Goal: Task Accomplishment & Management: Use online tool/utility

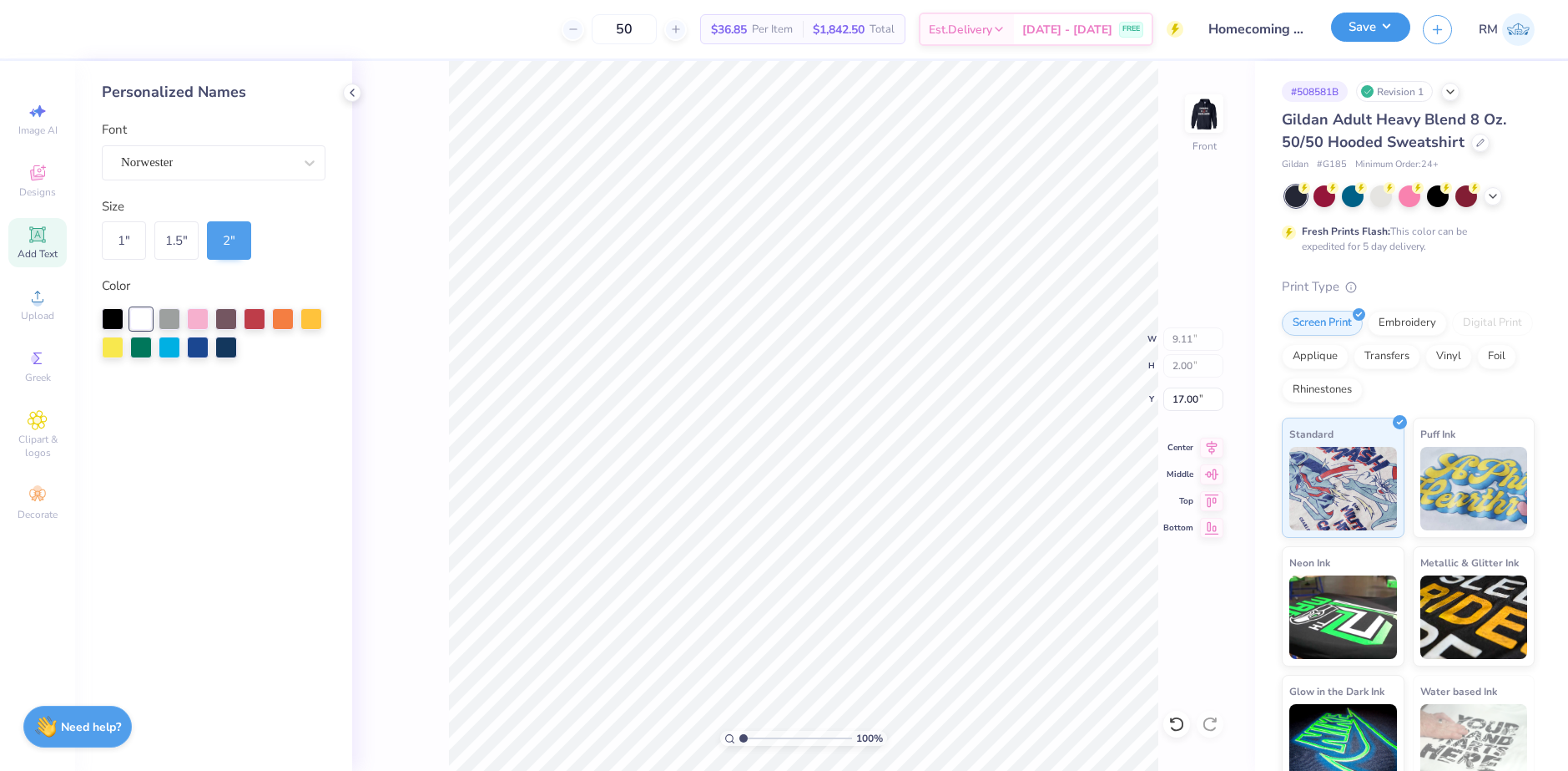
click at [1392, 41] on button "Save" at bounding box center [1370, 27] width 79 height 30
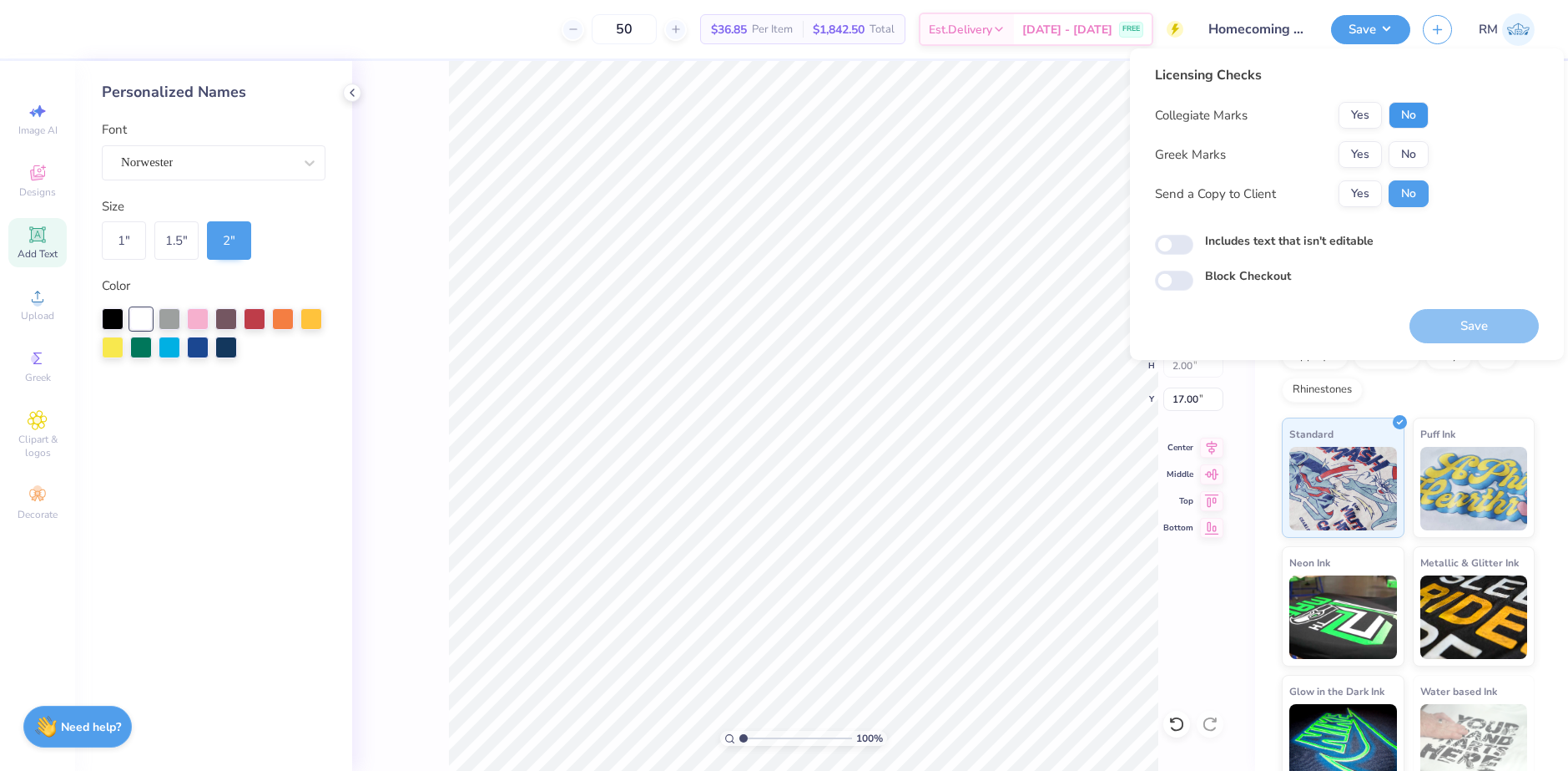
click at [1417, 116] on button "No" at bounding box center [1409, 116] width 40 height 27
click at [1415, 150] on button "No" at bounding box center [1409, 155] width 40 height 27
click at [1430, 313] on button "Save" at bounding box center [1473, 326] width 129 height 34
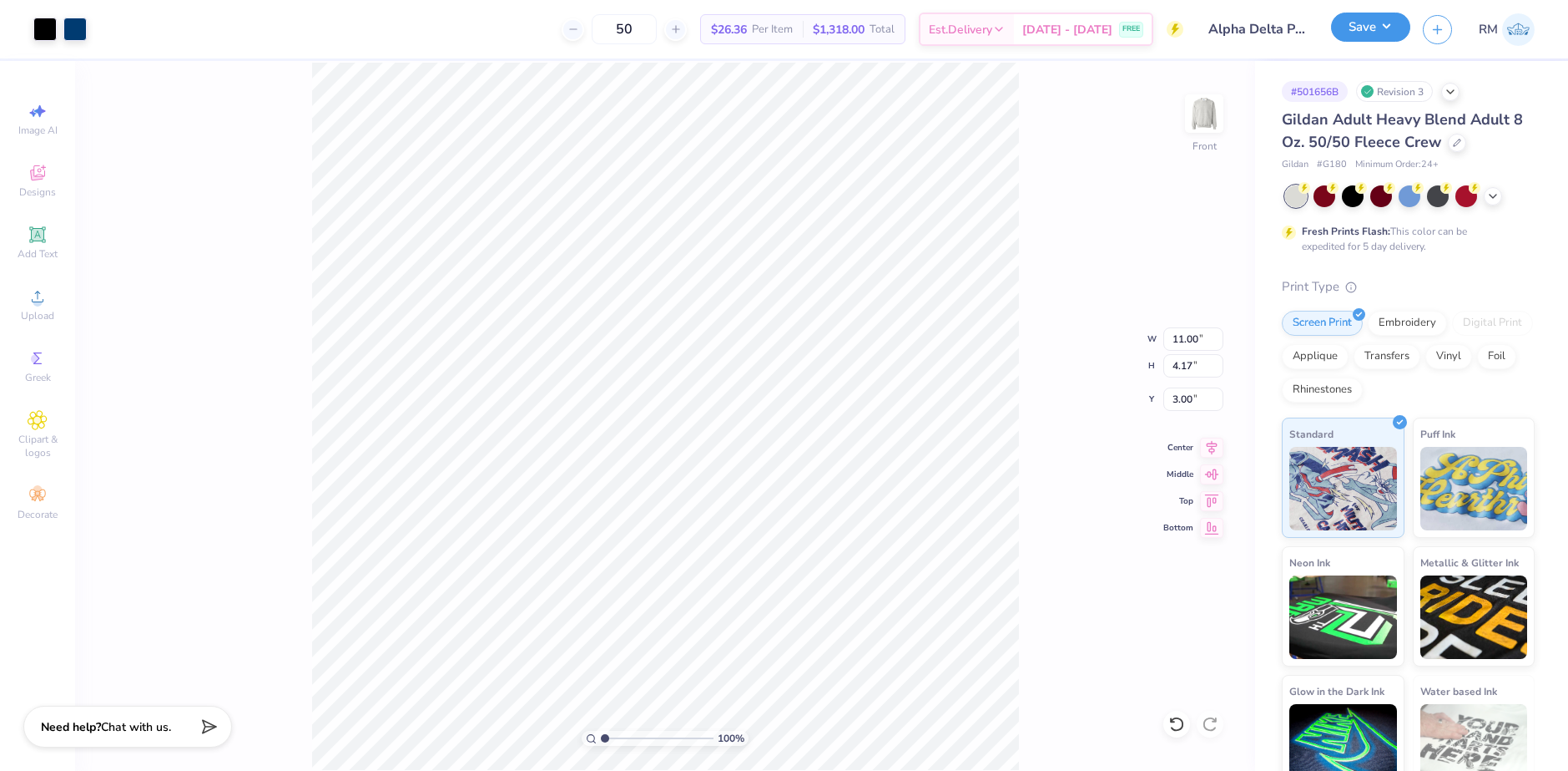
click at [1393, 24] on button "Save" at bounding box center [1370, 27] width 79 height 30
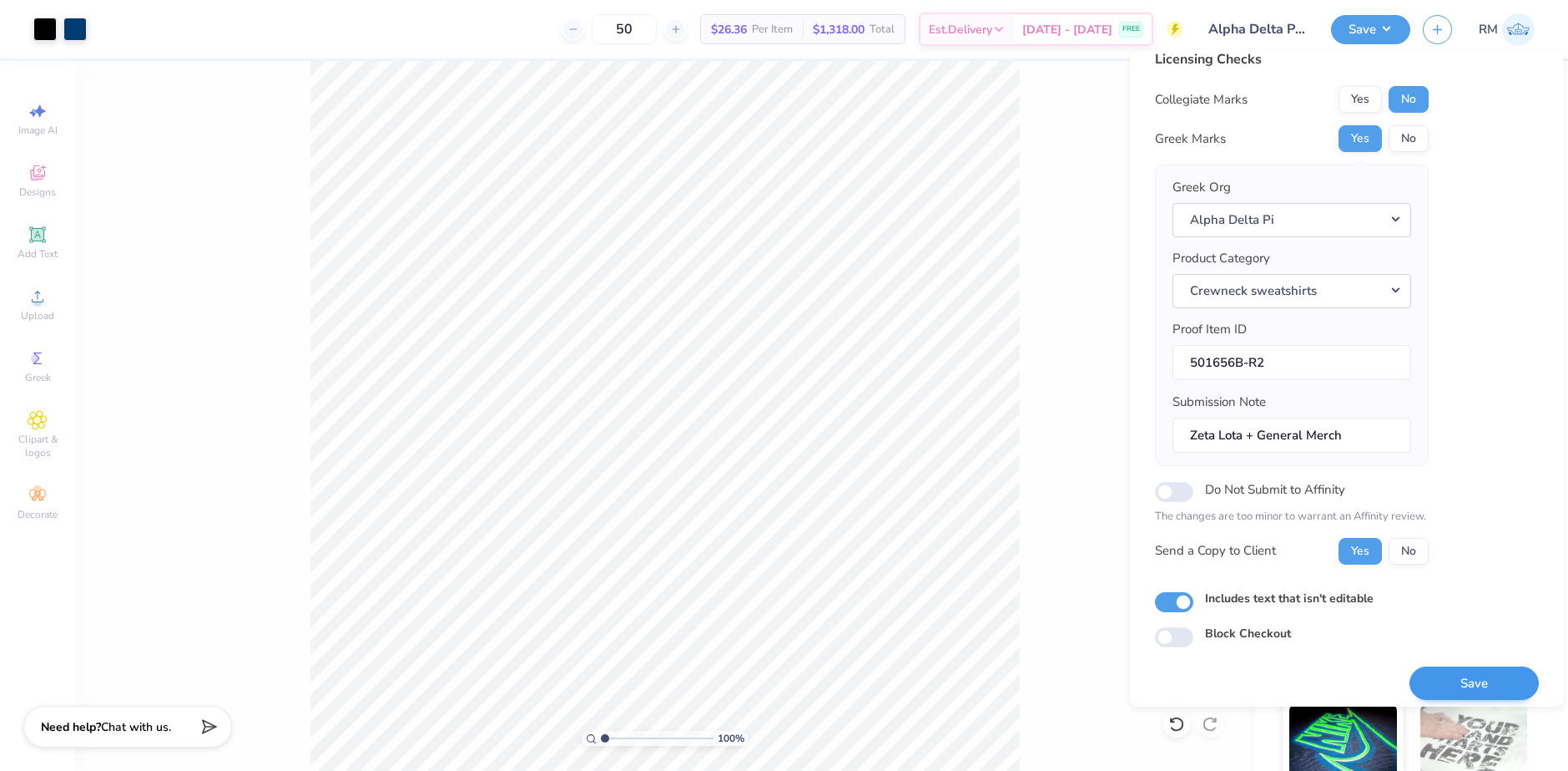
scroll to position [29, 0]
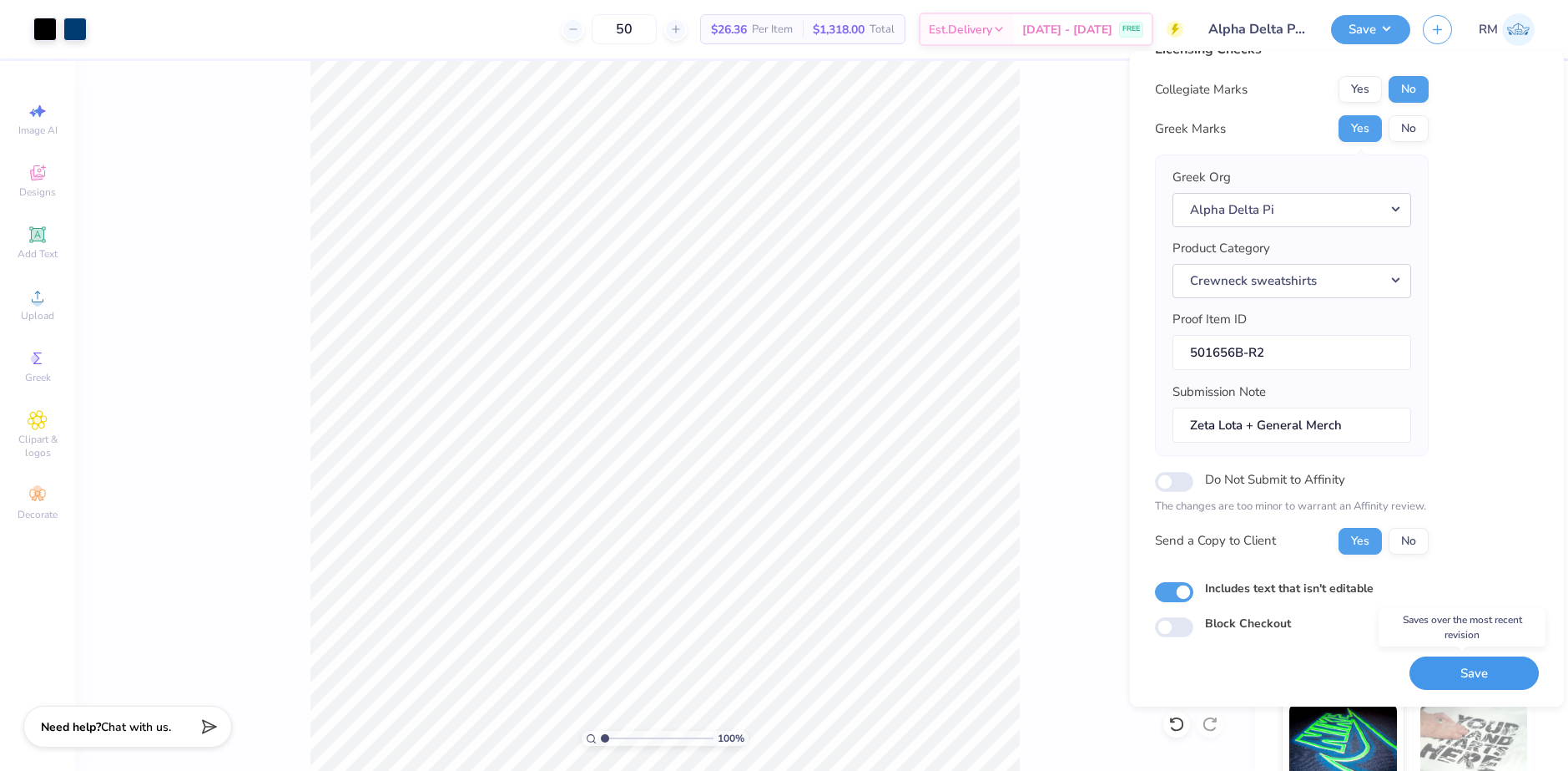
click at [1484, 670] on button "Save" at bounding box center [1473, 674] width 129 height 34
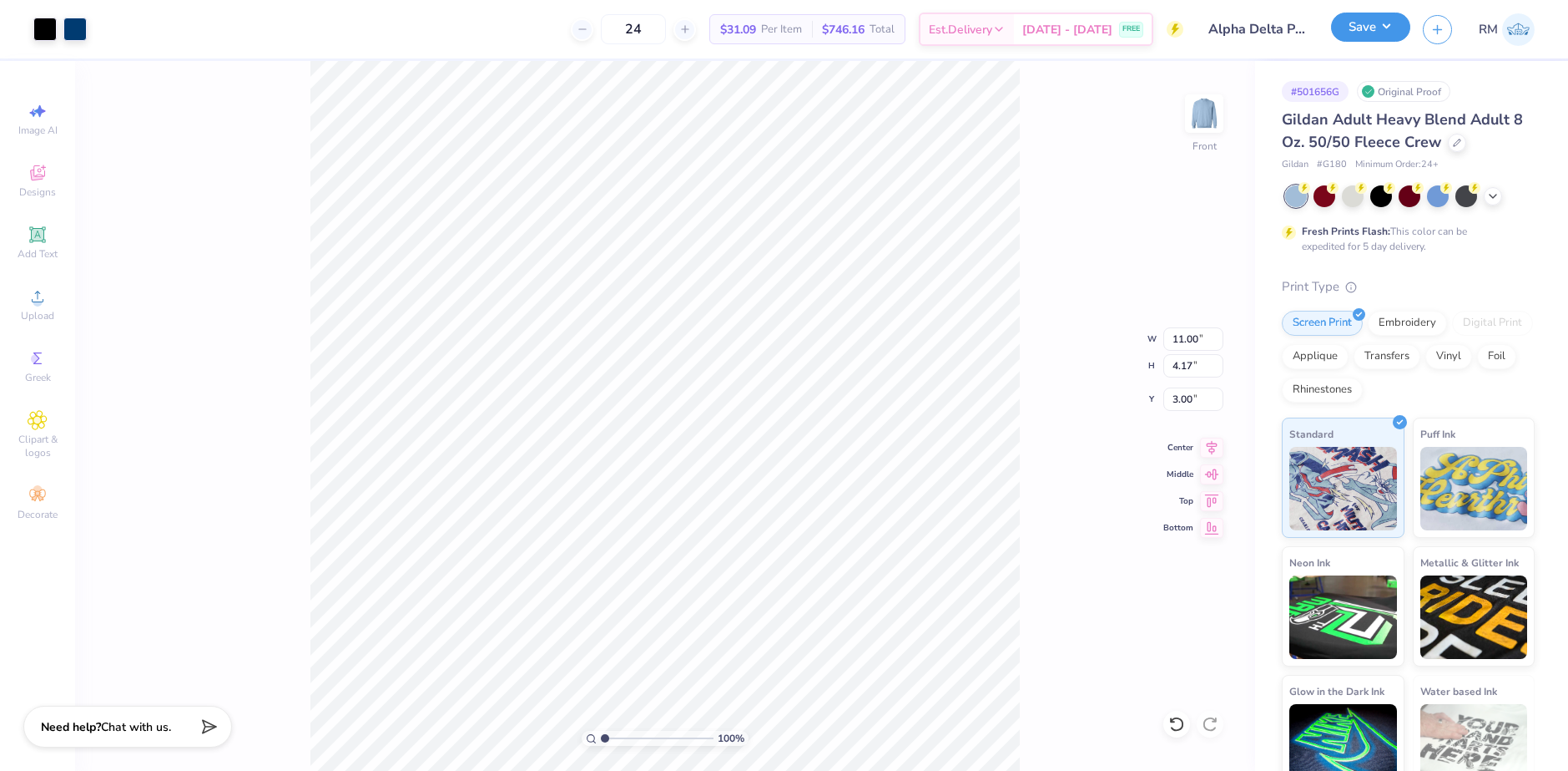
click at [1380, 32] on button "Save" at bounding box center [1370, 27] width 79 height 30
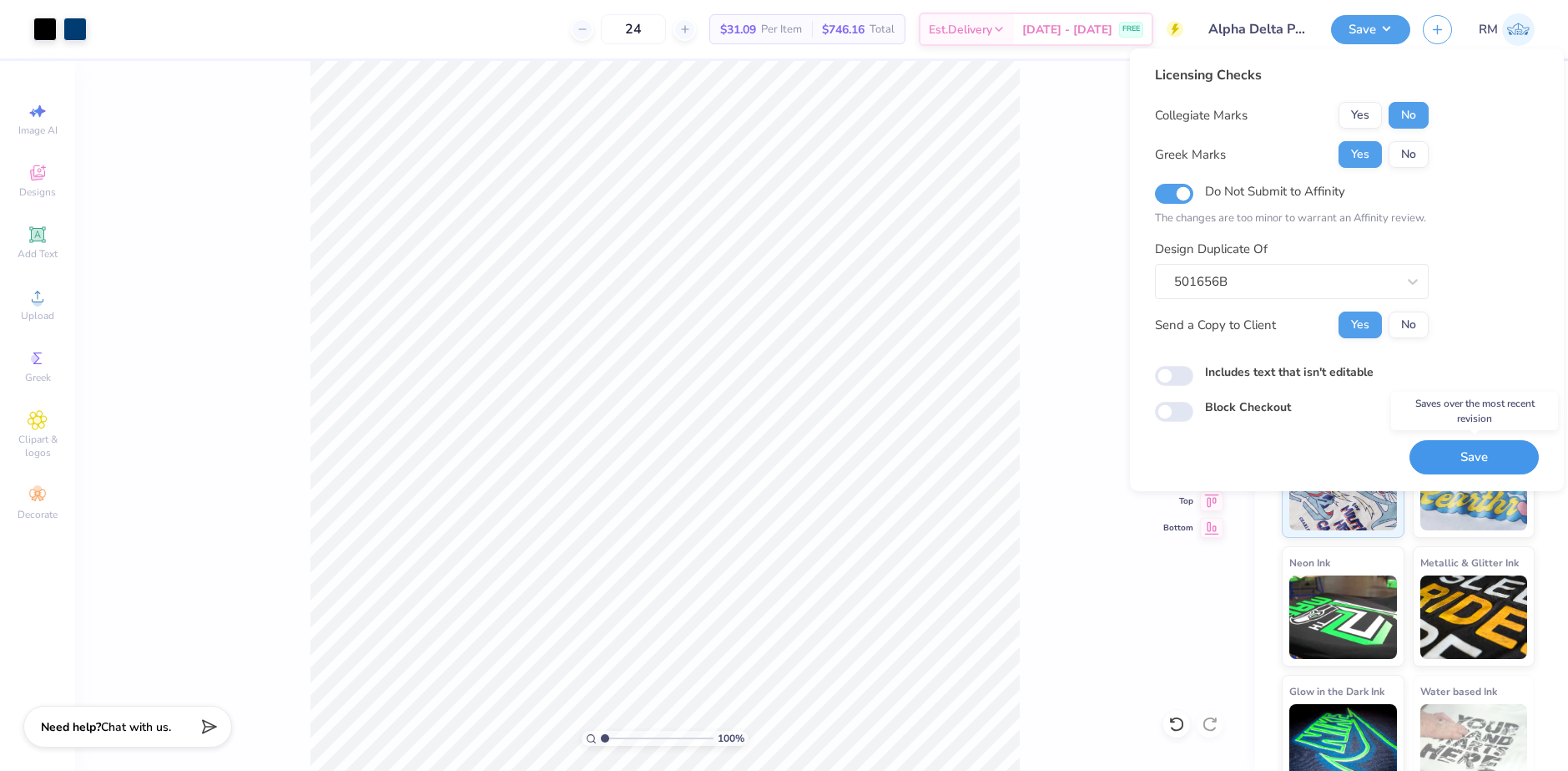
click at [1468, 448] on button "Save" at bounding box center [1473, 458] width 129 height 34
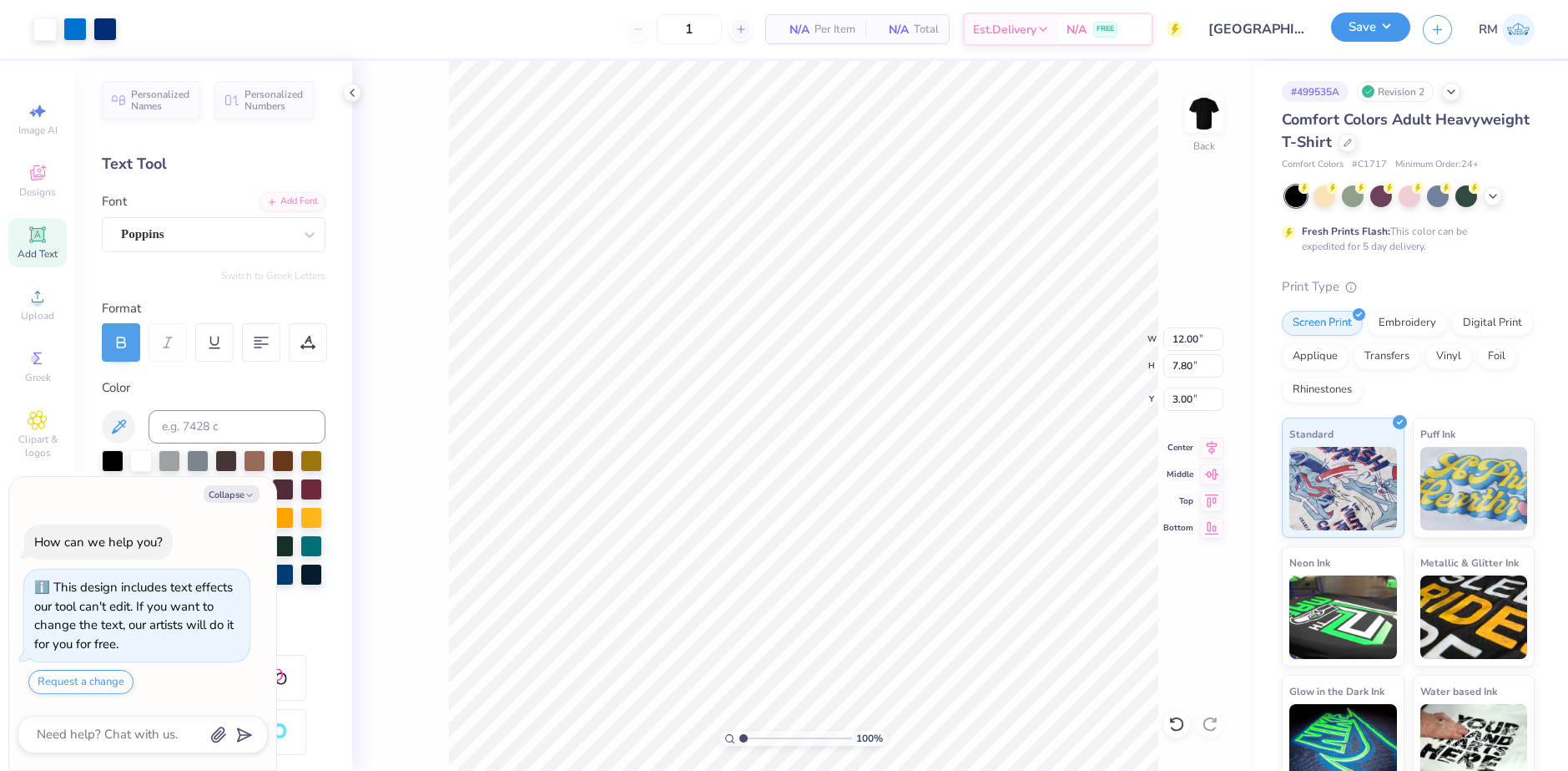
click at [1388, 28] on button "Save" at bounding box center [1370, 27] width 79 height 30
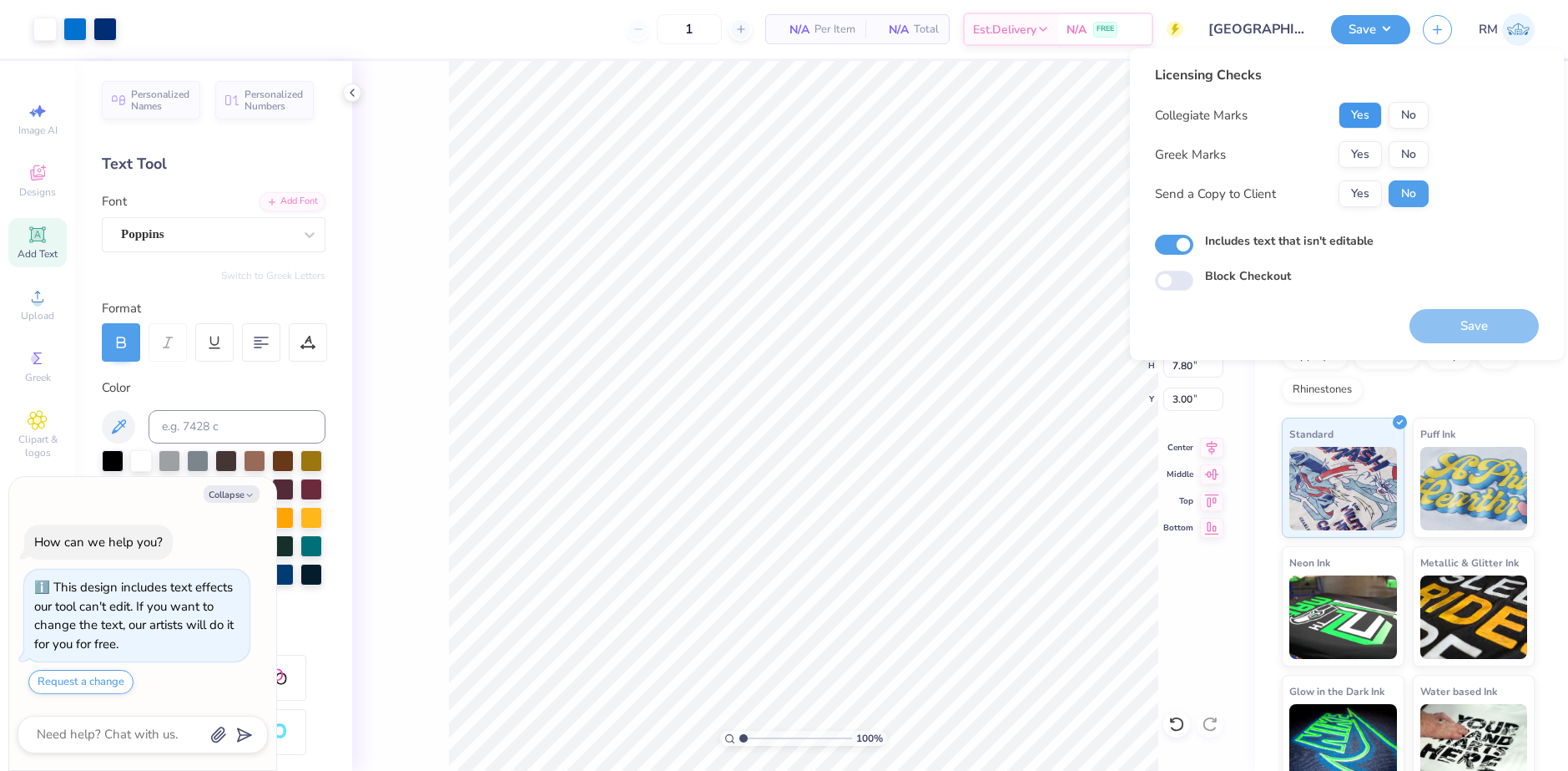
click at [1365, 115] on button "Yes" at bounding box center [1360, 116] width 43 height 27
click at [1399, 149] on button "No" at bounding box center [1409, 155] width 40 height 27
click at [1472, 327] on button "Save" at bounding box center [1473, 326] width 129 height 34
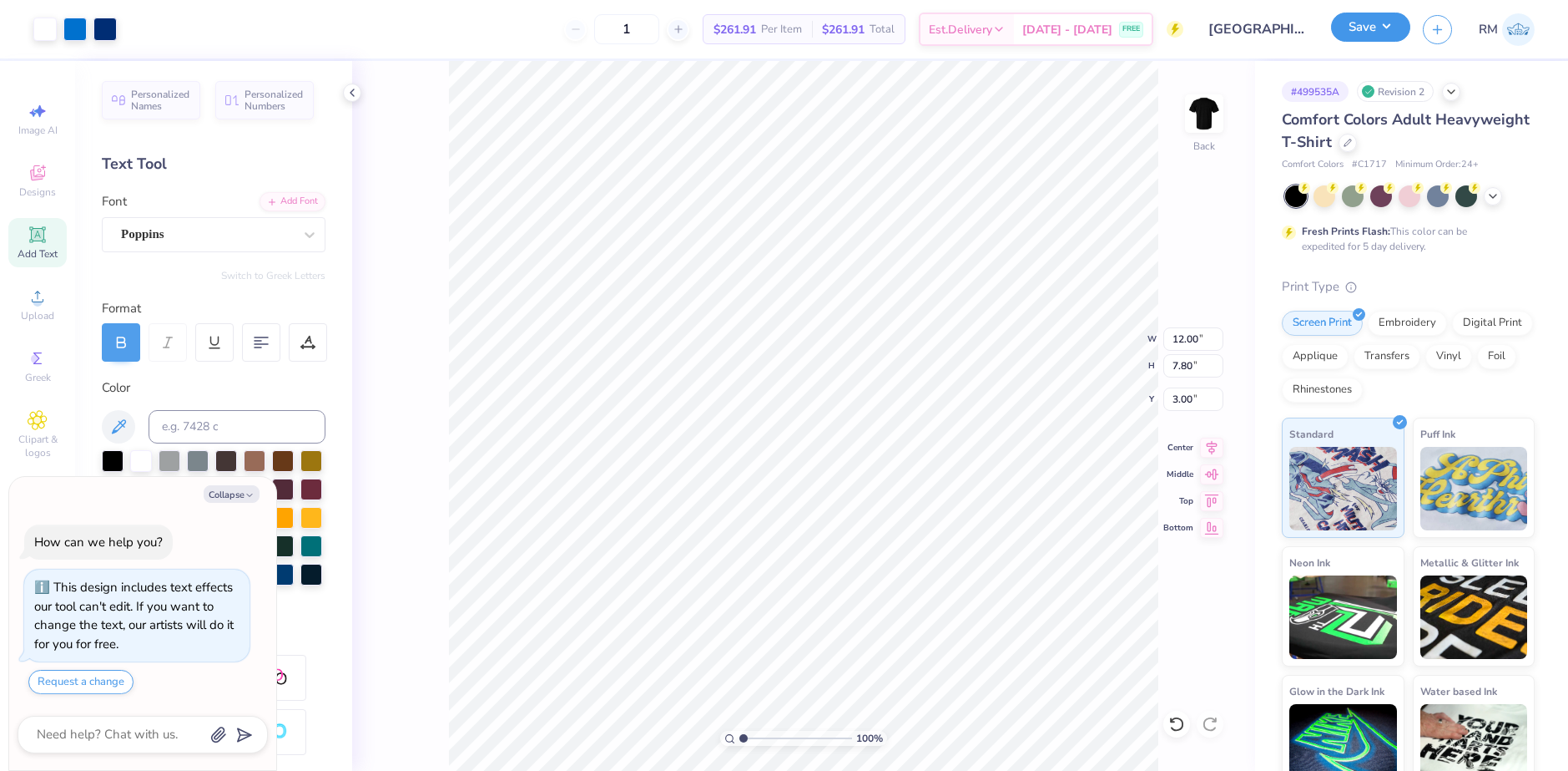
click at [1392, 30] on button "Save" at bounding box center [1370, 27] width 79 height 30
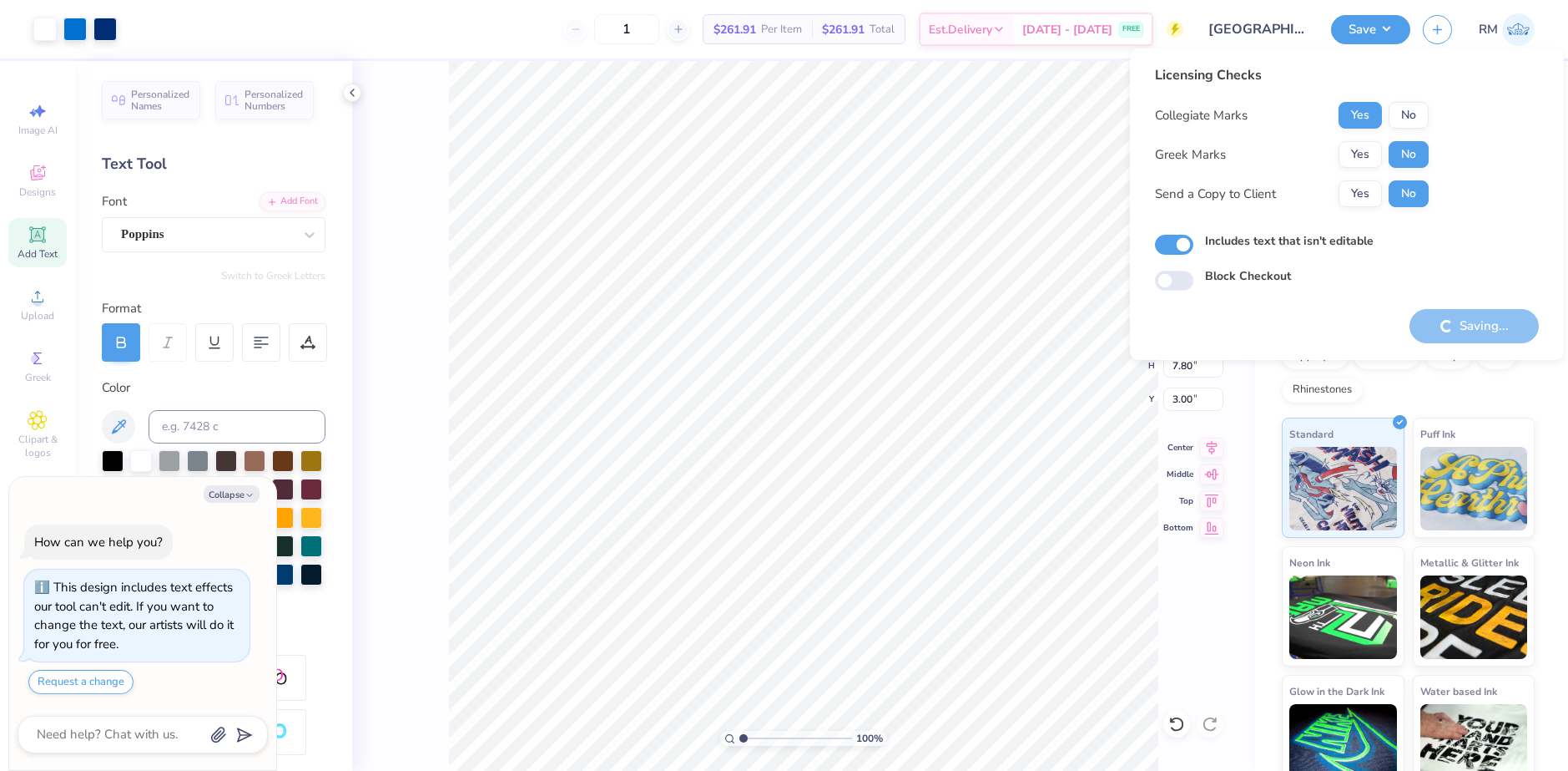
type textarea "x"
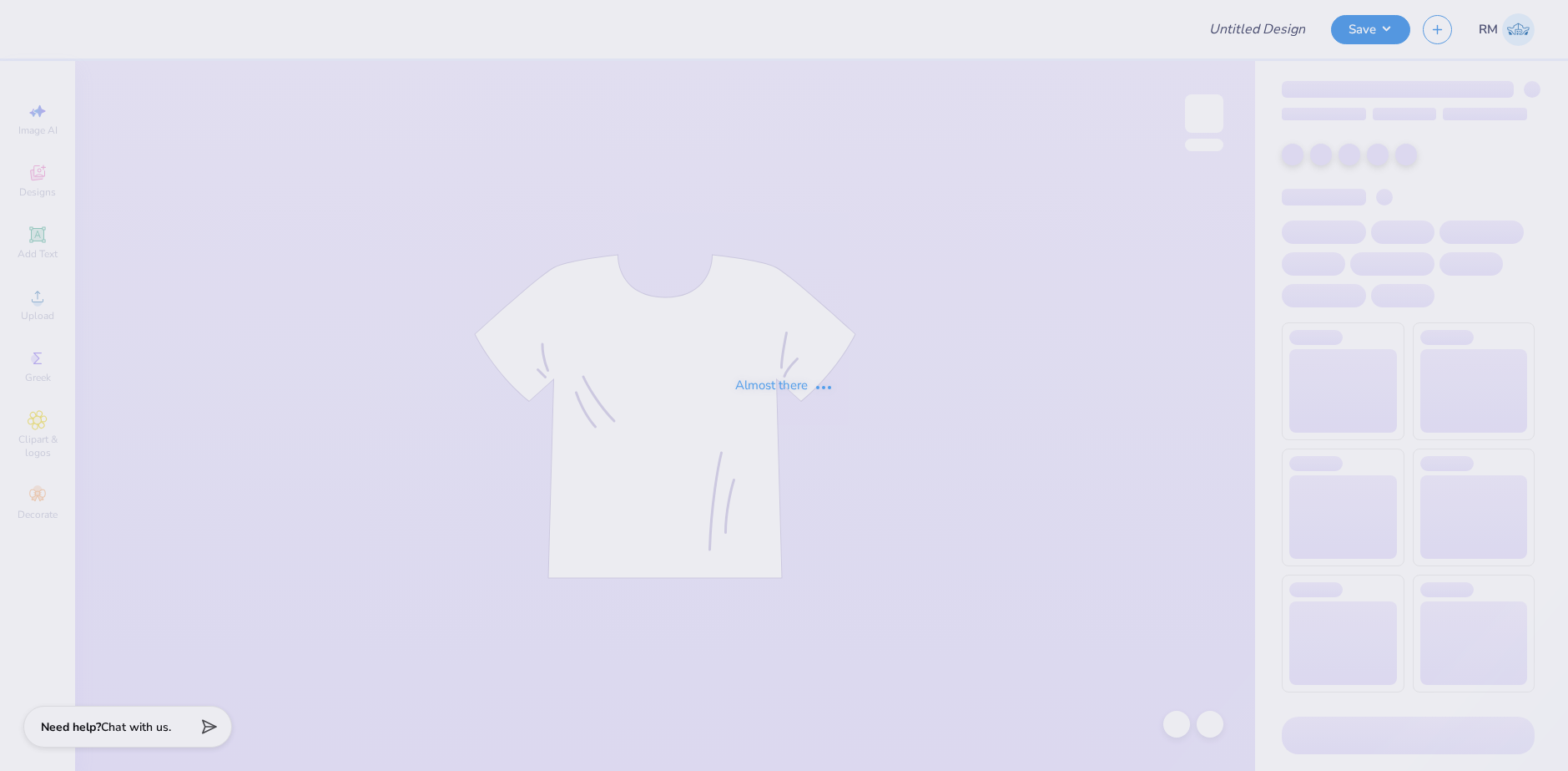
type input "GS PT"
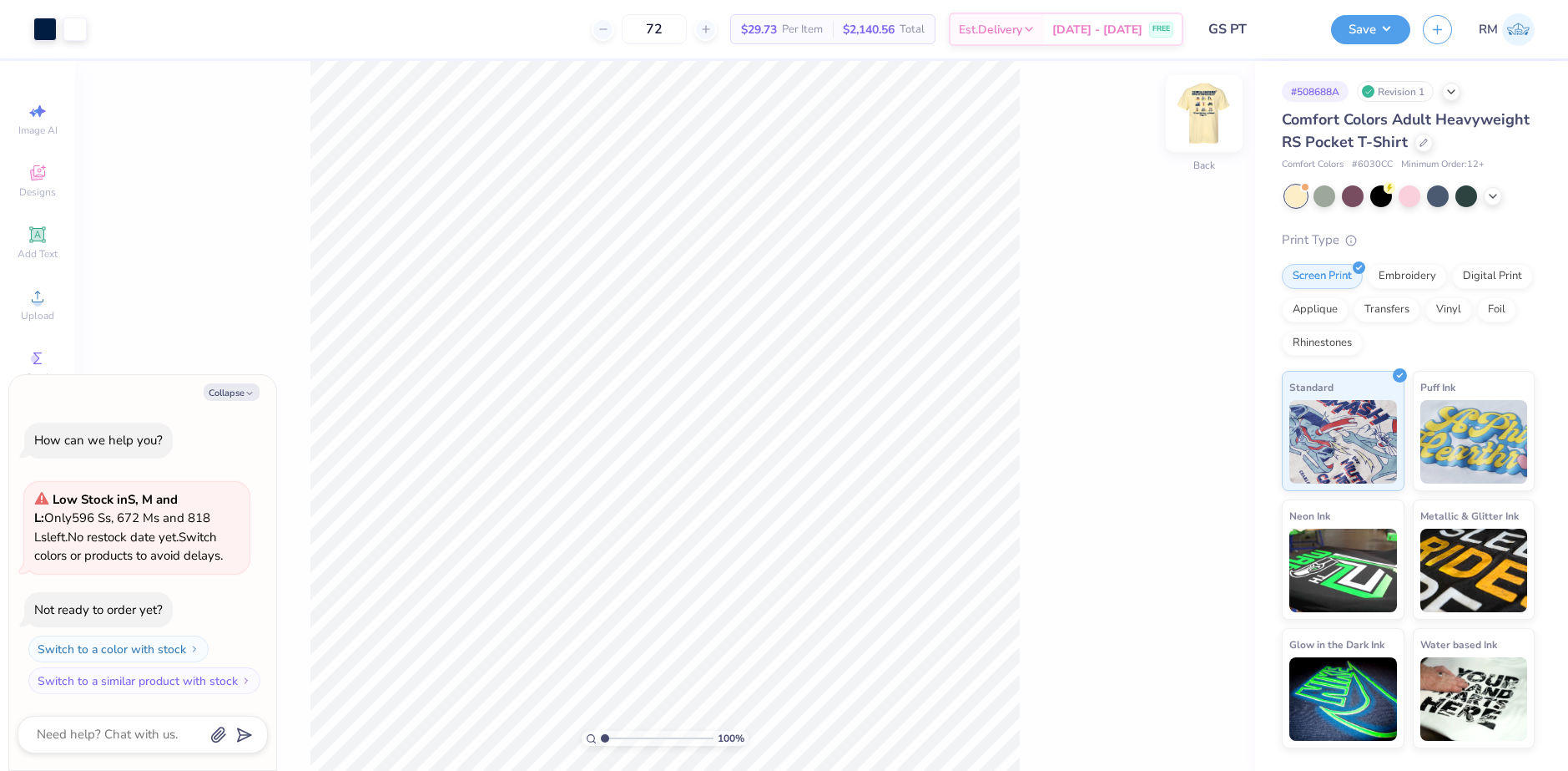
click at [1206, 132] on img at bounding box center [1204, 114] width 67 height 67
type textarea "x"
drag, startPoint x: 602, startPoint y: 738, endPoint x: 625, endPoint y: 736, distance: 23.1
type input "2.79"
click at [625, 736] on input "range" at bounding box center [657, 739] width 113 height 15
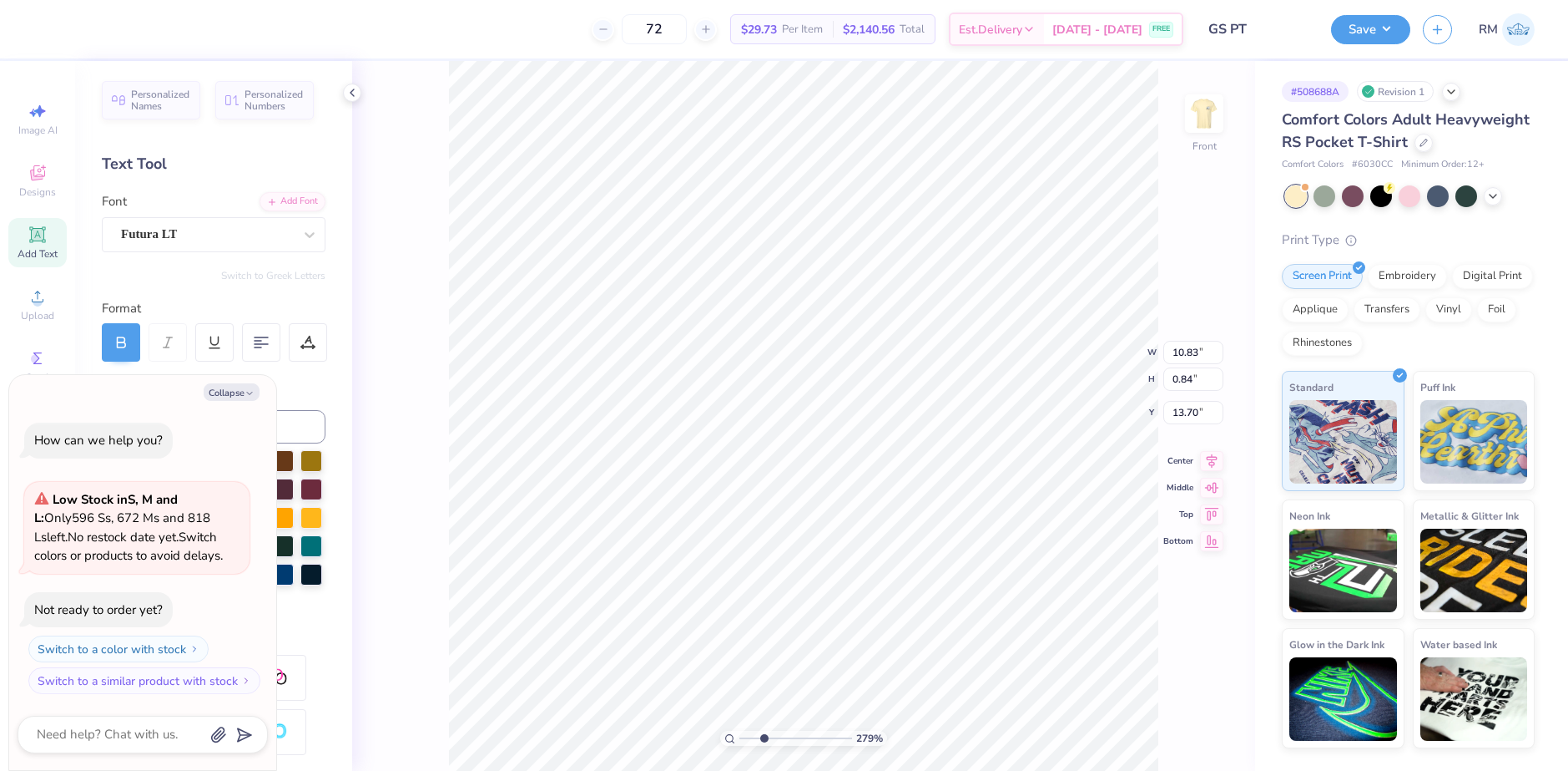
scroll to position [14, 3]
type textarea "x"
type textarea "If it doesn’t challenge you, it doesn’t"
type textarea "x"
type textarea "If it doesn’t challenge you, it doesn’t"
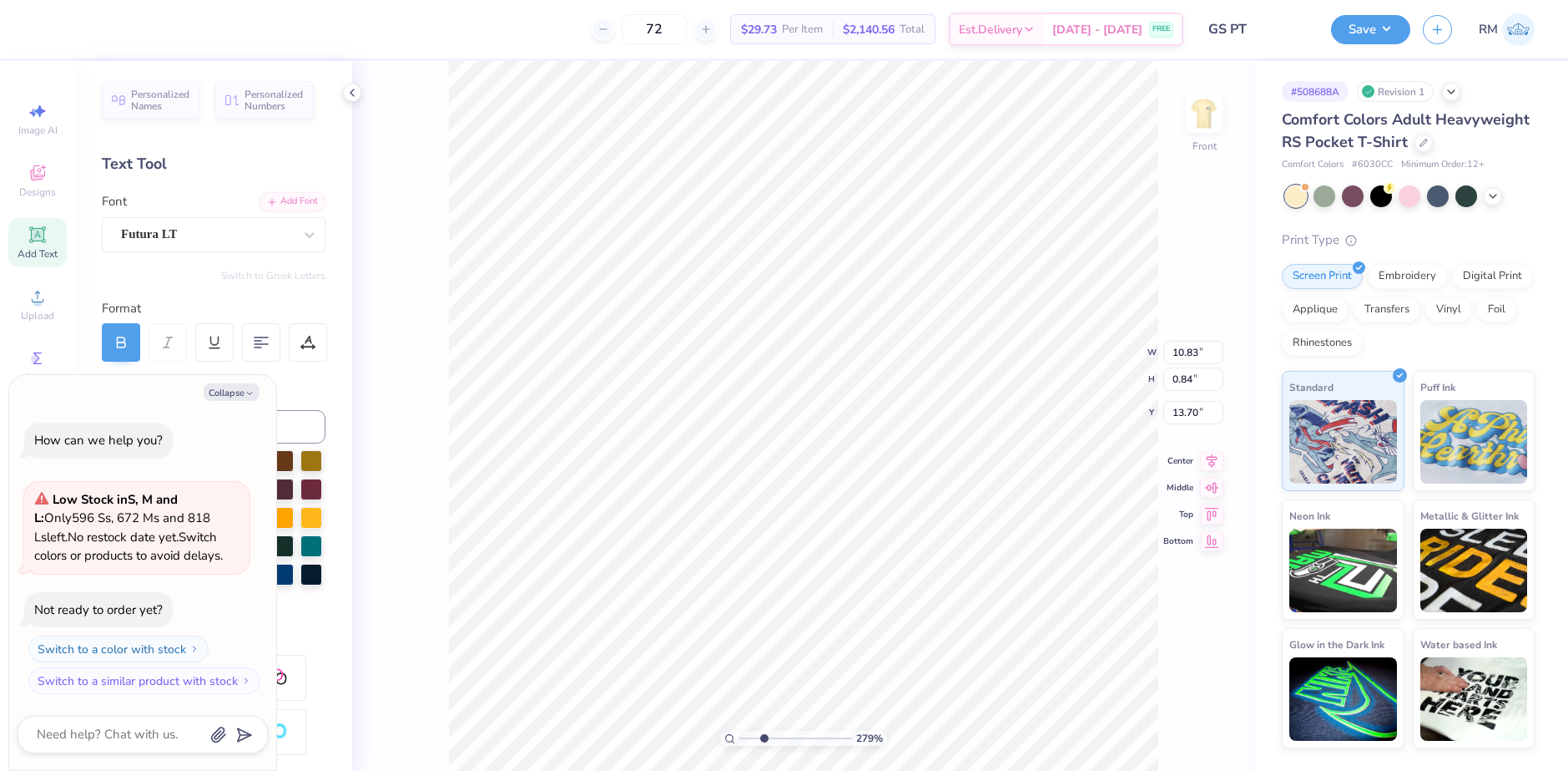
type textarea "x"
type textarea "If it doesn’t challenge you, it doesn’t ch"
type textarea "x"
type textarea "If it doesn’t challenge you, it doesn’t chan"
type textarea "x"
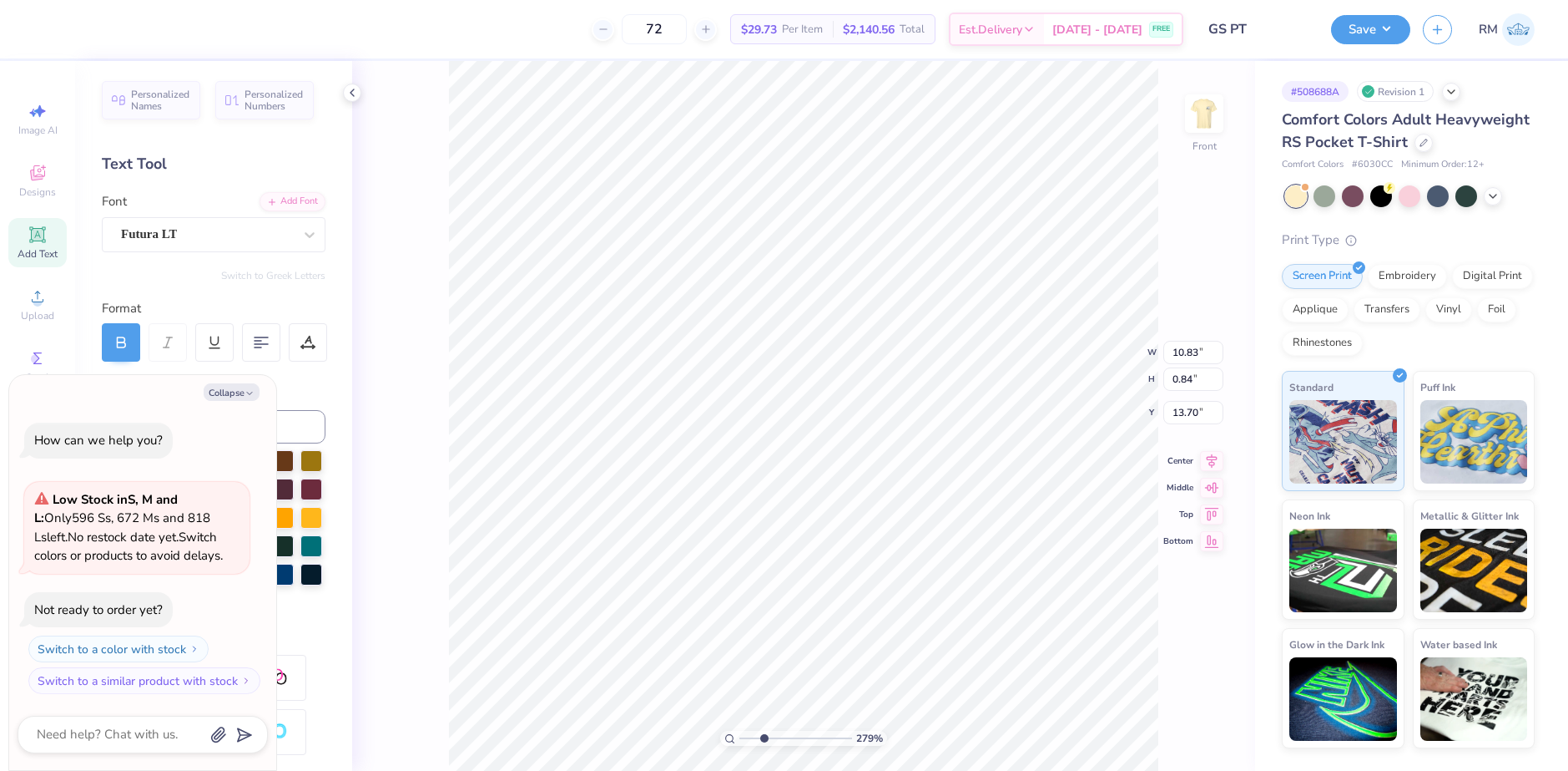
type textarea "If it doesn’t challenge you, it doesn’t chang"
type textarea "x"
type textarea "If it doesn’t challenge you, it doesn’t change"
type textarea "x"
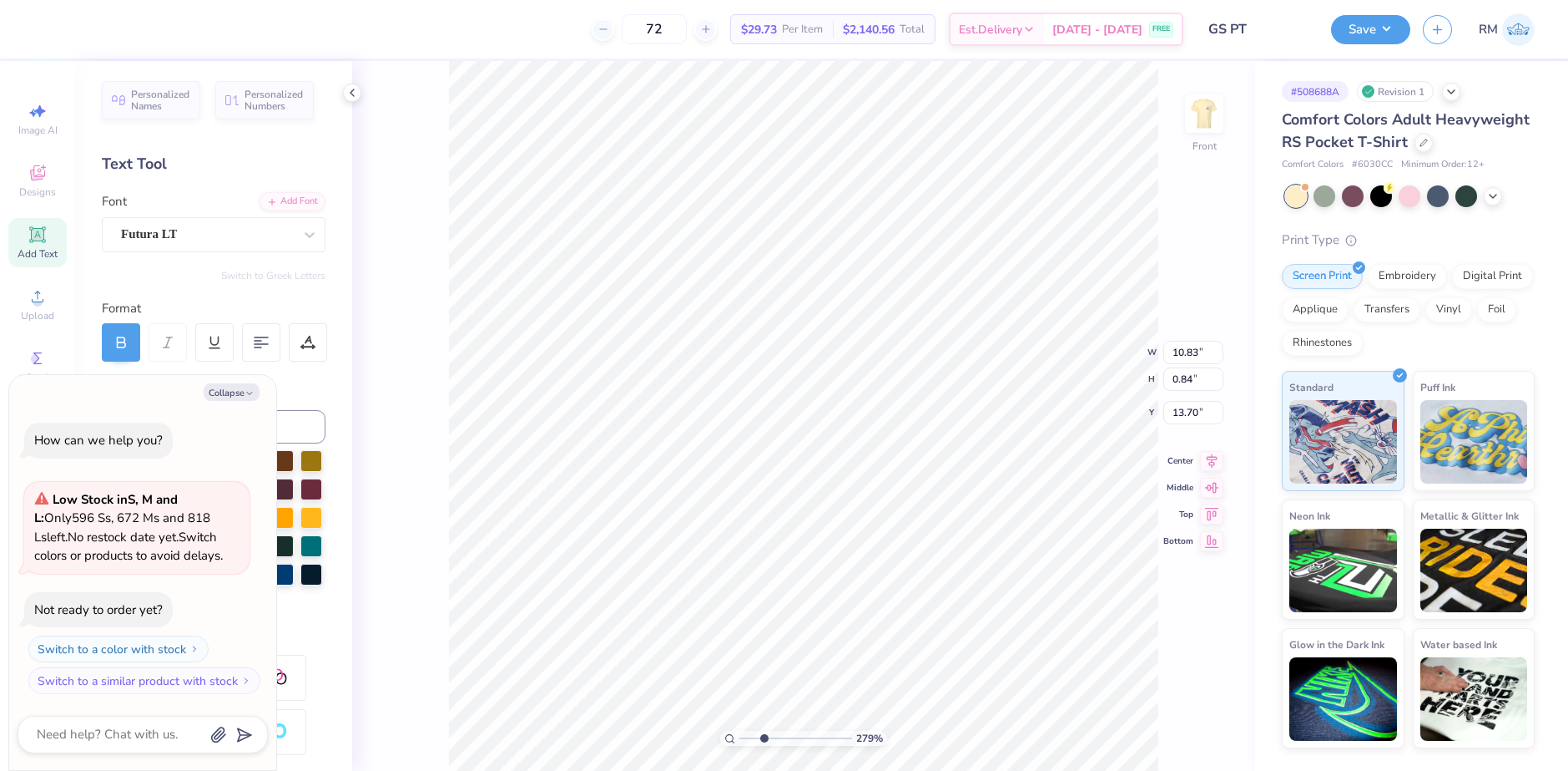
type textarea "If it doesn’t challenge you, it doesn’t change y"
type textarea "x"
type textarea "If it doesn’t challenge you, it doesn’t change you"
type textarea "x"
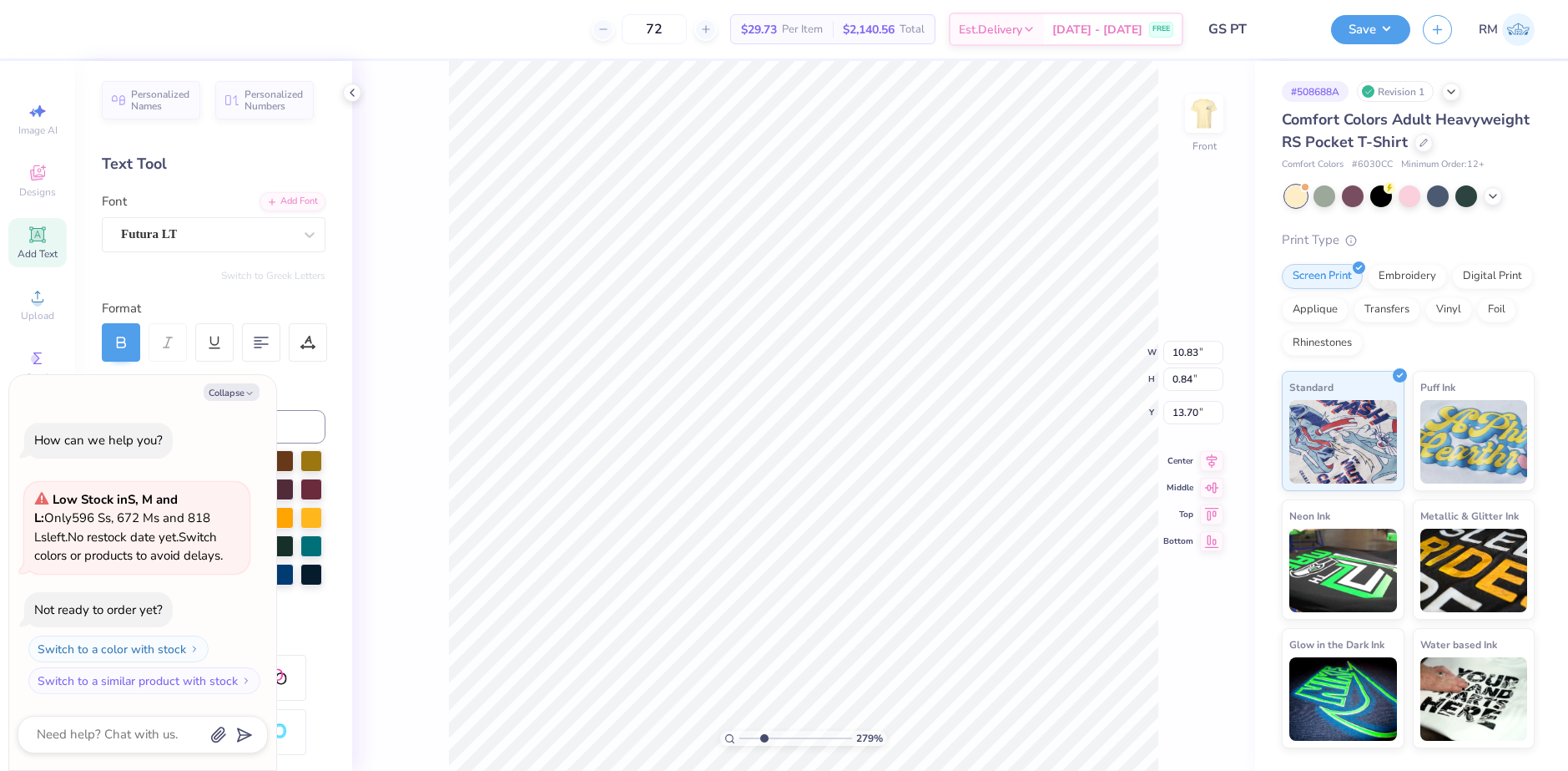
type textarea "If it doesn’t challenge you, it doesn’t change you"
drag, startPoint x: 764, startPoint y: 739, endPoint x: 751, endPoint y: 739, distance: 13.0
type input "1.6"
click at [751, 739] on input "range" at bounding box center [795, 739] width 113 height 15
type textarea "x"
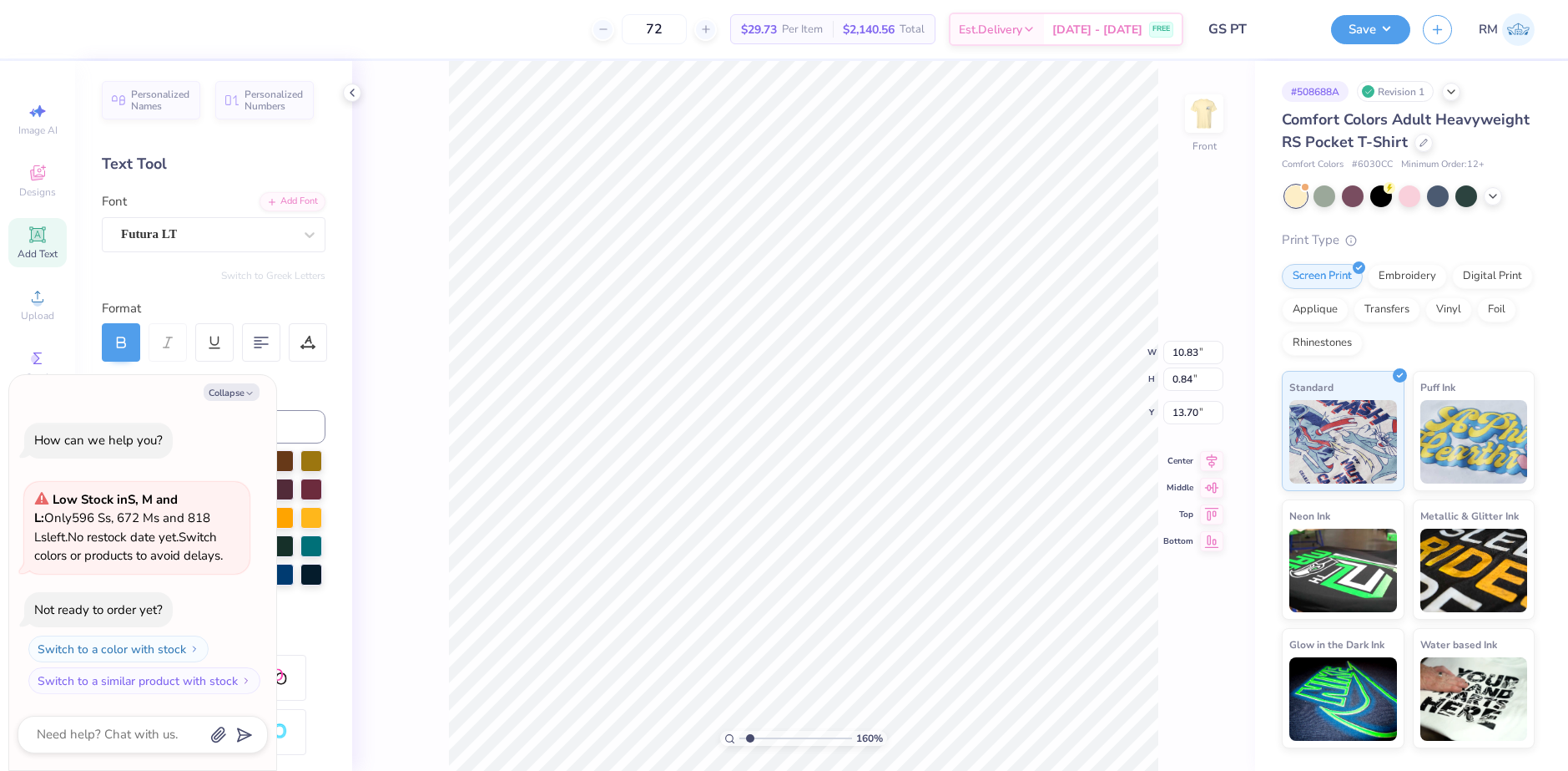
type input "3.70"
type input "14.61"
click at [1180, 730] on icon at bounding box center [1176, 724] width 14 height 15
type textarea "x"
type input "11.35"
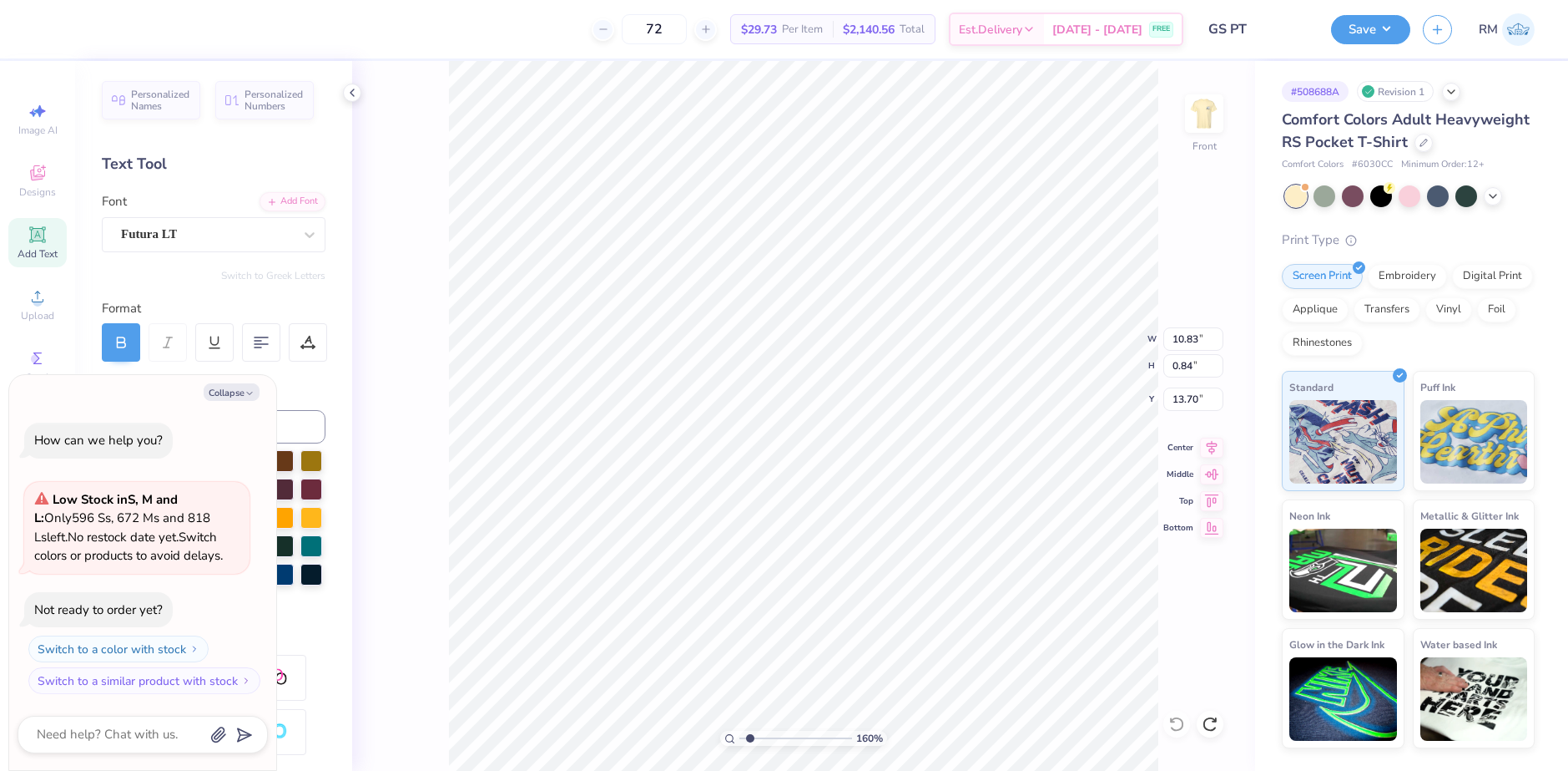
type input "0.72"
type input "4.49"
type textarea "x"
type input "10.83"
type input "0.84"
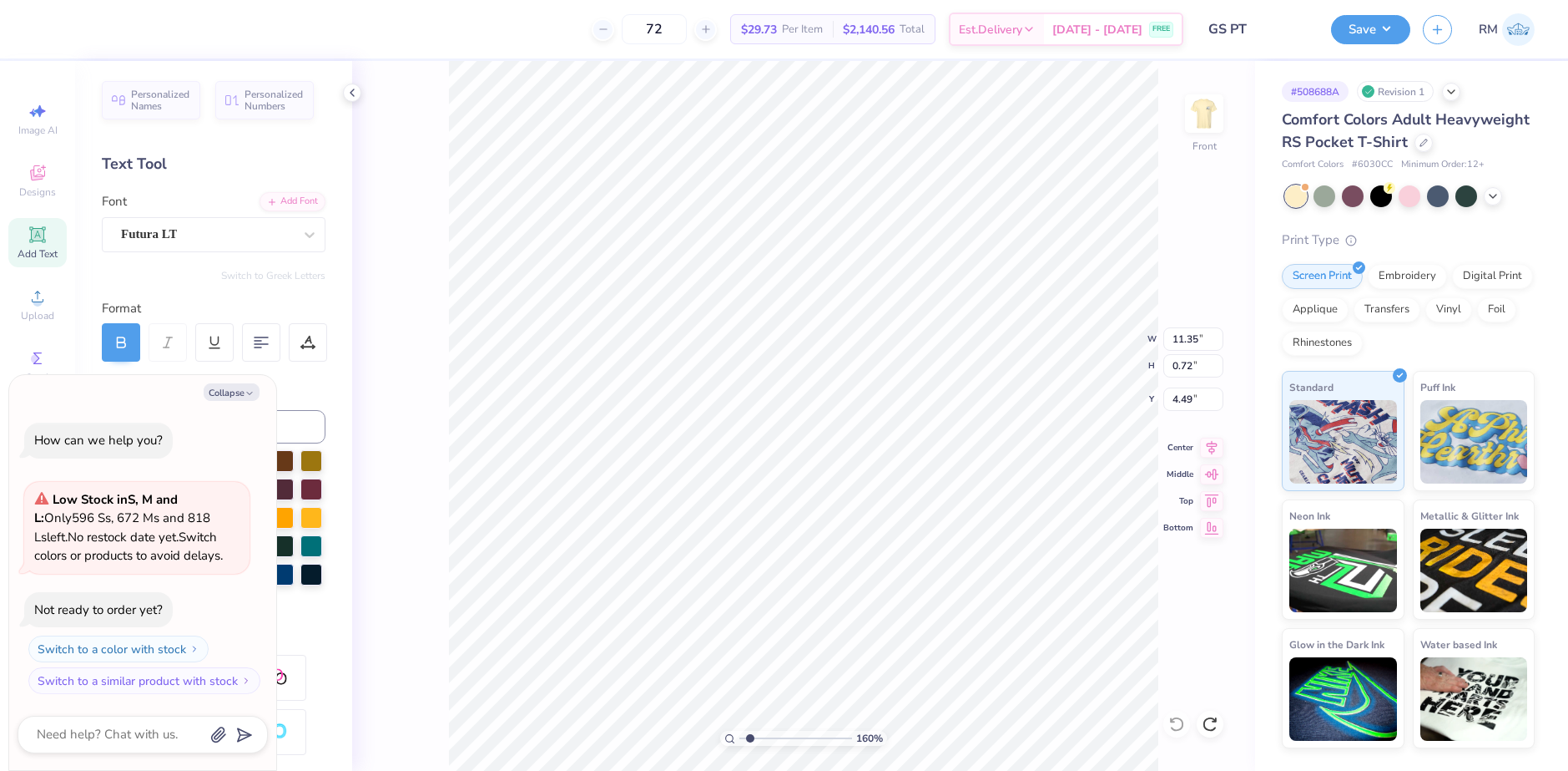
type input "13.70"
type textarea "x"
type input "11.35"
type input "0.72"
type input "4.49"
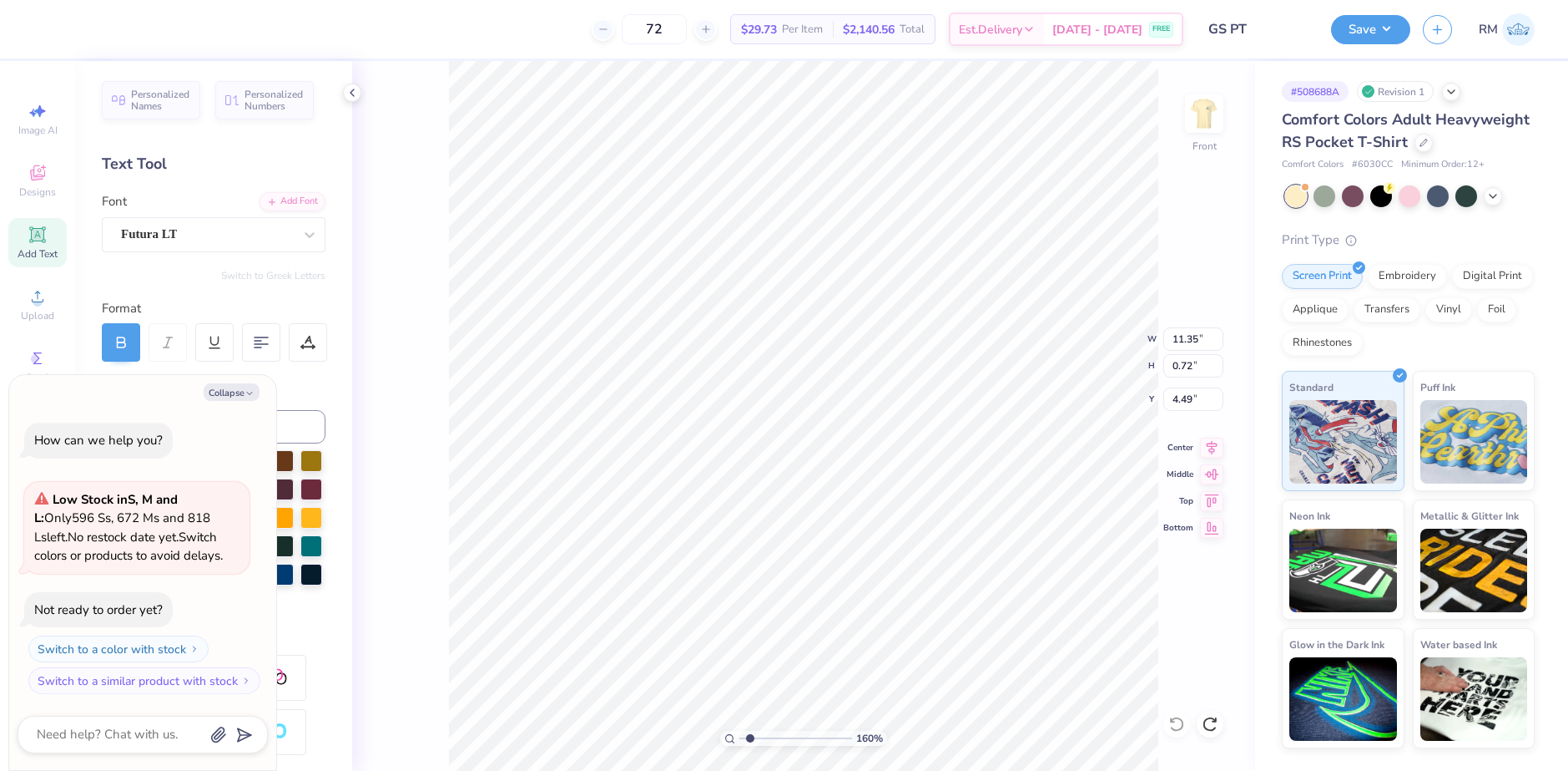
type textarea "x"
type input "10.83"
type input "0.84"
type input "13.70"
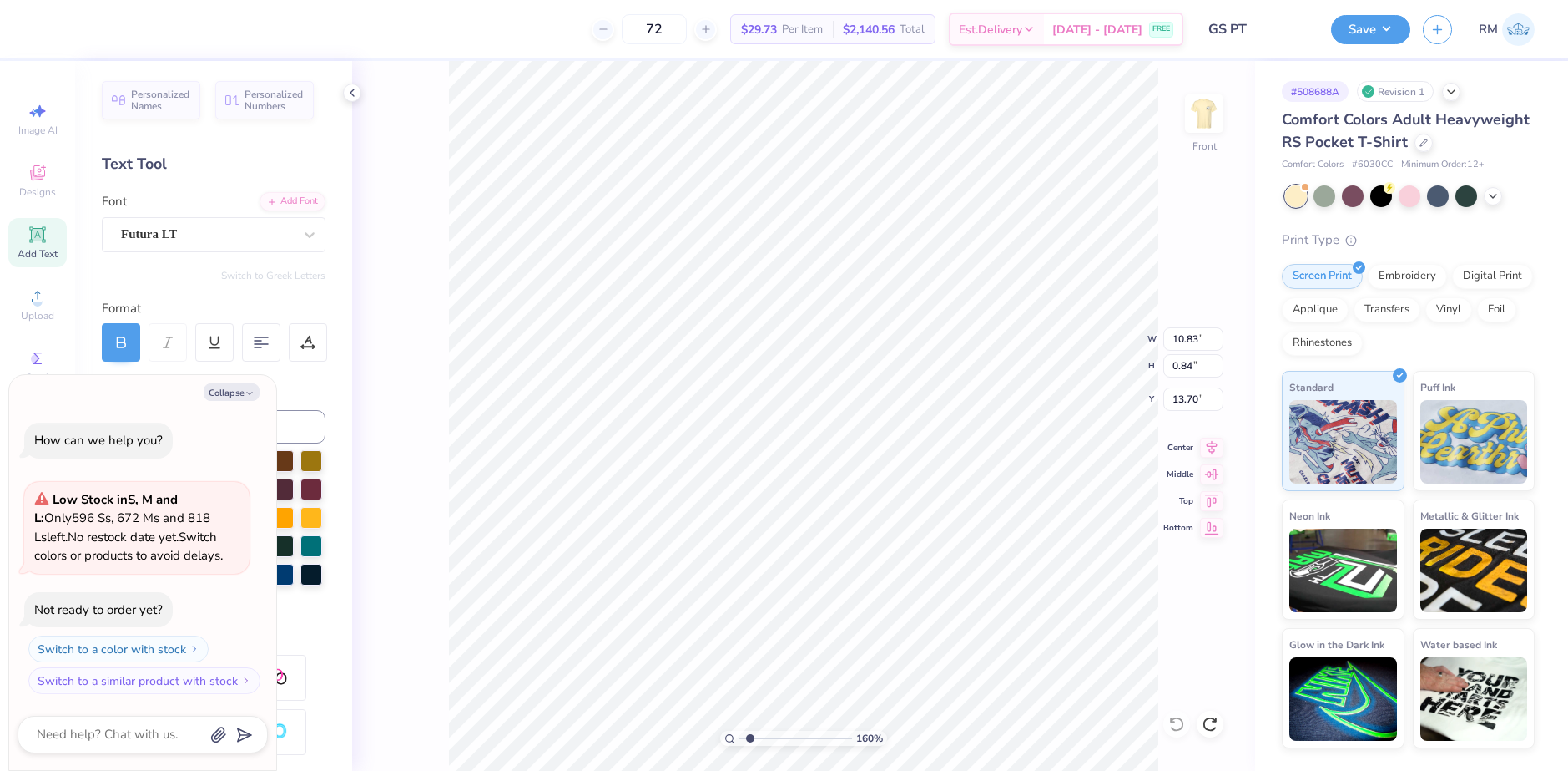
type textarea "x"
type textarea "If it doesn’t challenge you, it doesn’t"
type textarea "x"
type textarea "If it doesn’t challenge you, it doesn’t"
type textarea "x"
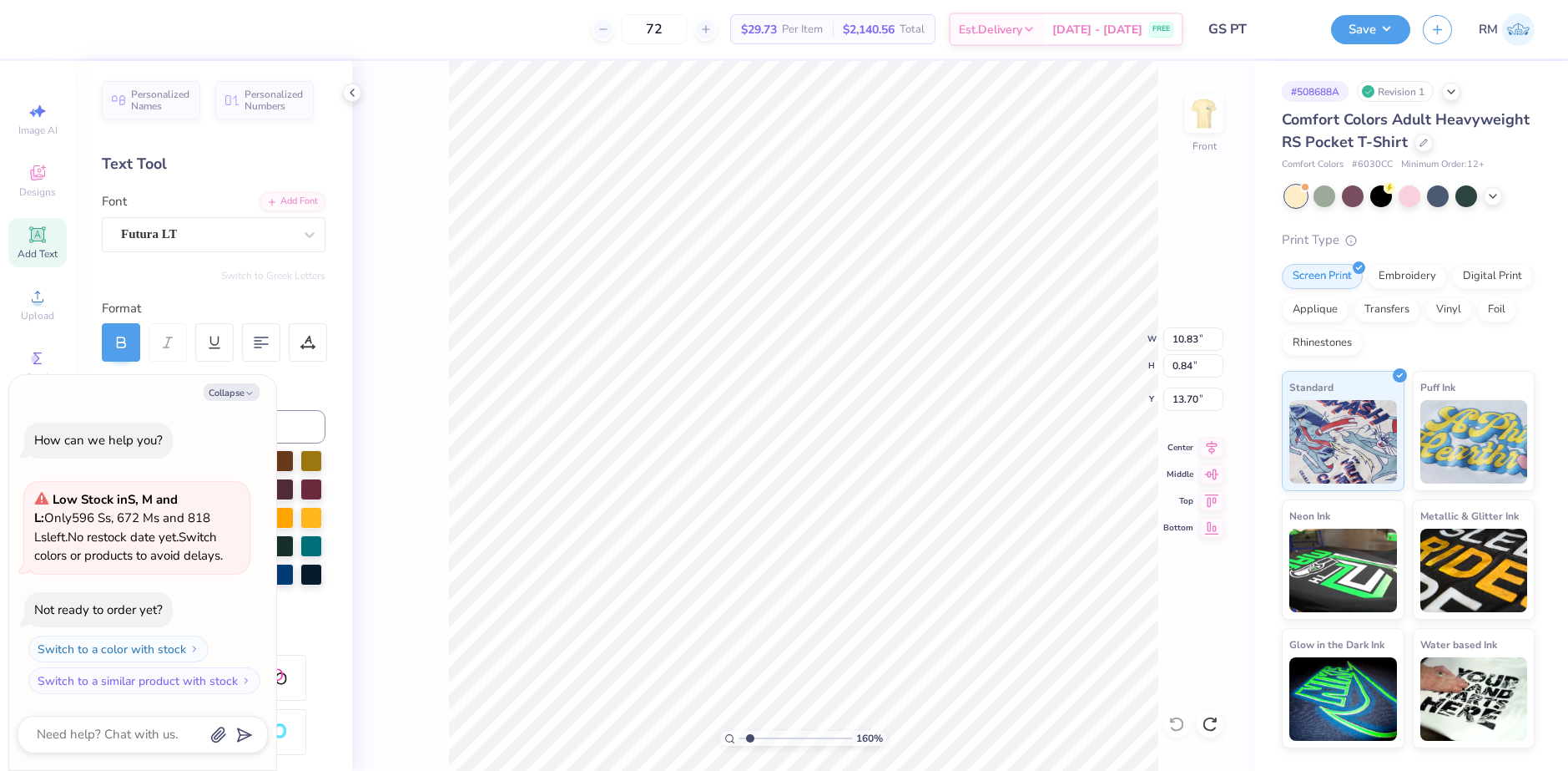
type textarea "If it doesn’t challenge you, it doesn’t ch"
type textarea "x"
type textarea "If it doesn’t challenge you, it doesn’t chan"
type textarea "x"
type textarea "If it doesn’t challenge you, it doesn’t chang"
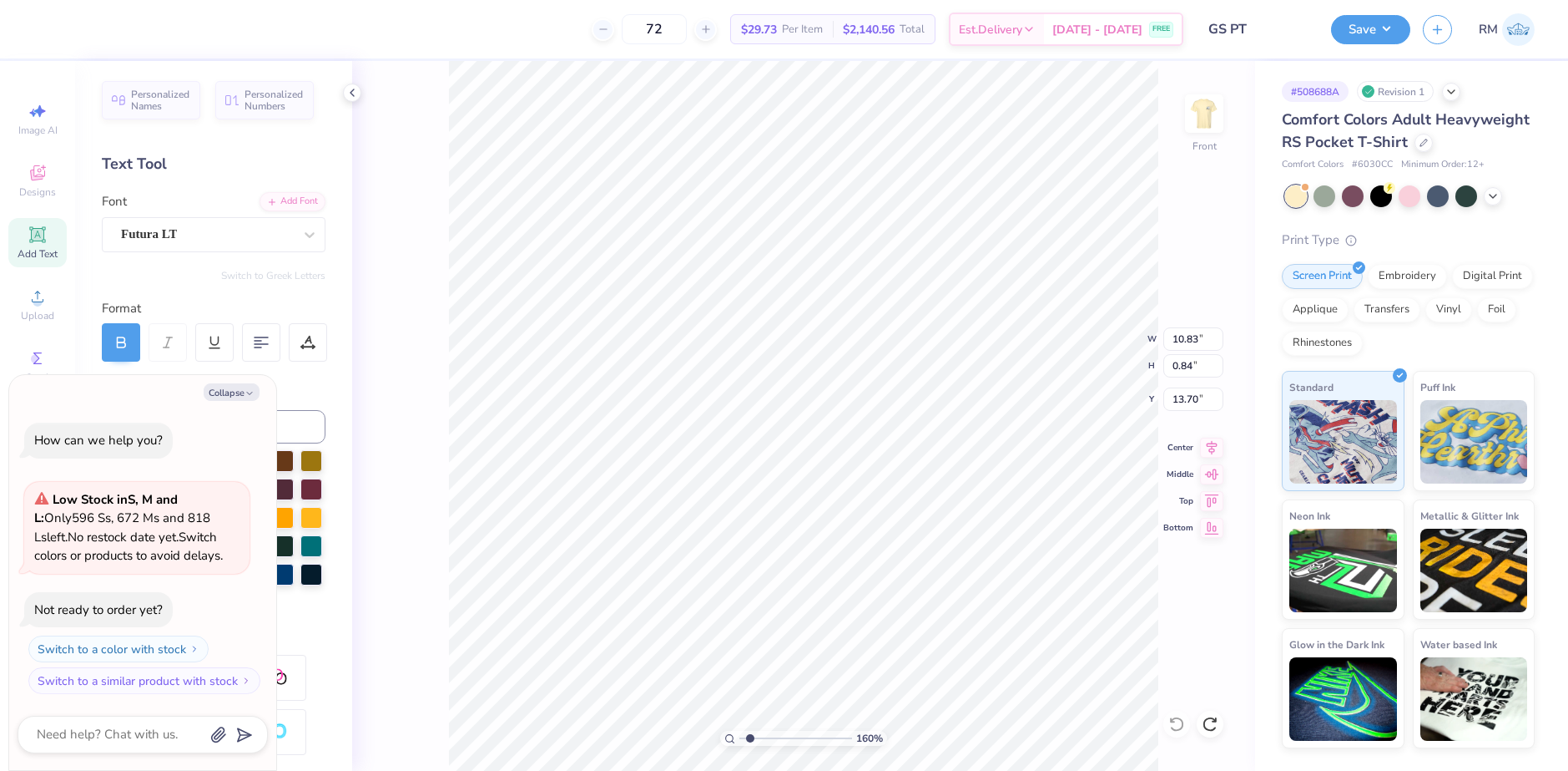
type textarea "x"
type textarea "If it doesn’t challenge you, it doesn’t chang y"
type textarea "x"
type textarea "If it doesn’t challenge you, it doesn’t chang you"
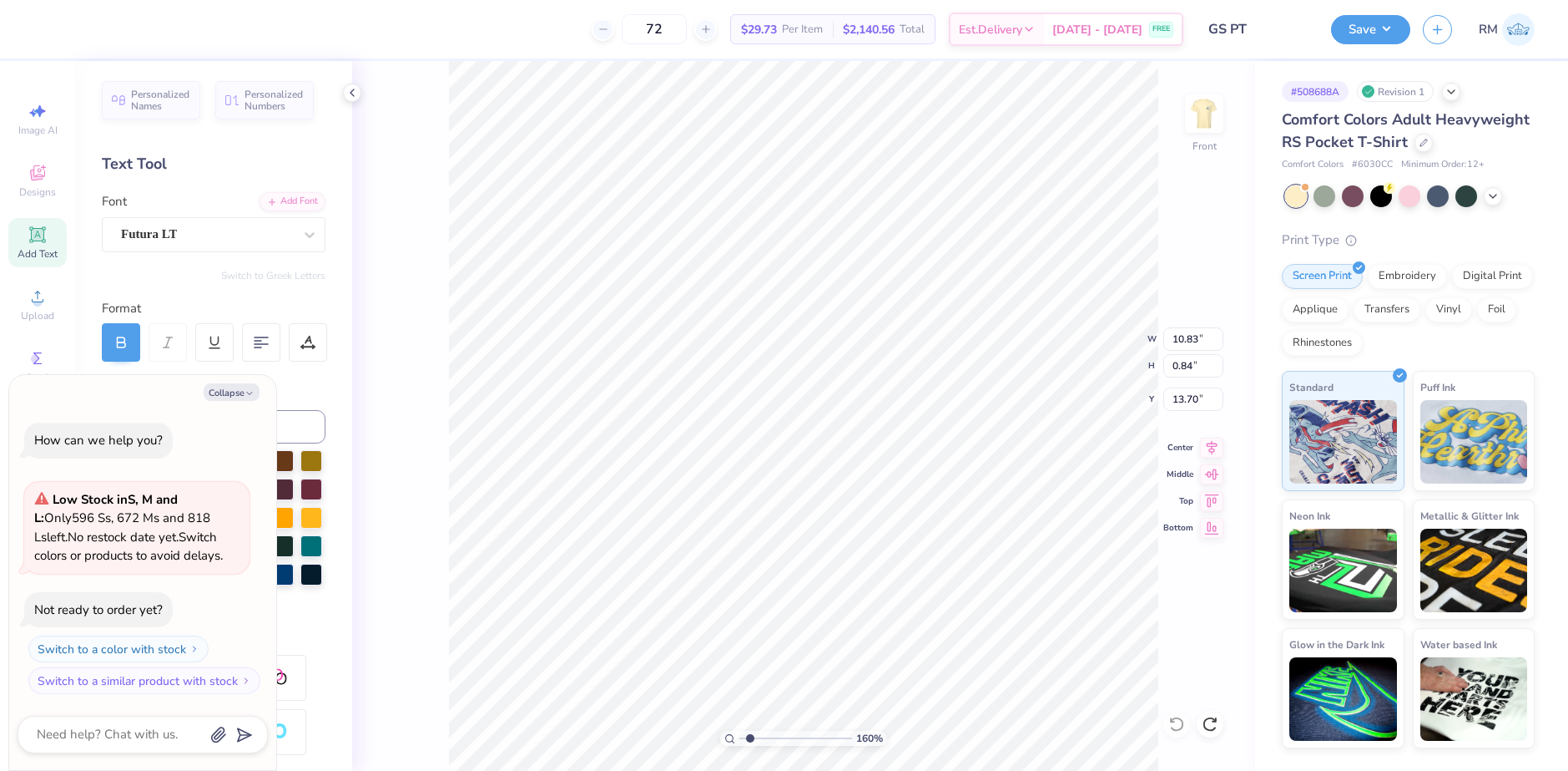
type textarea "x"
type textarea "If it doesn’t challenge you, it doesn’t change you"
click at [1189, 342] on input "10.83" at bounding box center [1193, 339] width 60 height 23
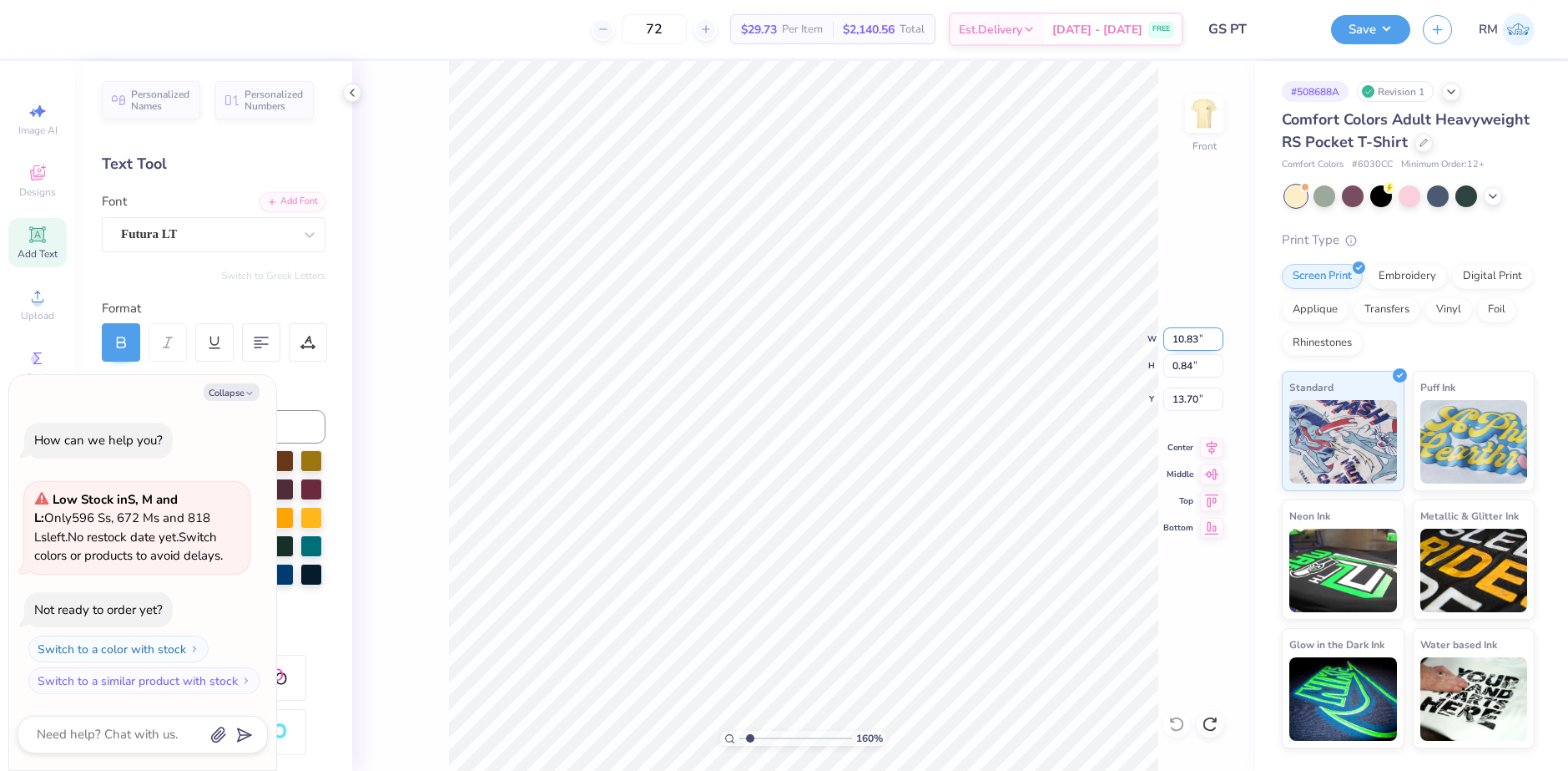
type textarea "x"
click at [1189, 337] on input "13.77" at bounding box center [1193, 339] width 60 height 23
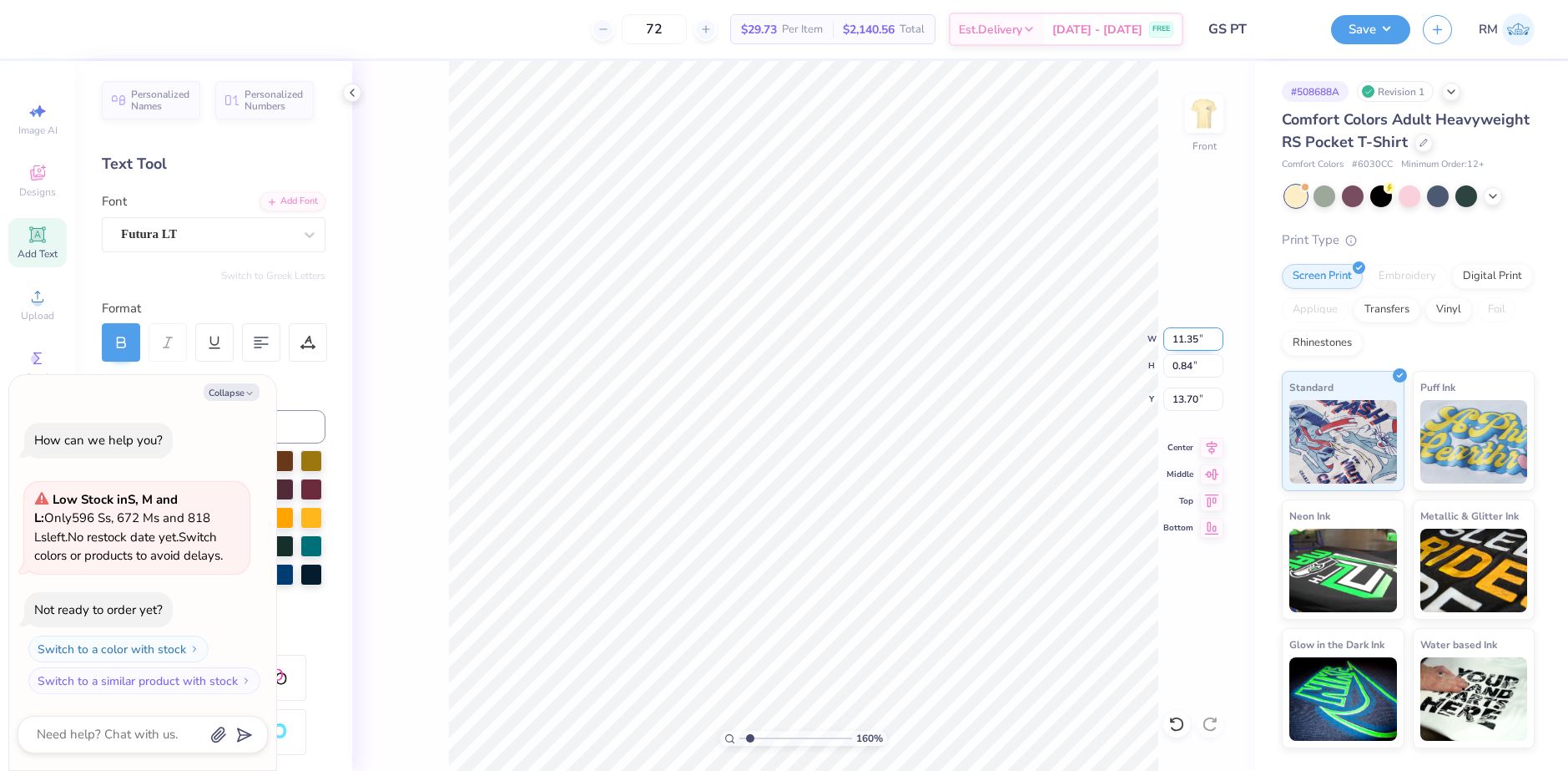
type input "11.35"
type textarea "x"
type input "0.70"
type input "13.77"
click at [937, 597] on li "Ungroup" at bounding box center [964, 601] width 131 height 32
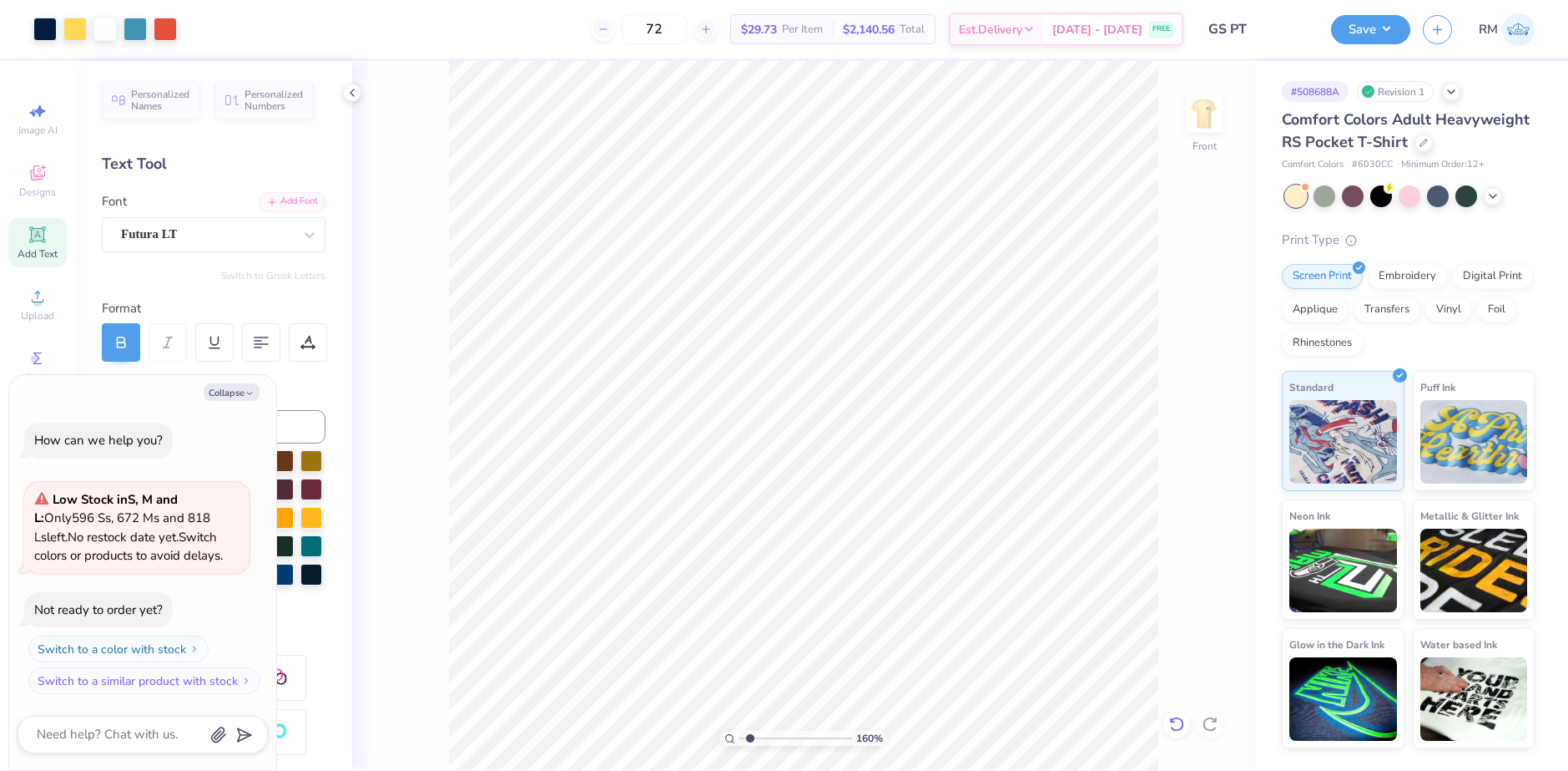
click at [1173, 726] on icon at bounding box center [1176, 723] width 16 height 16
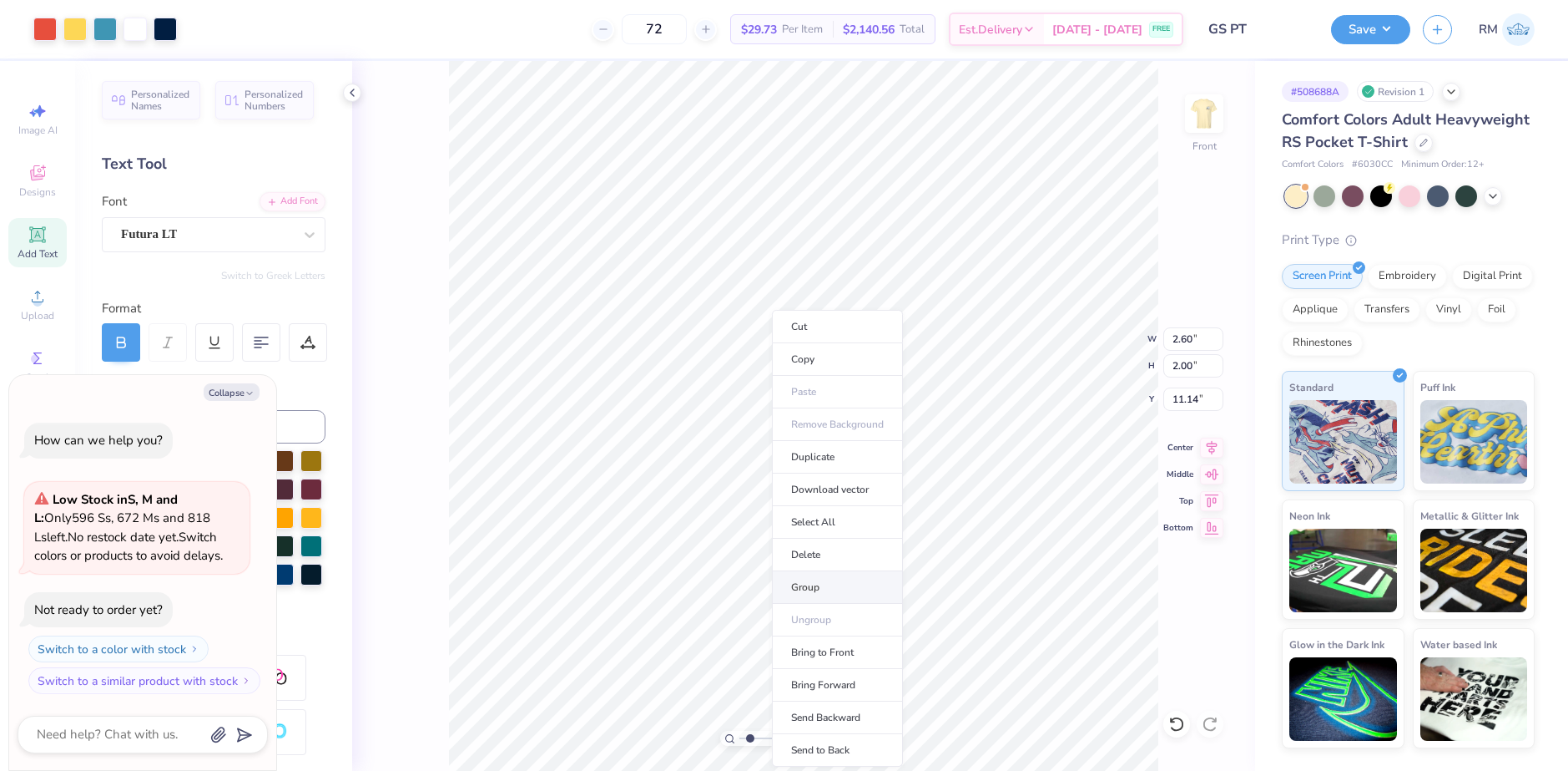
click at [804, 584] on li "Group" at bounding box center [837, 588] width 131 height 32
type textarea "x"
type input "1.98"
type input "1.89"
type input "11.25"
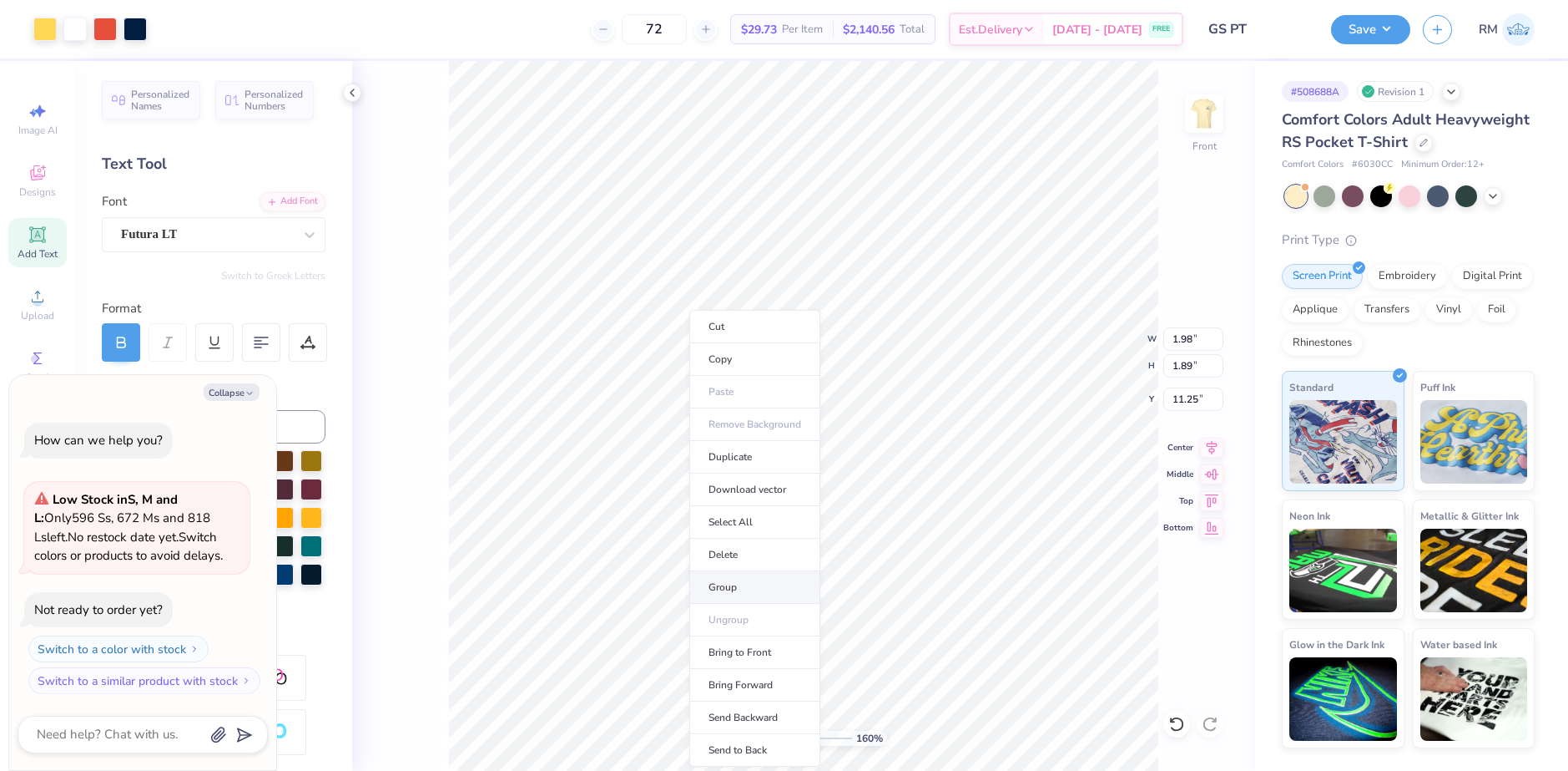
click at [726, 592] on li "Group" at bounding box center [754, 588] width 131 height 32
type textarea "x"
type input "1.87"
type input "2.00"
type input "8.39"
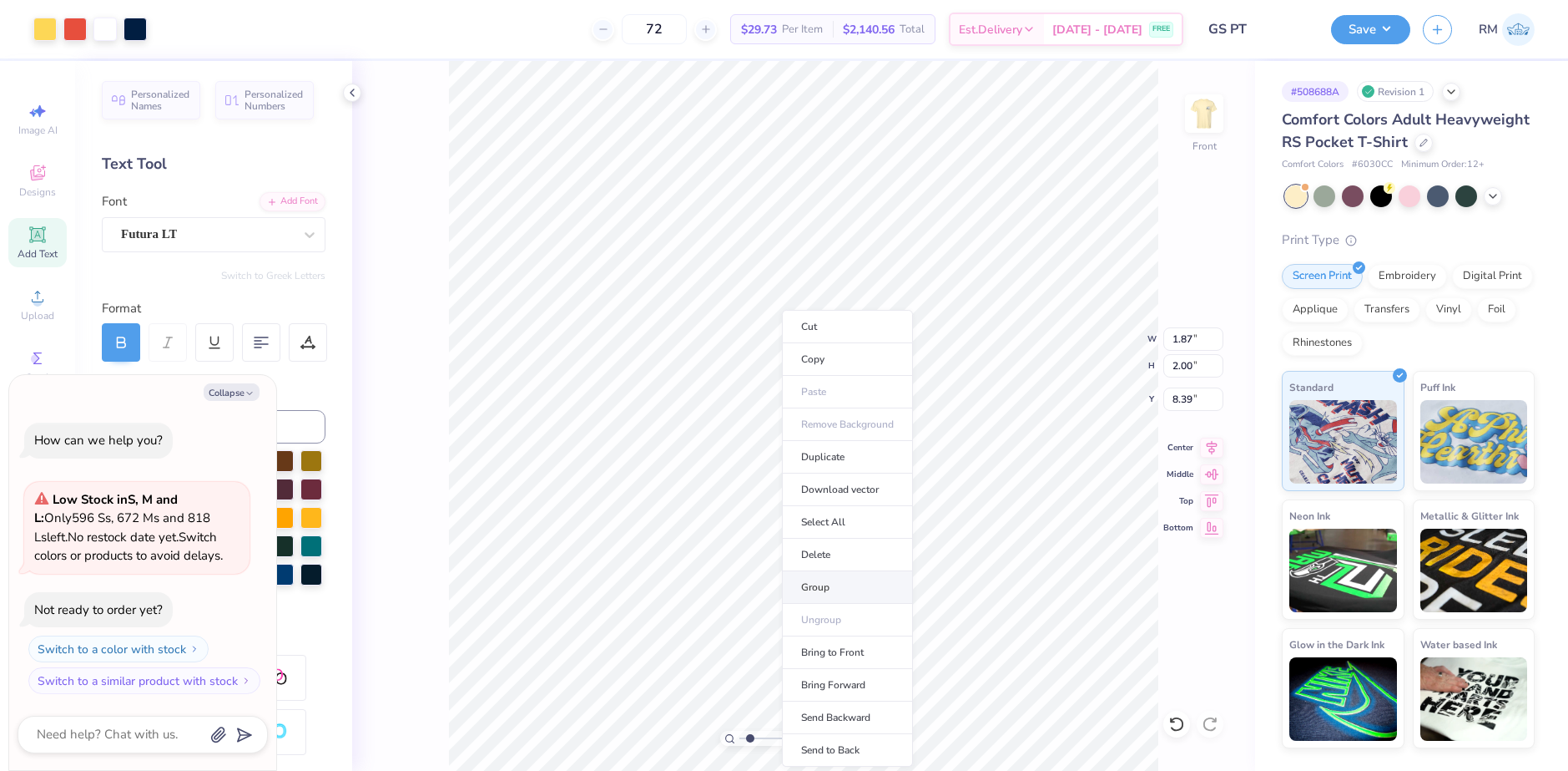
click at [798, 585] on li "Group" at bounding box center [847, 588] width 131 height 32
type textarea "x"
type input "2.86"
type input "2.18"
type input "8.20"
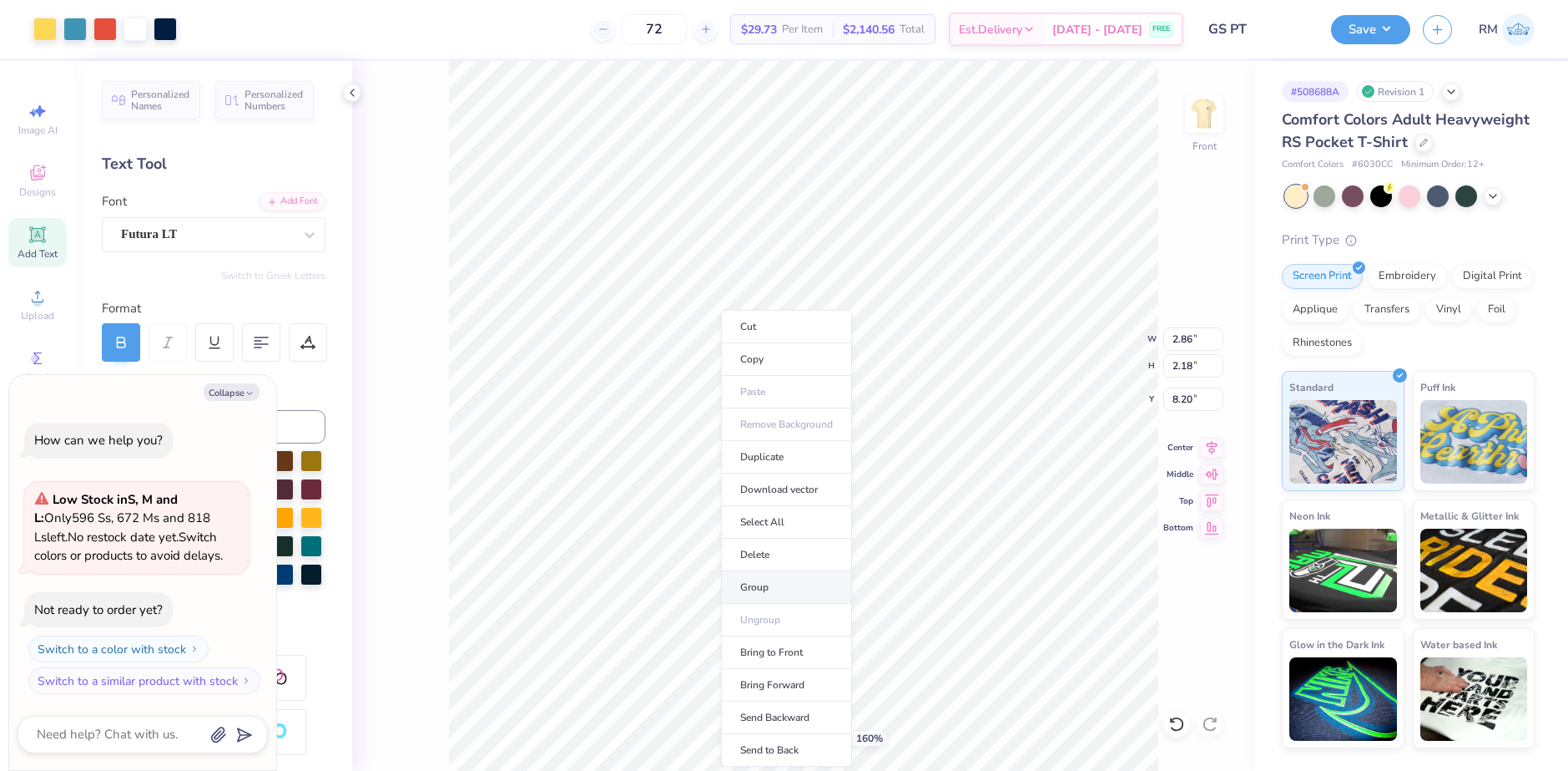
click at [755, 582] on li "Group" at bounding box center [786, 588] width 131 height 32
type textarea "x"
type input "2.42"
type input "1.63"
type input "6.01"
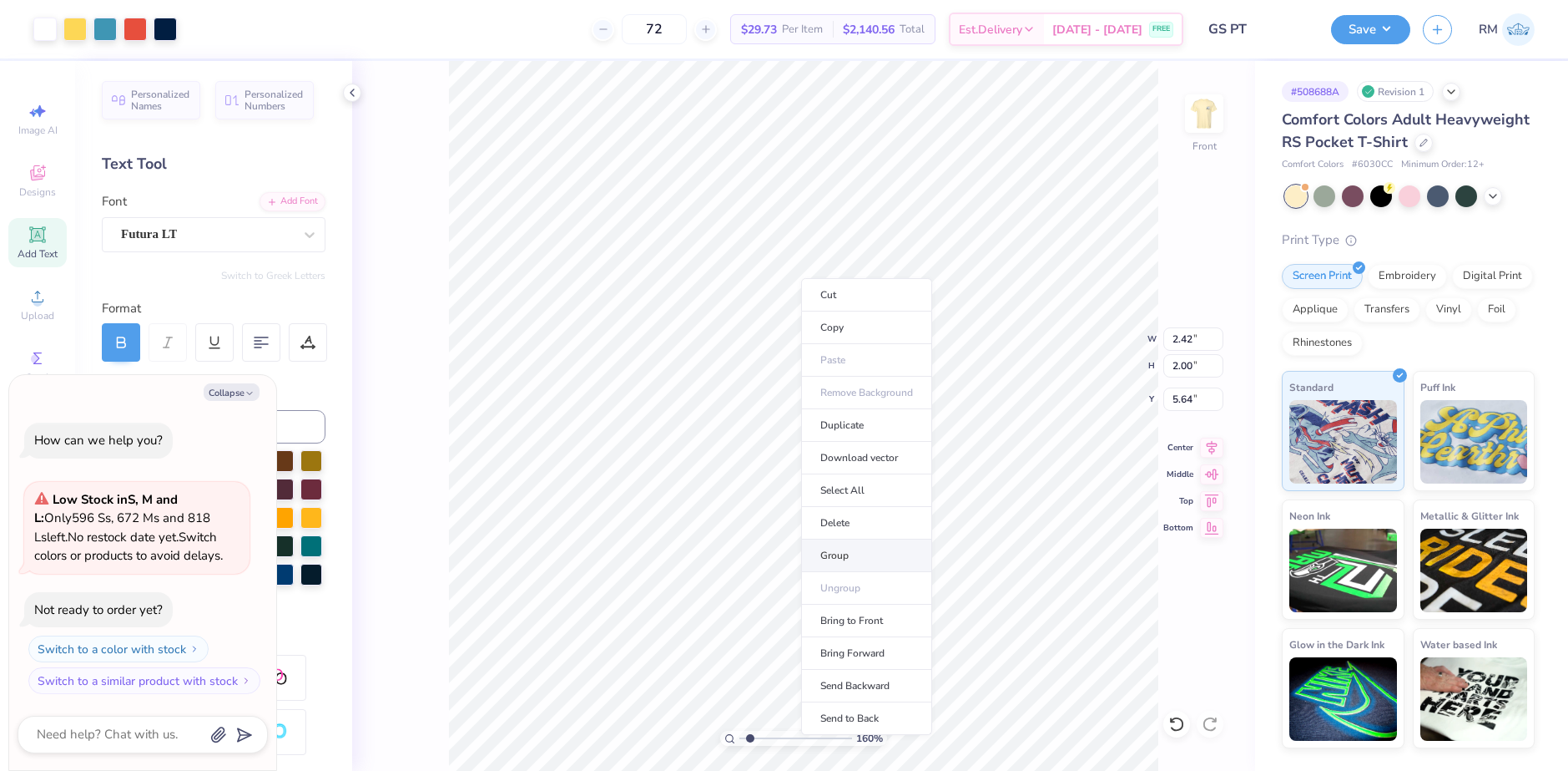
click at [835, 554] on li "Group" at bounding box center [866, 556] width 131 height 32
type textarea "x"
type input "2.55"
type input "1.83"
type input "5.81"
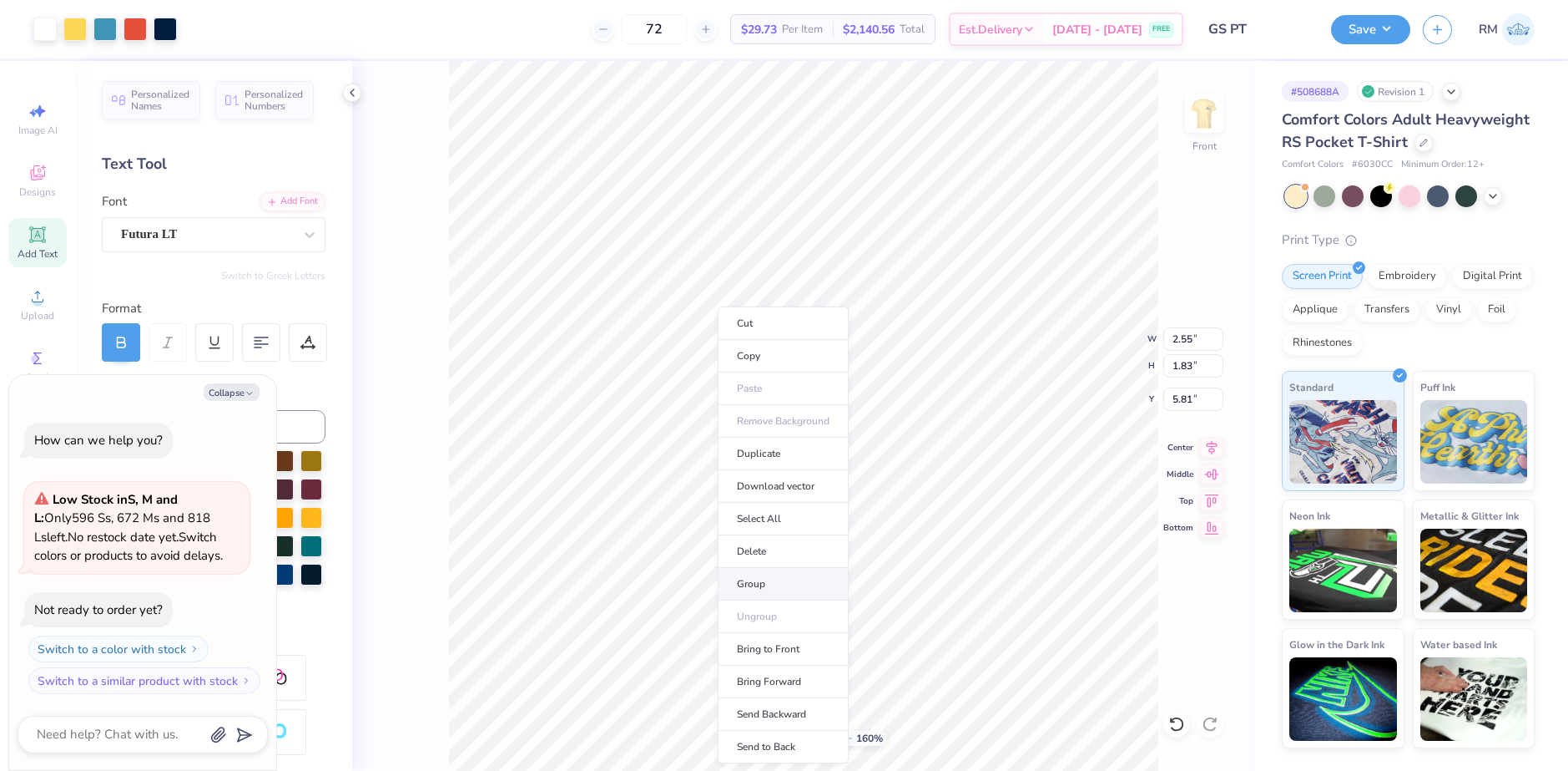
click at [753, 576] on li "Group" at bounding box center [783, 584] width 131 height 32
type textarea "x"
type input "1.87"
type input "2.00"
type input "8.39"
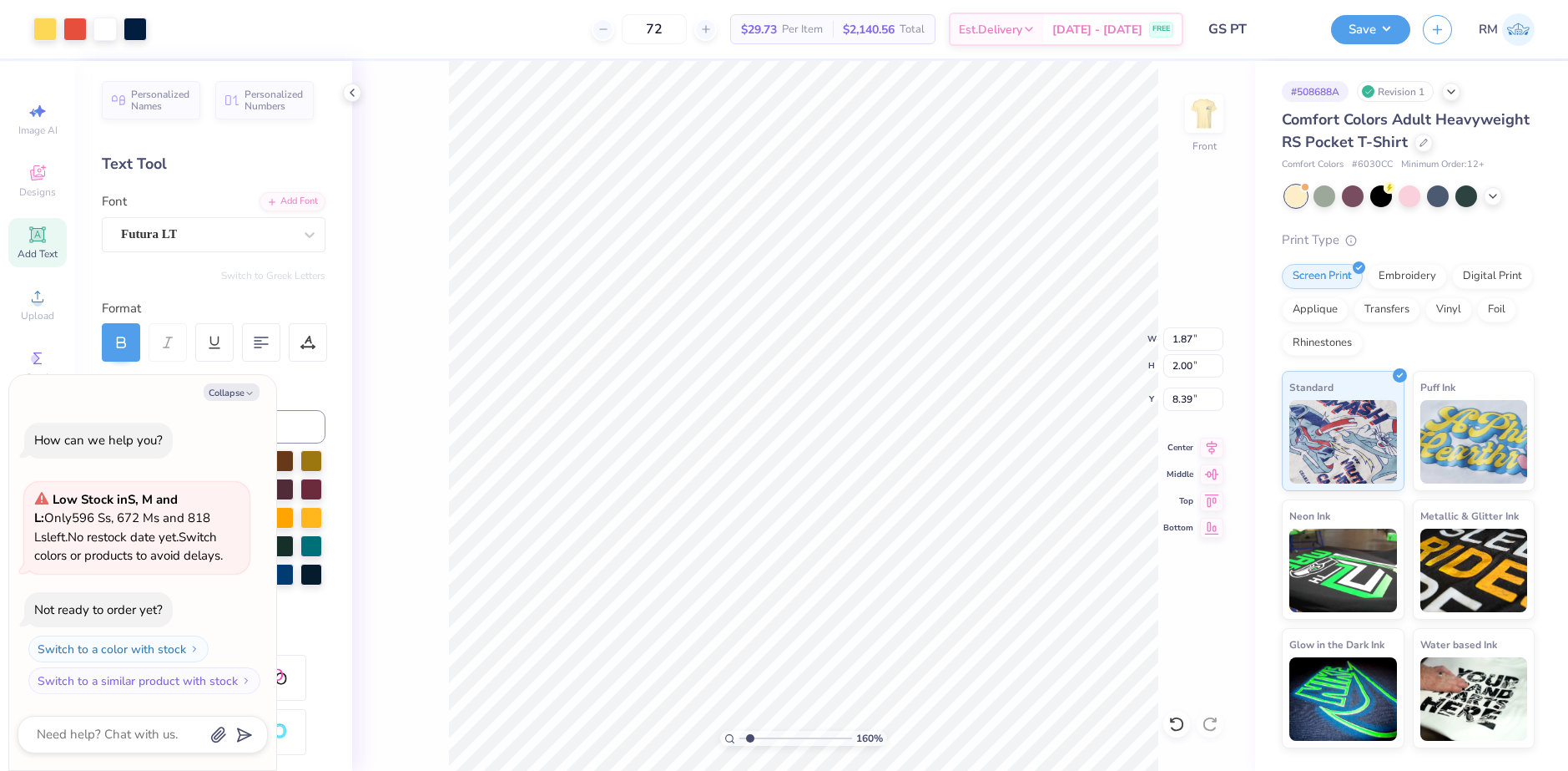
type textarea "x"
type input "2.42"
type input "5.64"
type textarea "x"
type input "1.87"
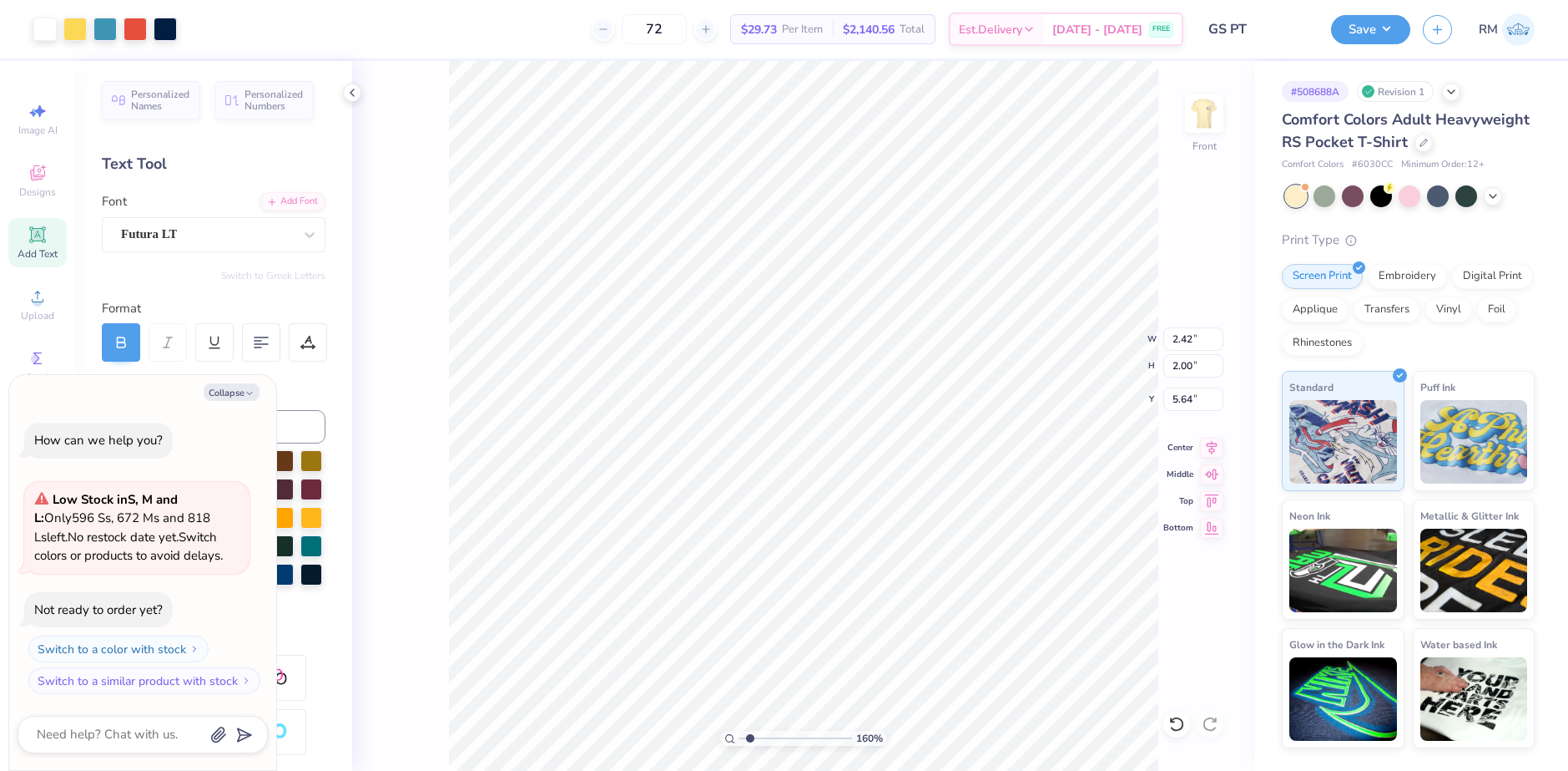
type input "8.39"
type textarea "x"
type input "5.64"
type textarea "x"
type input "2.60"
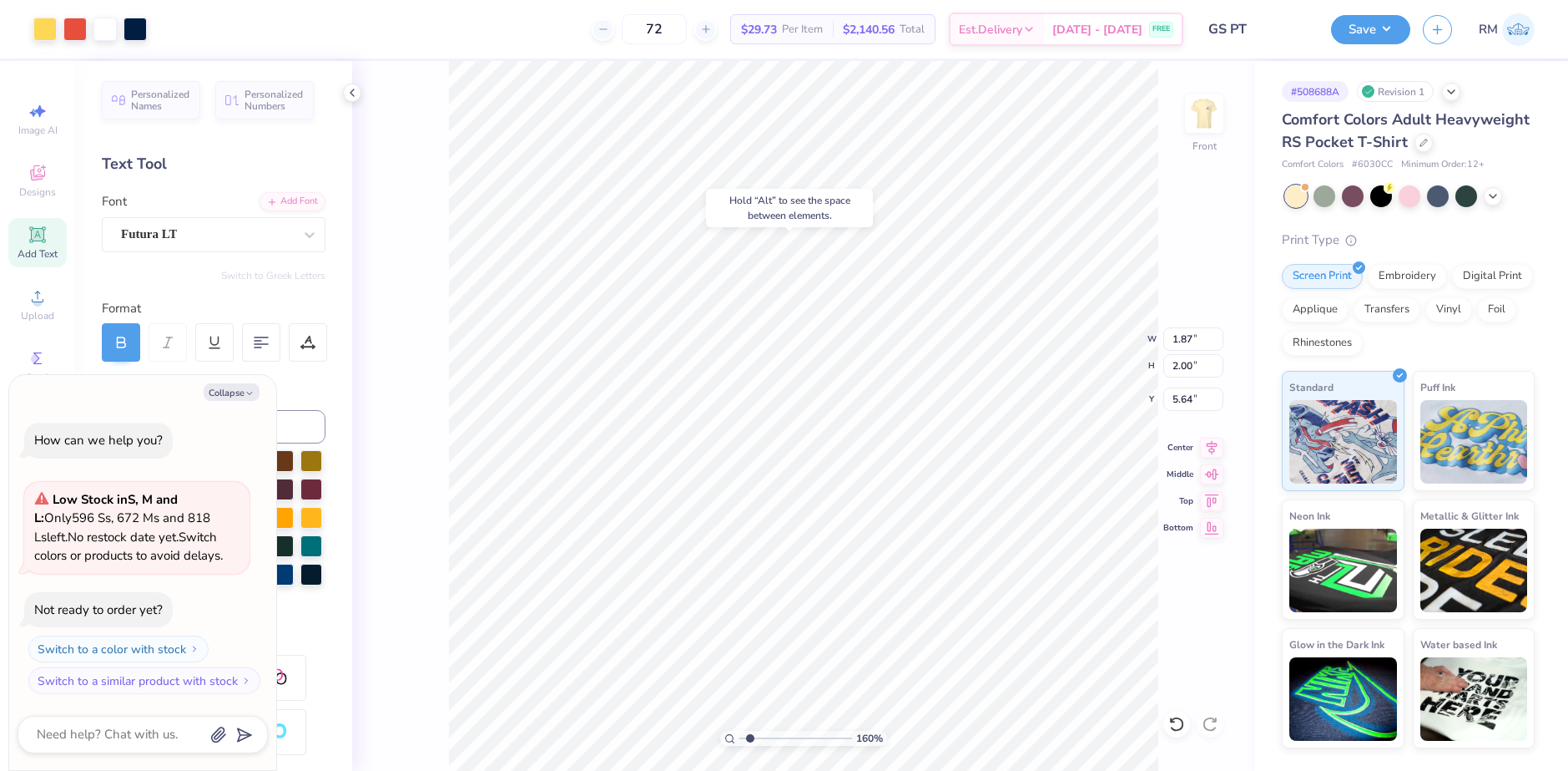
type input "11.14"
type textarea "x"
type input "1.98"
type input "1.89"
type input "11.25"
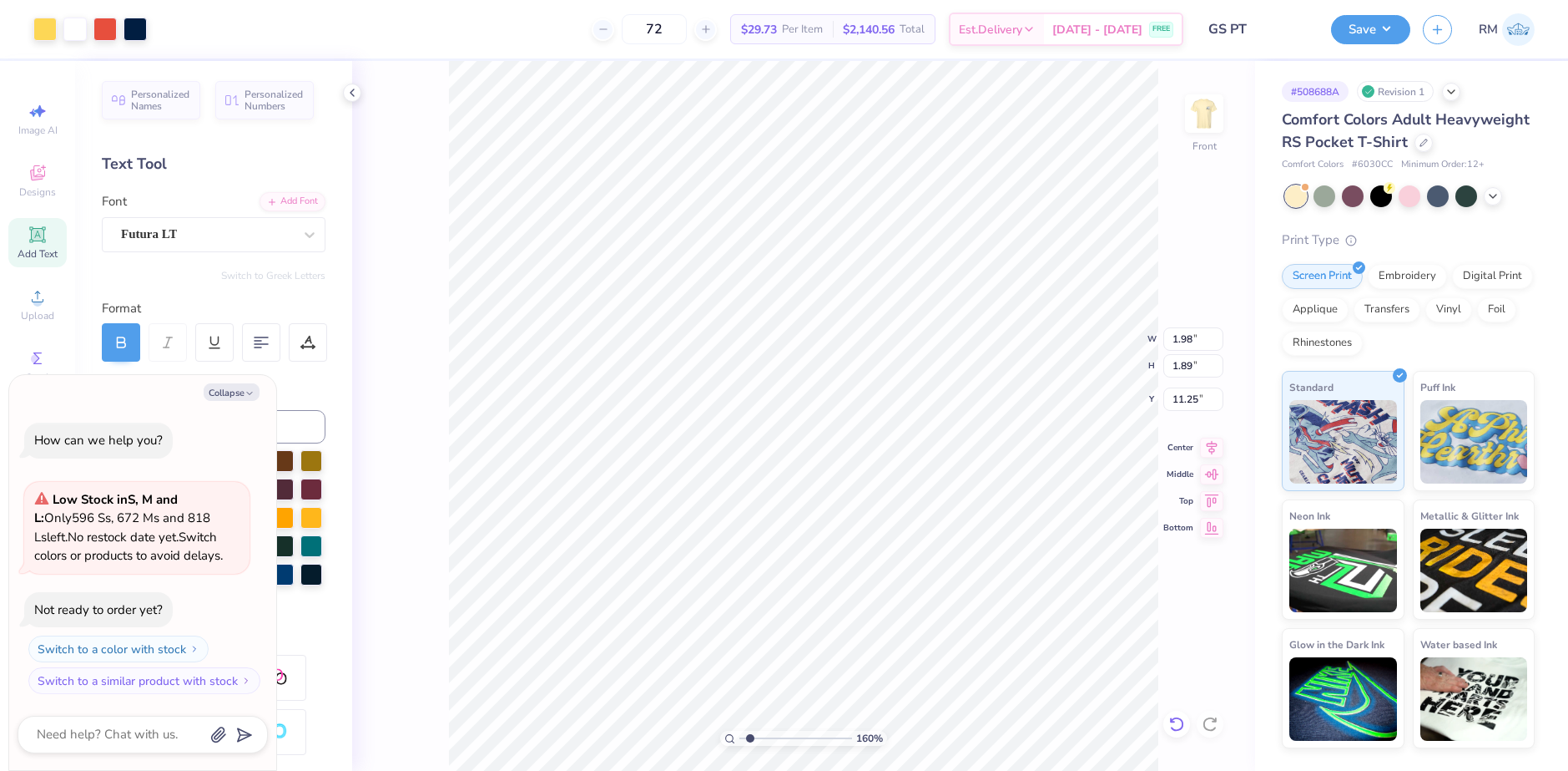
click at [1186, 723] on div at bounding box center [1176, 724] width 27 height 27
type textarea "x"
type input "8.39"
type textarea "x"
type input "1.98"
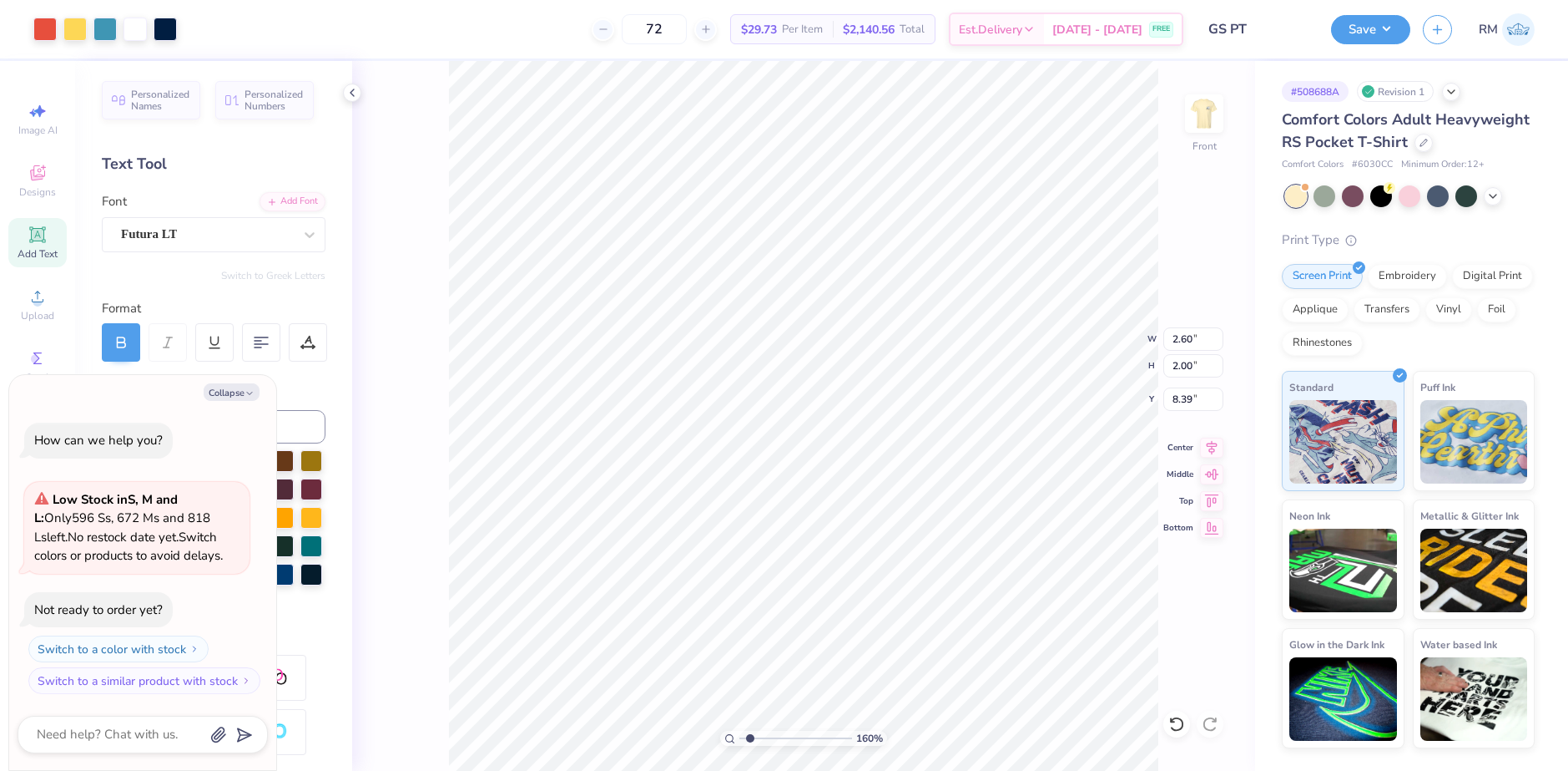
type input "1.89"
type input "11.25"
type textarea "x"
type input "5.81"
type textarea "x"
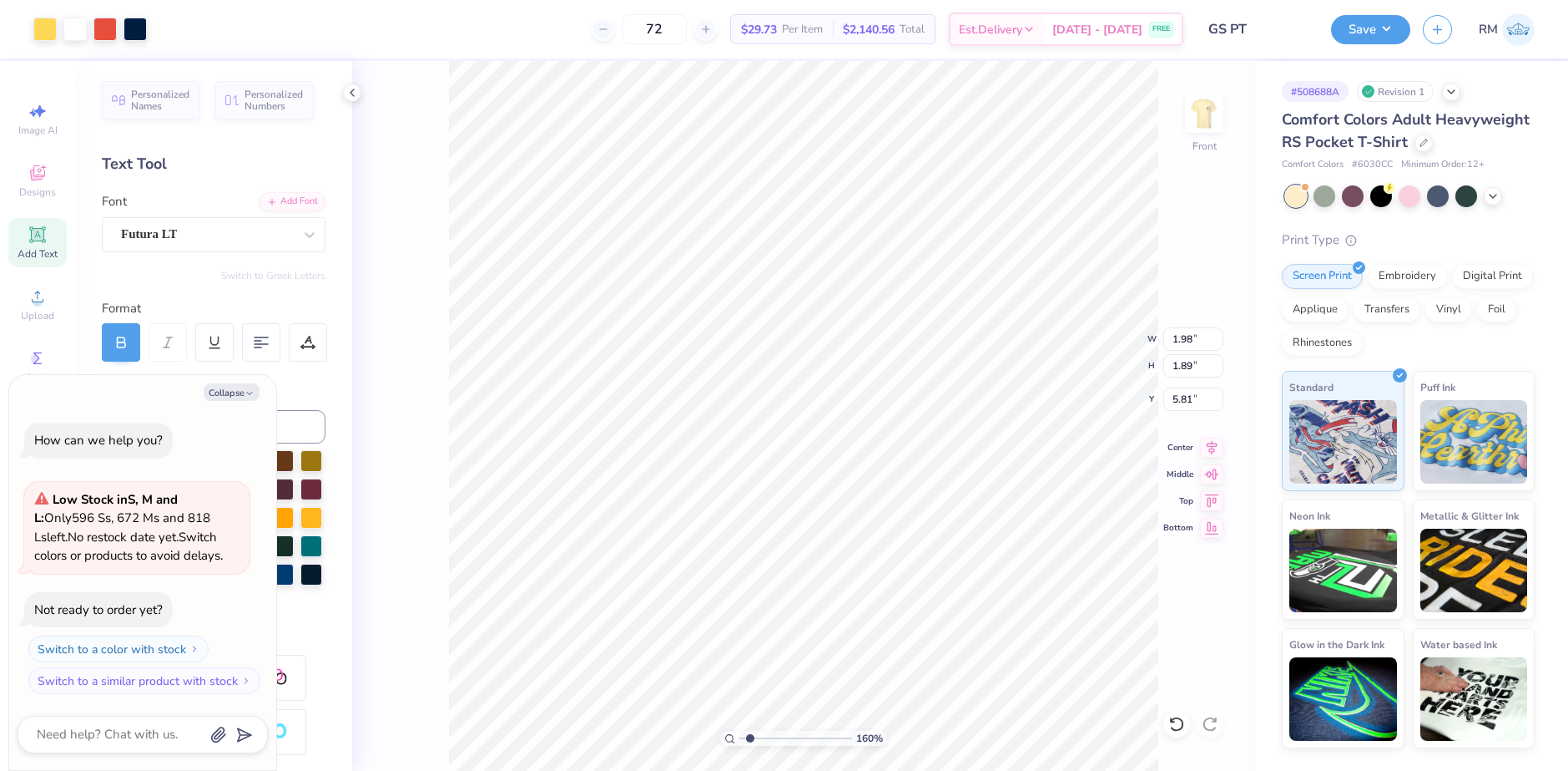
type input "2.42"
type input "2.00"
type input "5.64"
click at [1207, 440] on icon at bounding box center [1212, 444] width 23 height 20
click at [1214, 445] on icon at bounding box center [1212, 444] width 23 height 20
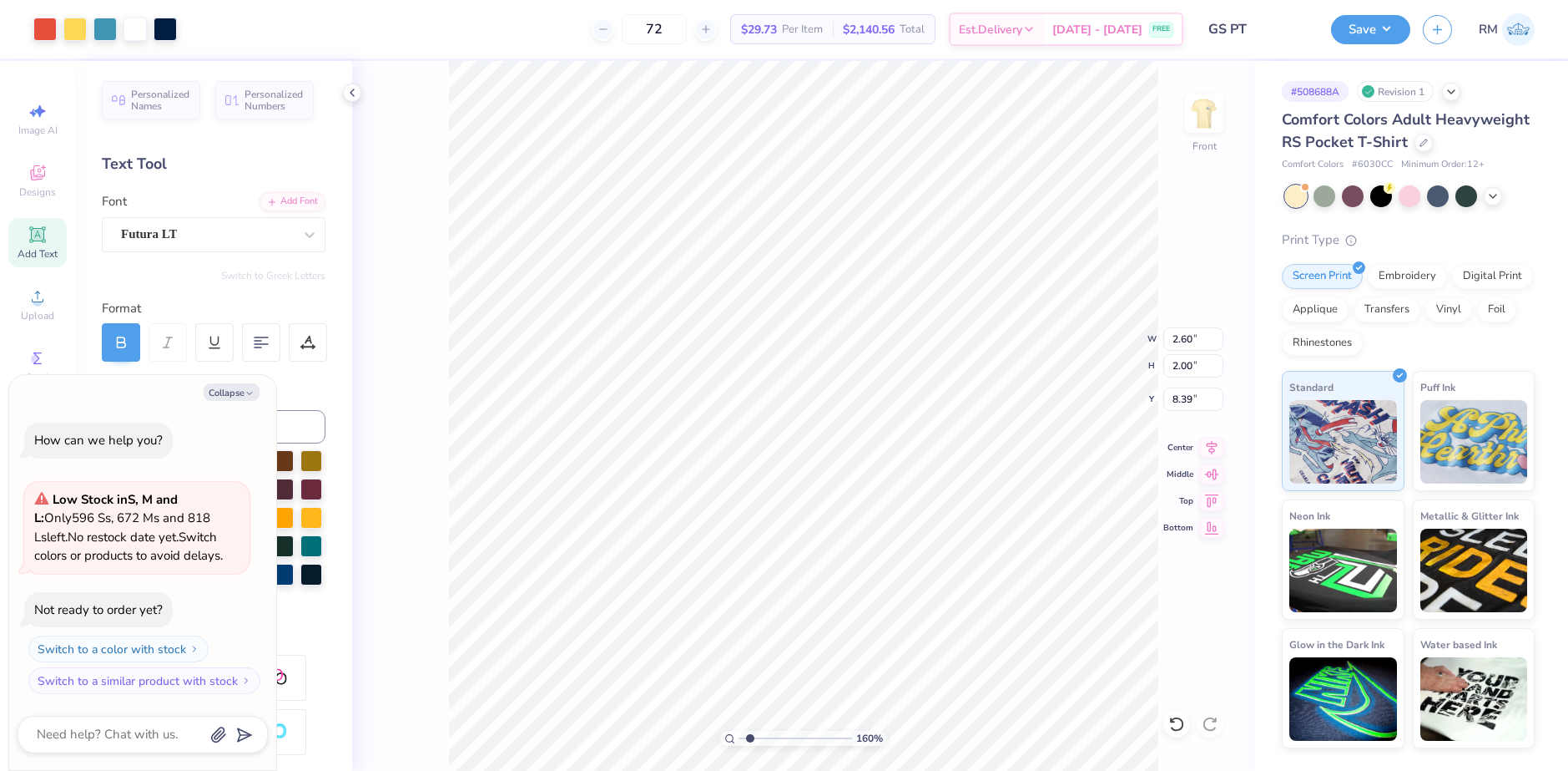
type textarea "x"
type input "1.98"
type input "1.89"
type input "5.81"
type textarea "x"
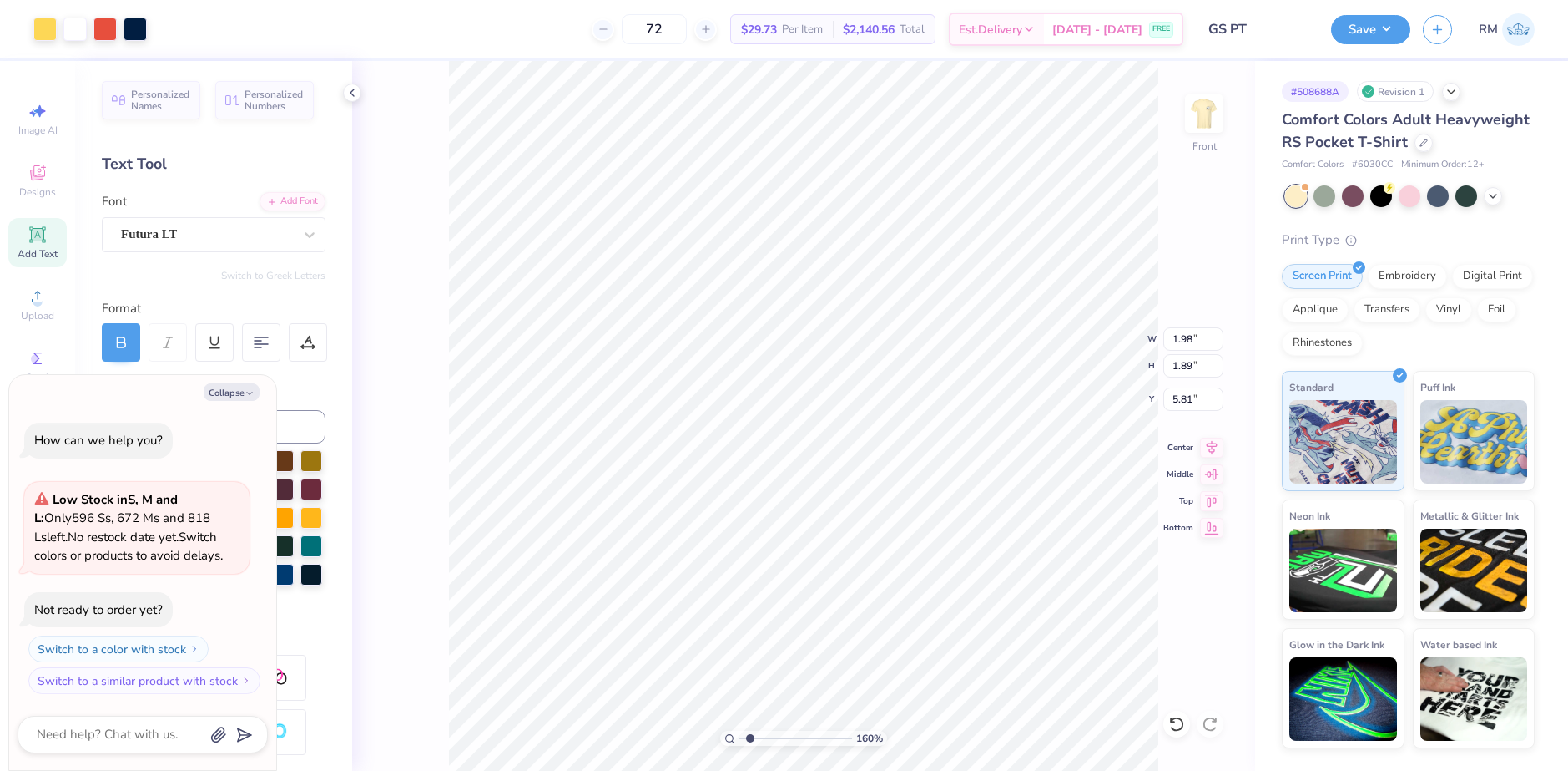
type input "5.75"
type textarea "x"
type input "2.86"
type input "2.18"
type input "8.20"
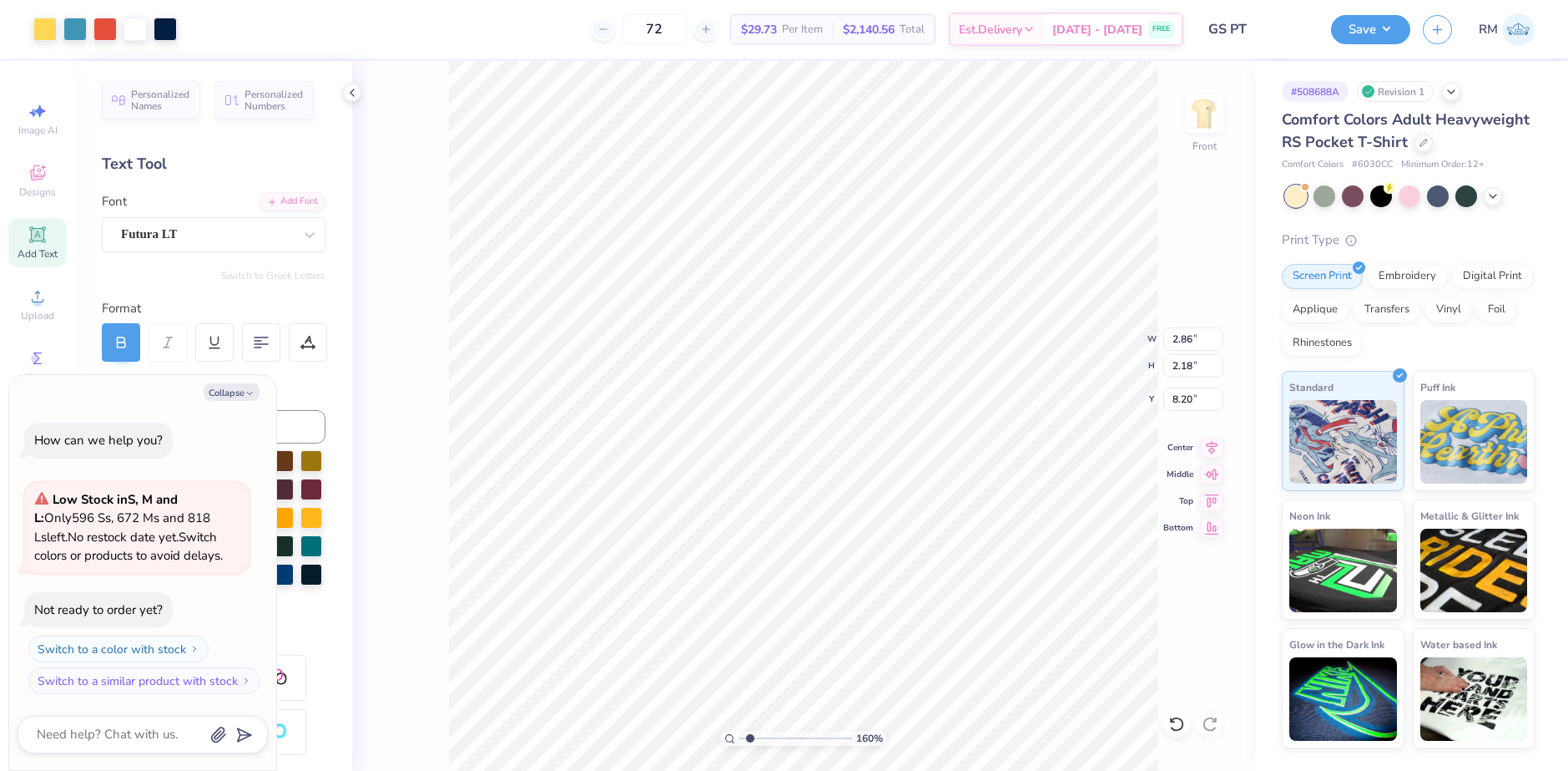
type textarea "x"
type input "2.55"
type input "1.83"
type input "5.81"
type textarea "x"
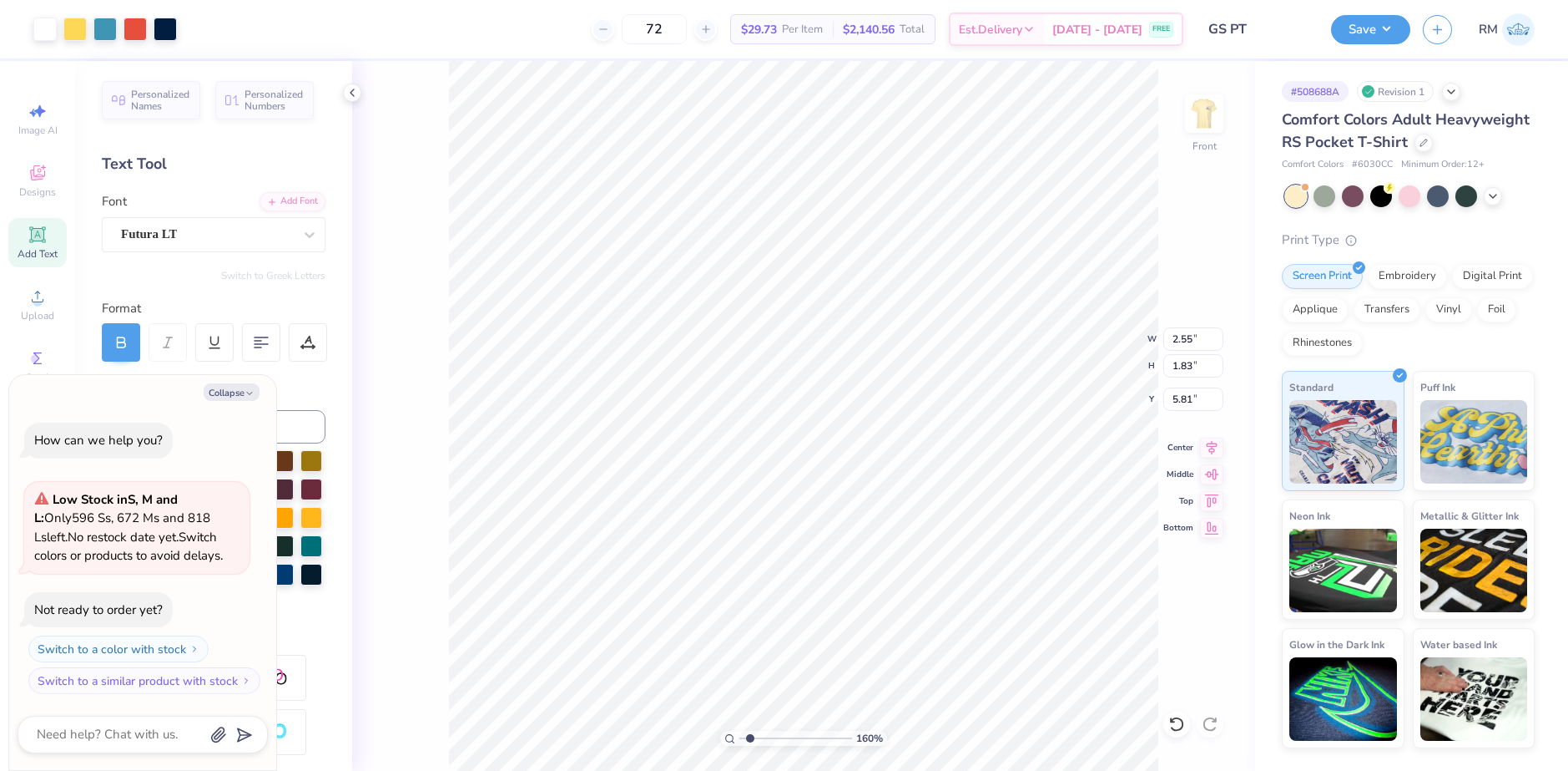
type input "2.86"
type input "2.18"
type input "8.20"
type textarea "x"
type input "2.55"
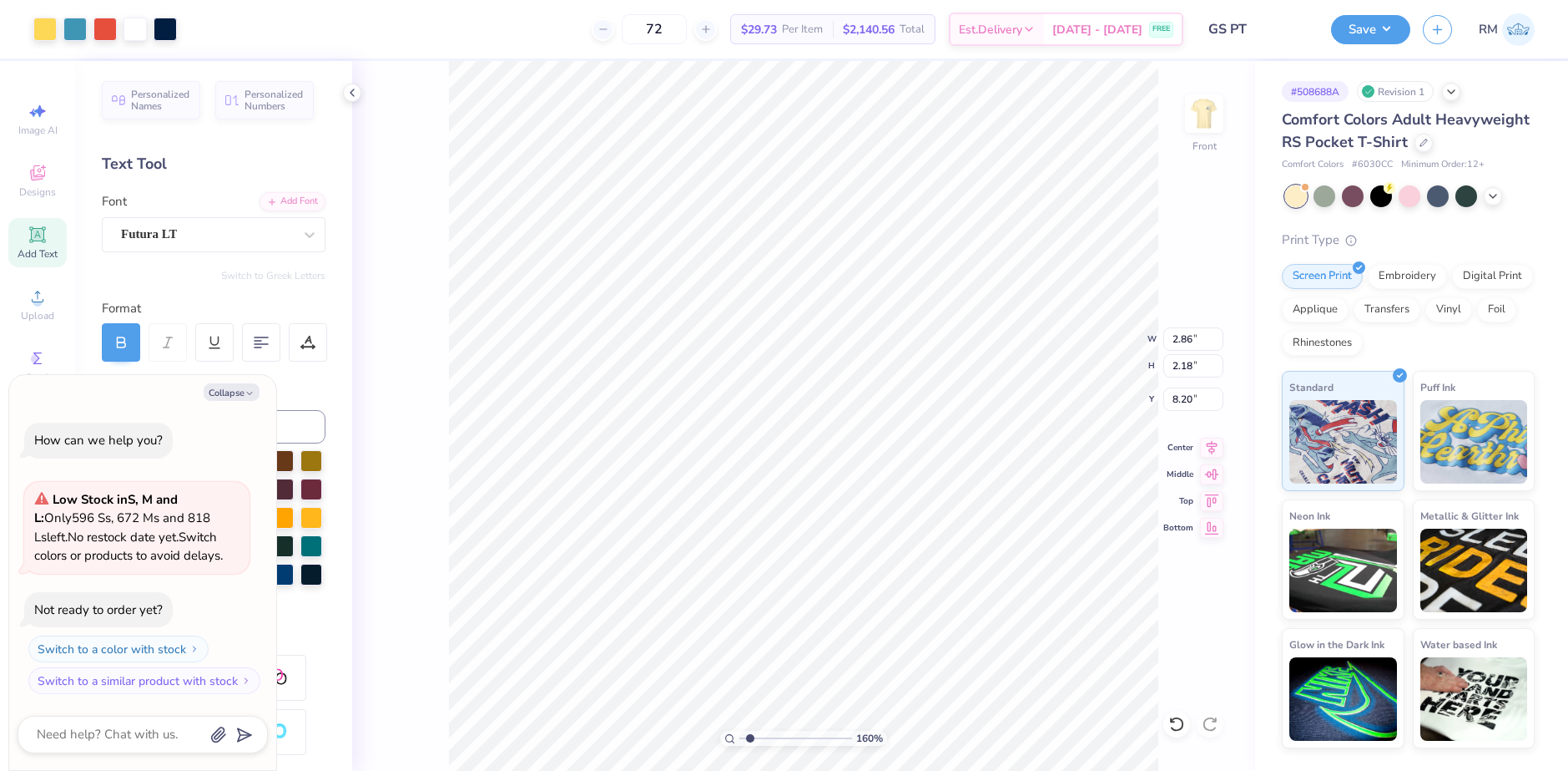
type input "1.83"
type input "5.81"
type textarea "x"
type input "2.86"
type input "4.58"
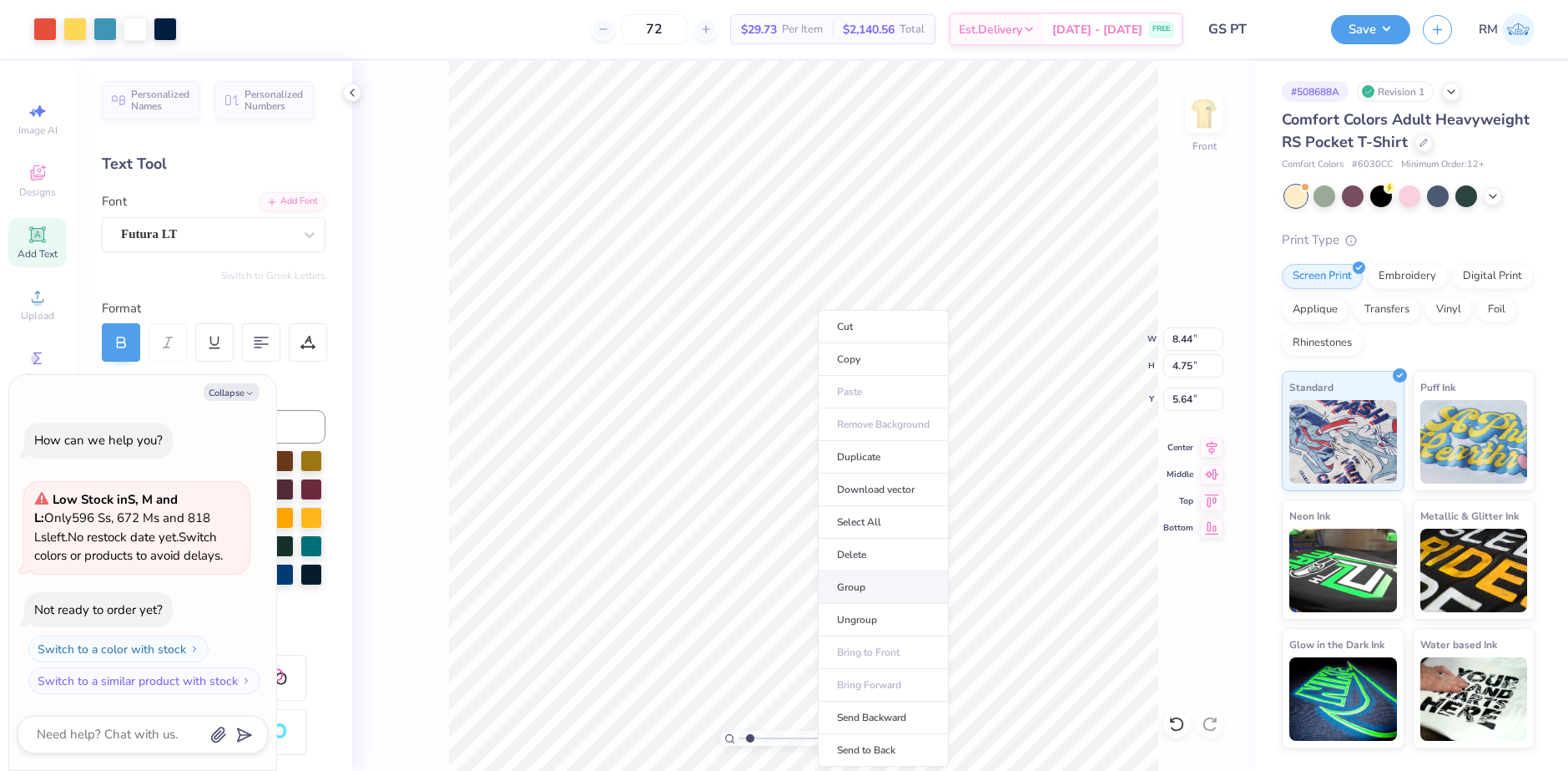
click at [855, 582] on li "Group" at bounding box center [882, 588] width 131 height 32
click at [1207, 448] on icon at bounding box center [1212, 444] width 23 height 20
type textarea "x"
type input "5.66"
type textarea "x"
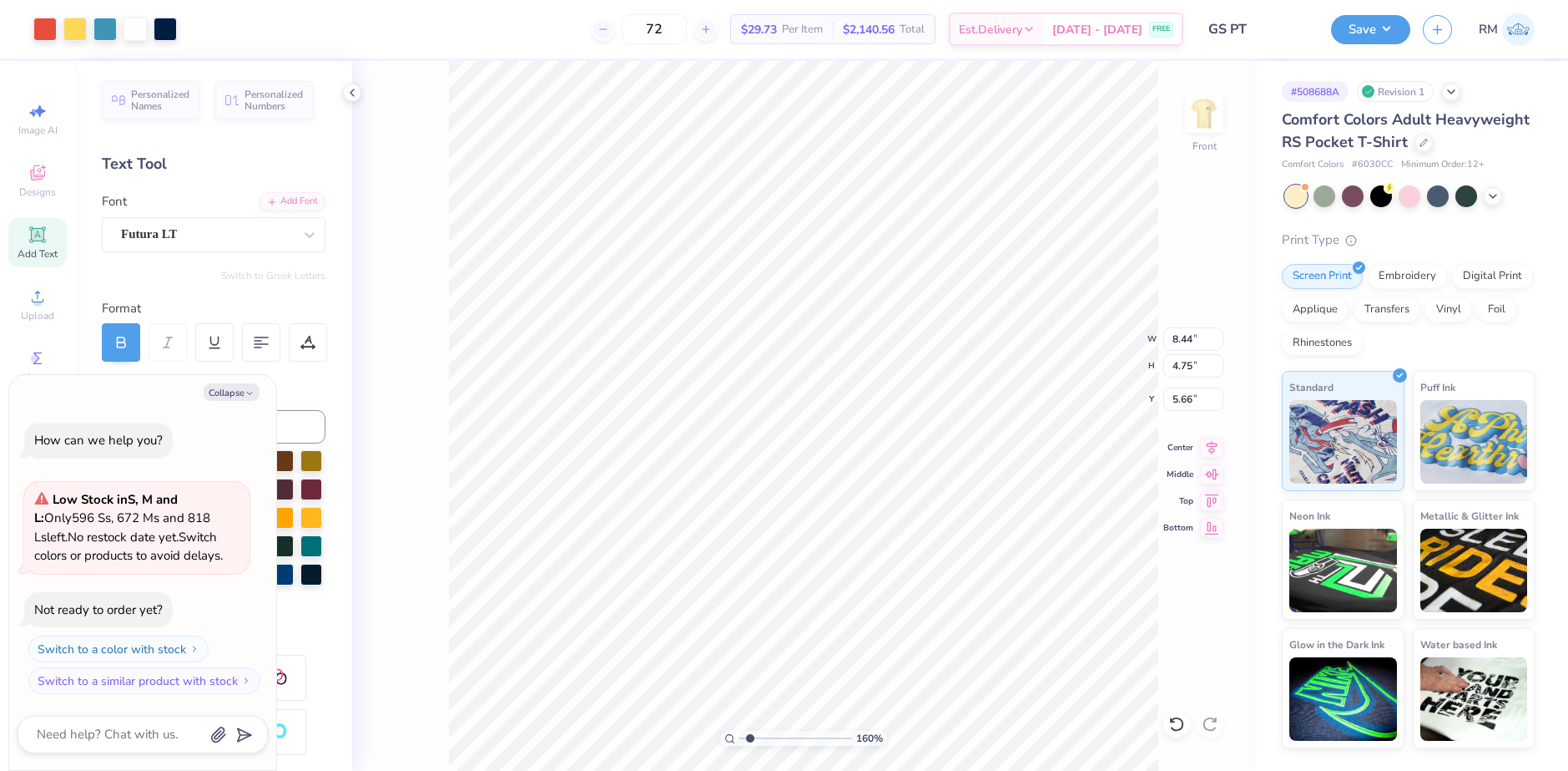
type input "10.36"
type input "5.83"
click at [1213, 452] on icon at bounding box center [1212, 444] width 23 height 20
type textarea "x"
type input "11.35"
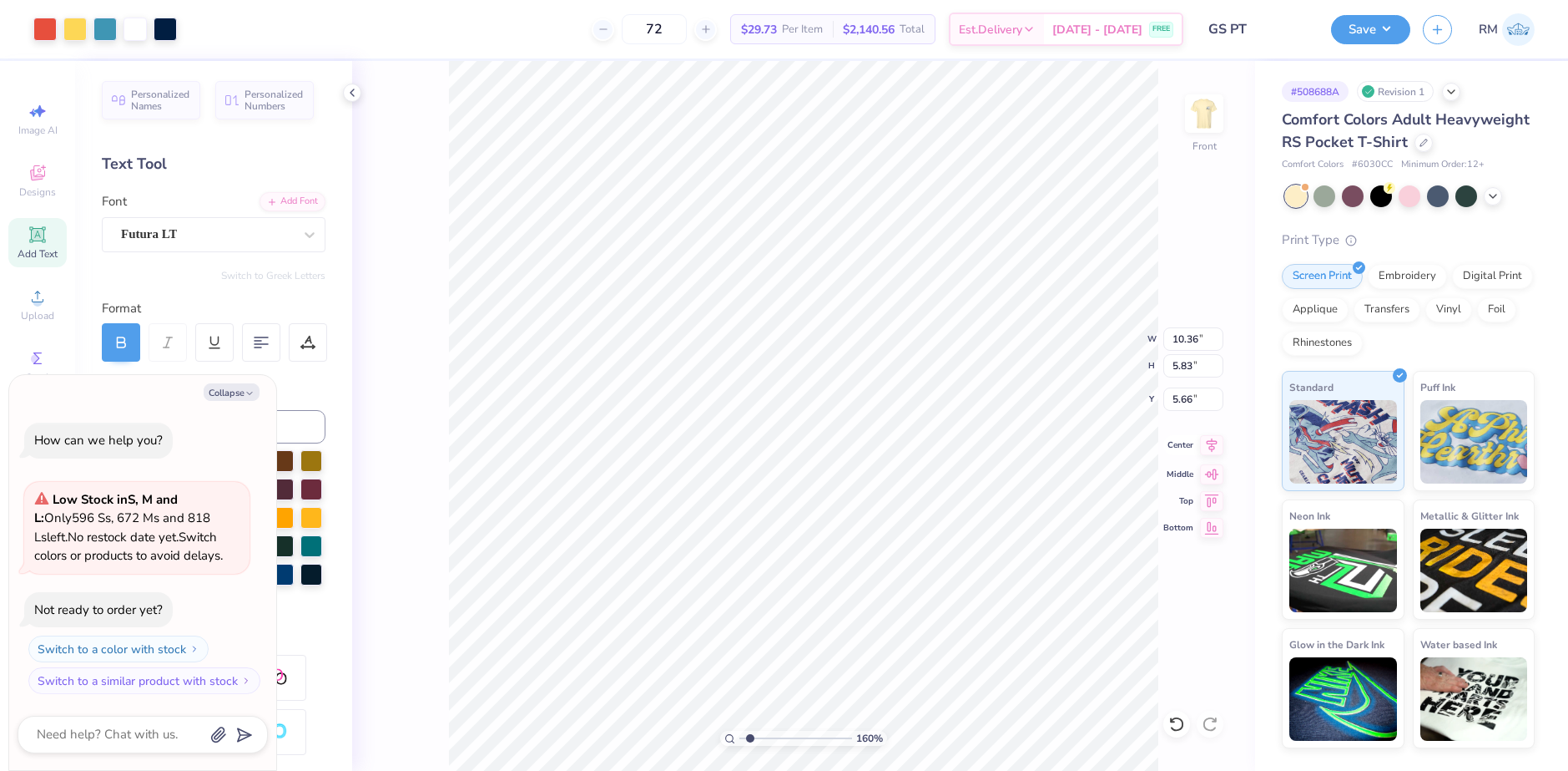
type input "0.70"
type input "13.77"
type textarea "x"
type input "12.14"
click at [885, 497] on li "Group" at bounding box center [901, 503] width 131 height 32
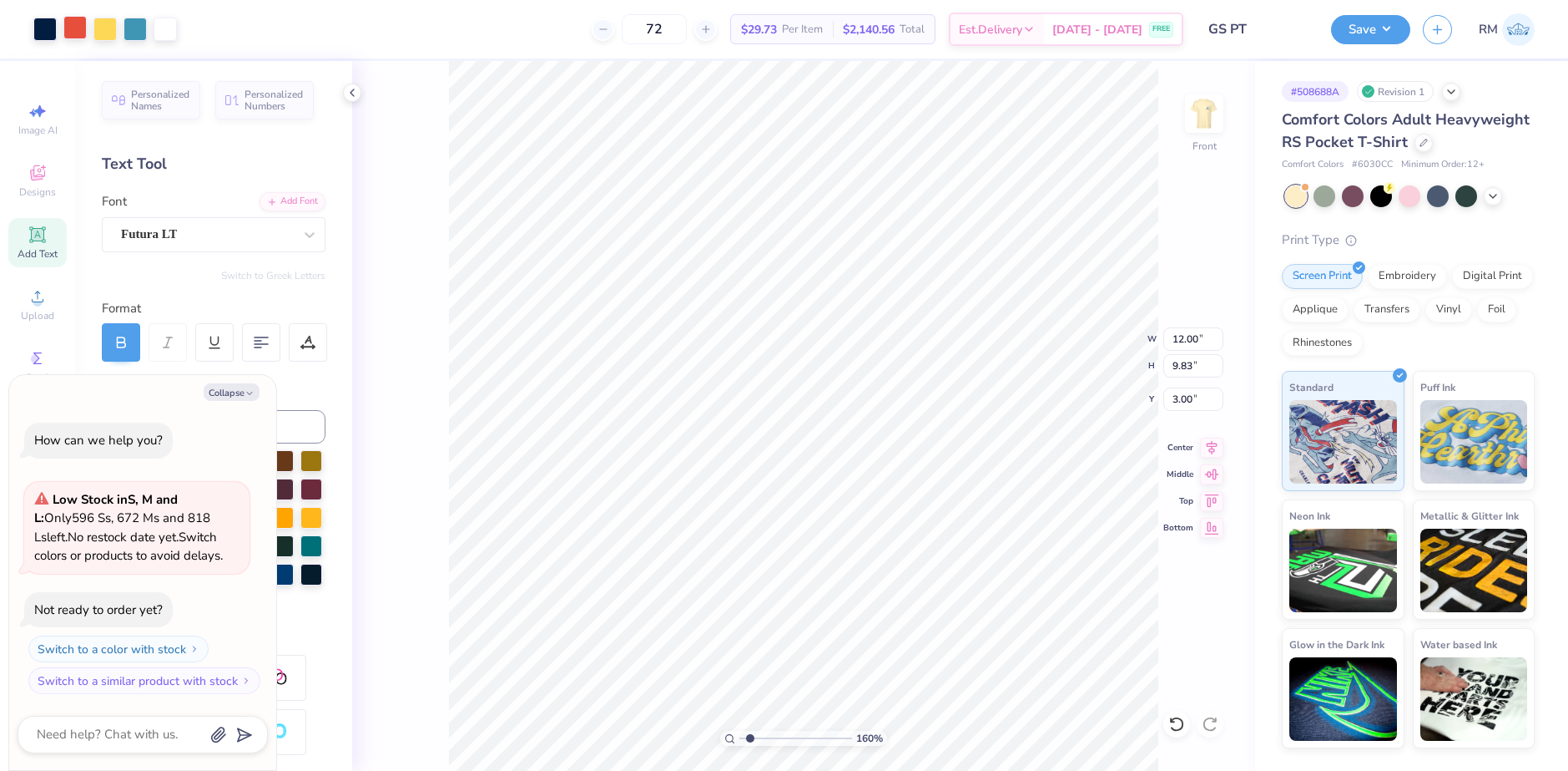
click at [72, 27] on div at bounding box center [74, 28] width 23 height 23
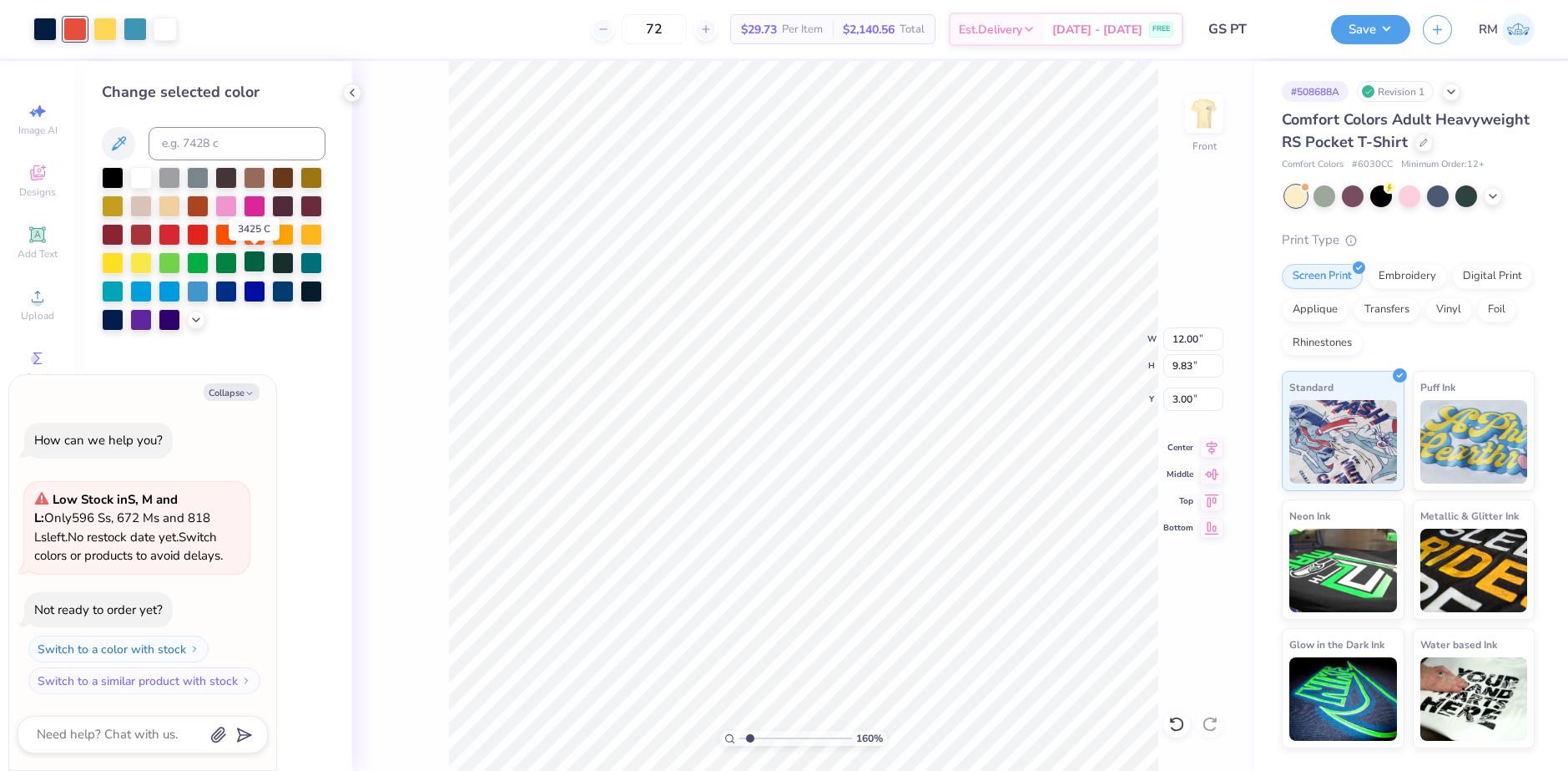
click at [249, 264] on div at bounding box center [254, 261] width 22 height 22
click at [67, 18] on div at bounding box center [74, 28] width 23 height 23
click at [255, 260] on div at bounding box center [254, 261] width 22 height 22
click at [77, 29] on div at bounding box center [74, 28] width 23 height 23
click at [259, 263] on div at bounding box center [254, 261] width 22 height 22
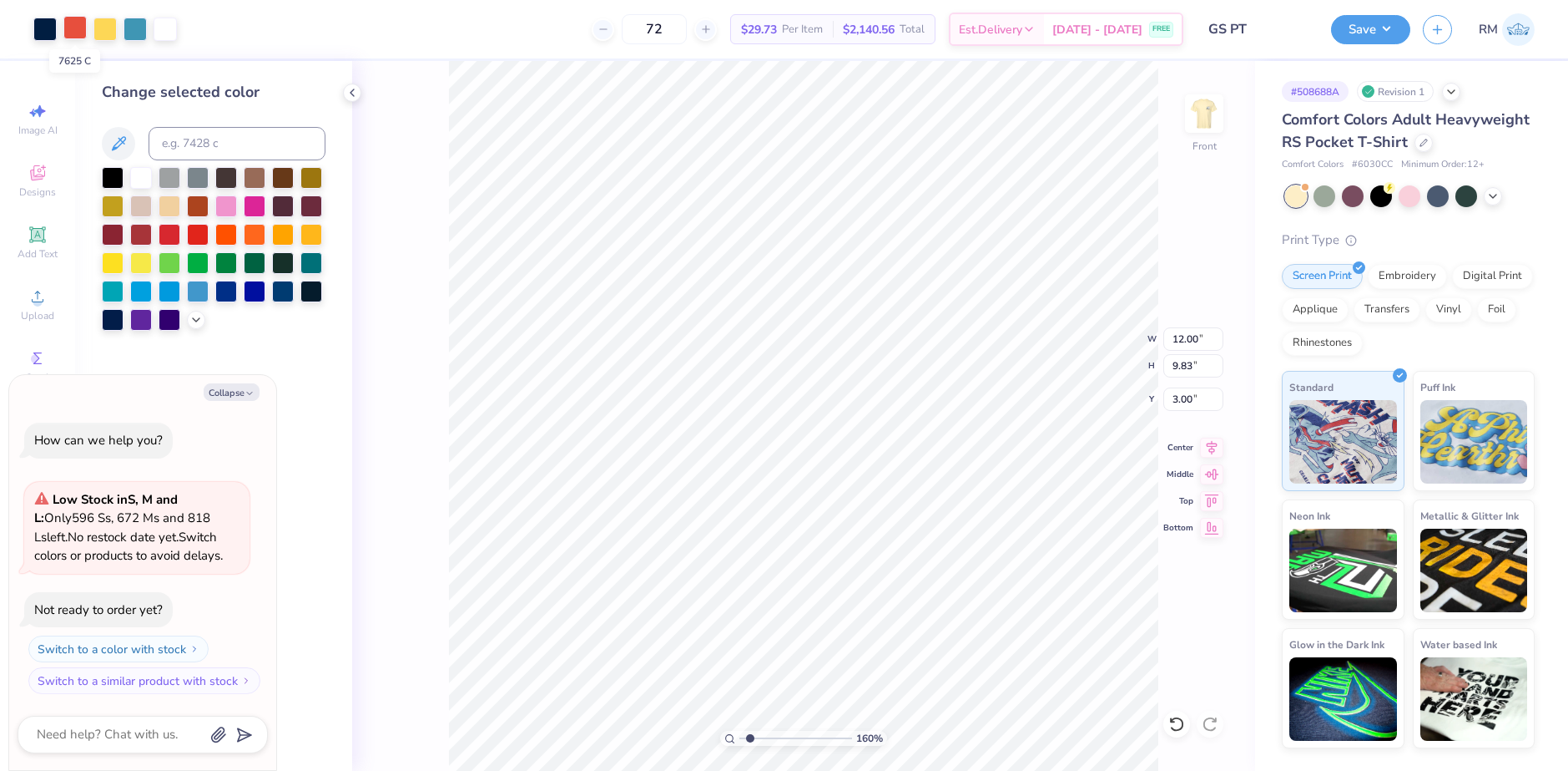
click at [76, 31] on div at bounding box center [74, 28] width 23 height 23
click at [195, 207] on div at bounding box center [198, 204] width 22 height 22
click at [1215, 107] on img at bounding box center [1204, 114] width 67 height 67
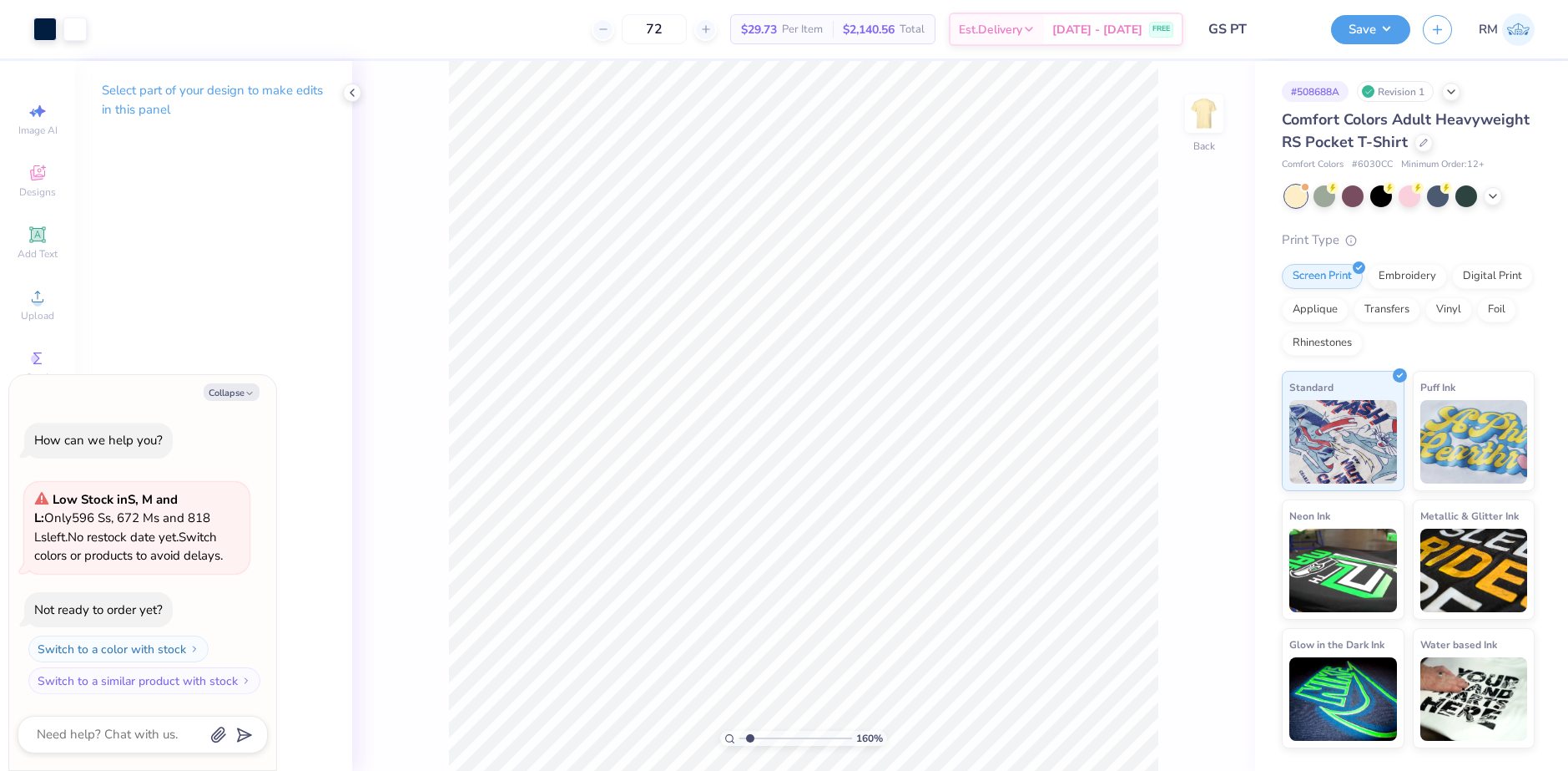
click at [1201, 121] on img at bounding box center [1203, 113] width 33 height 33
click at [1205, 119] on img at bounding box center [1204, 114] width 67 height 67
click at [1197, 120] on img at bounding box center [1204, 114] width 67 height 67
type textarea "x"
drag, startPoint x: 752, startPoint y: 738, endPoint x: 714, endPoint y: 734, distance: 38.2
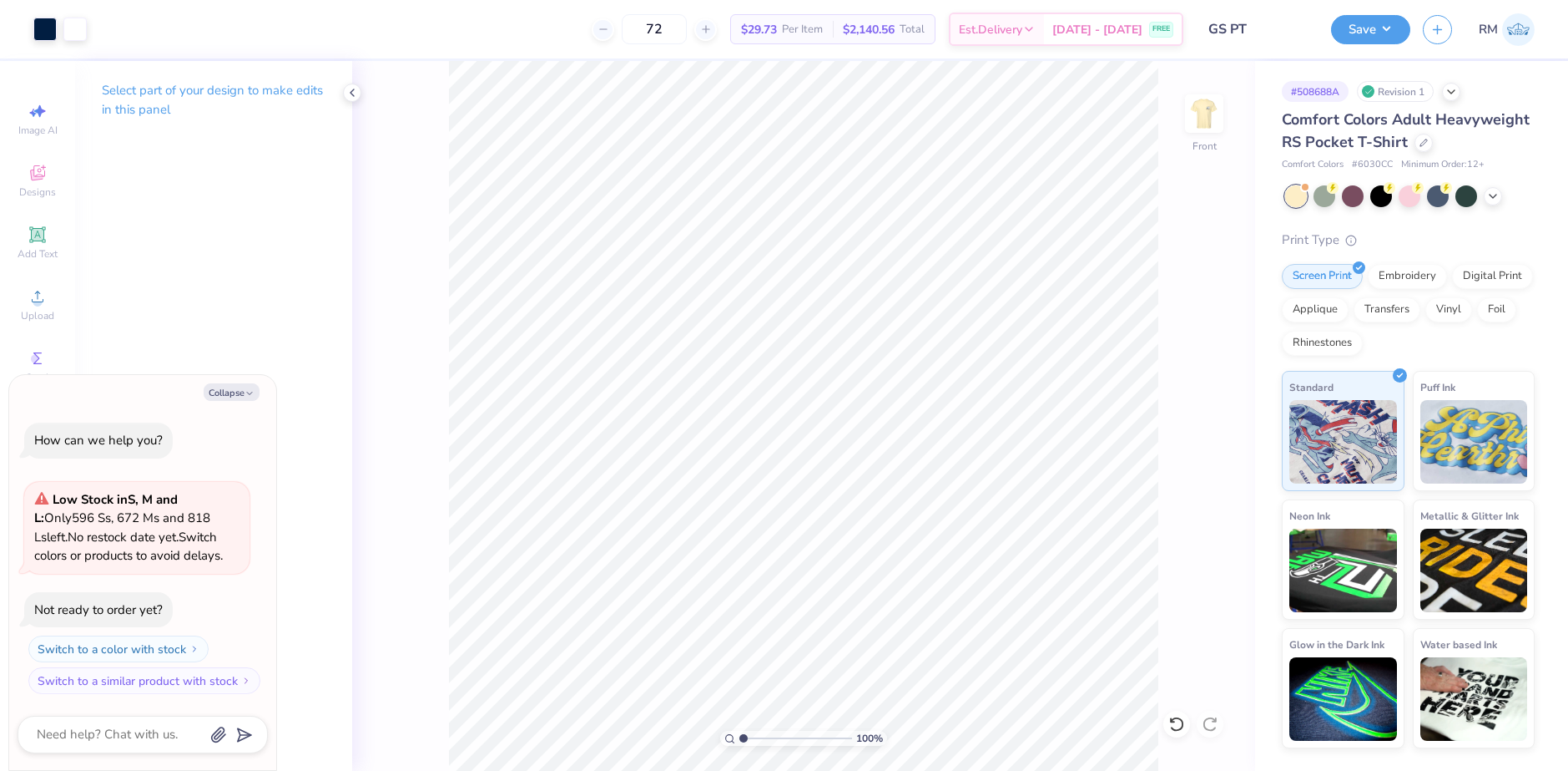
type input "1"
click at [739, 734] on input "range" at bounding box center [795, 739] width 113 height 15
click at [1197, 117] on img at bounding box center [1204, 114] width 67 height 67
click at [346, 90] on icon at bounding box center [352, 93] width 13 height 13
click at [1200, 135] on img at bounding box center [1204, 114] width 67 height 67
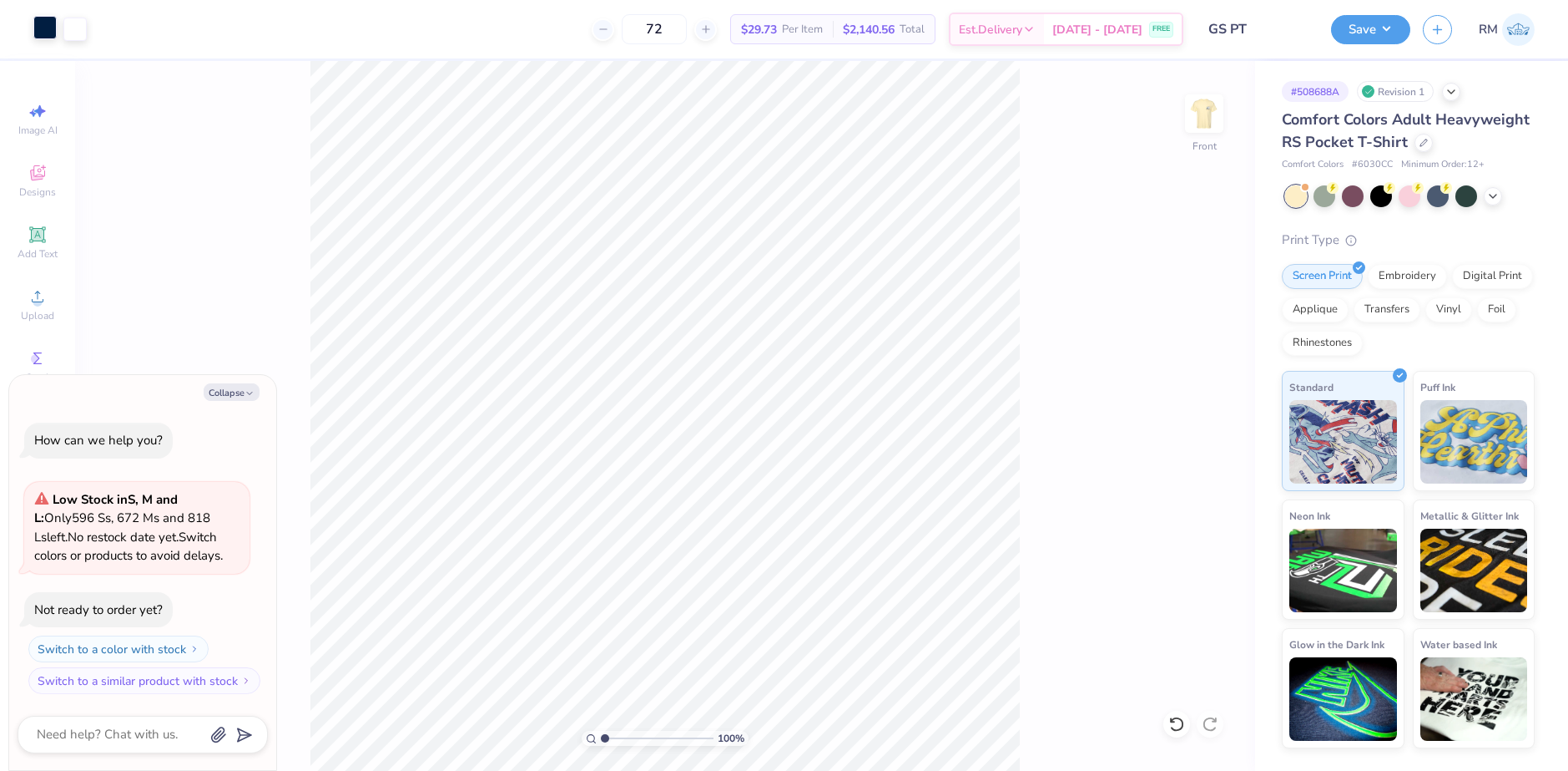
click at [36, 30] on div at bounding box center [45, 28] width 23 height 23
type textarea "x"
drag, startPoint x: 1192, startPoint y: 120, endPoint x: 1177, endPoint y: 154, distance: 37.2
click at [1192, 120] on img at bounding box center [1203, 113] width 33 height 33
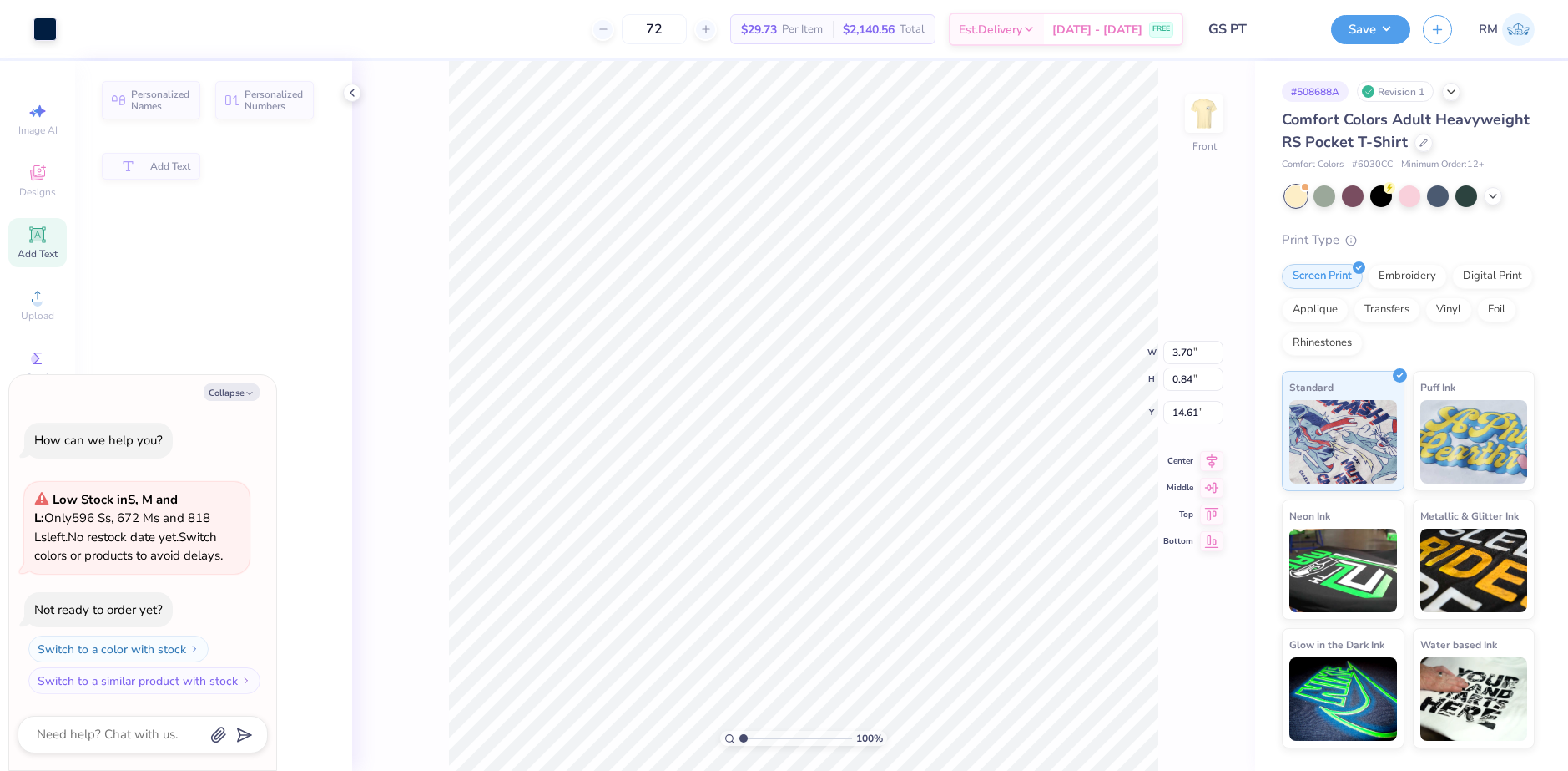
type textarea "x"
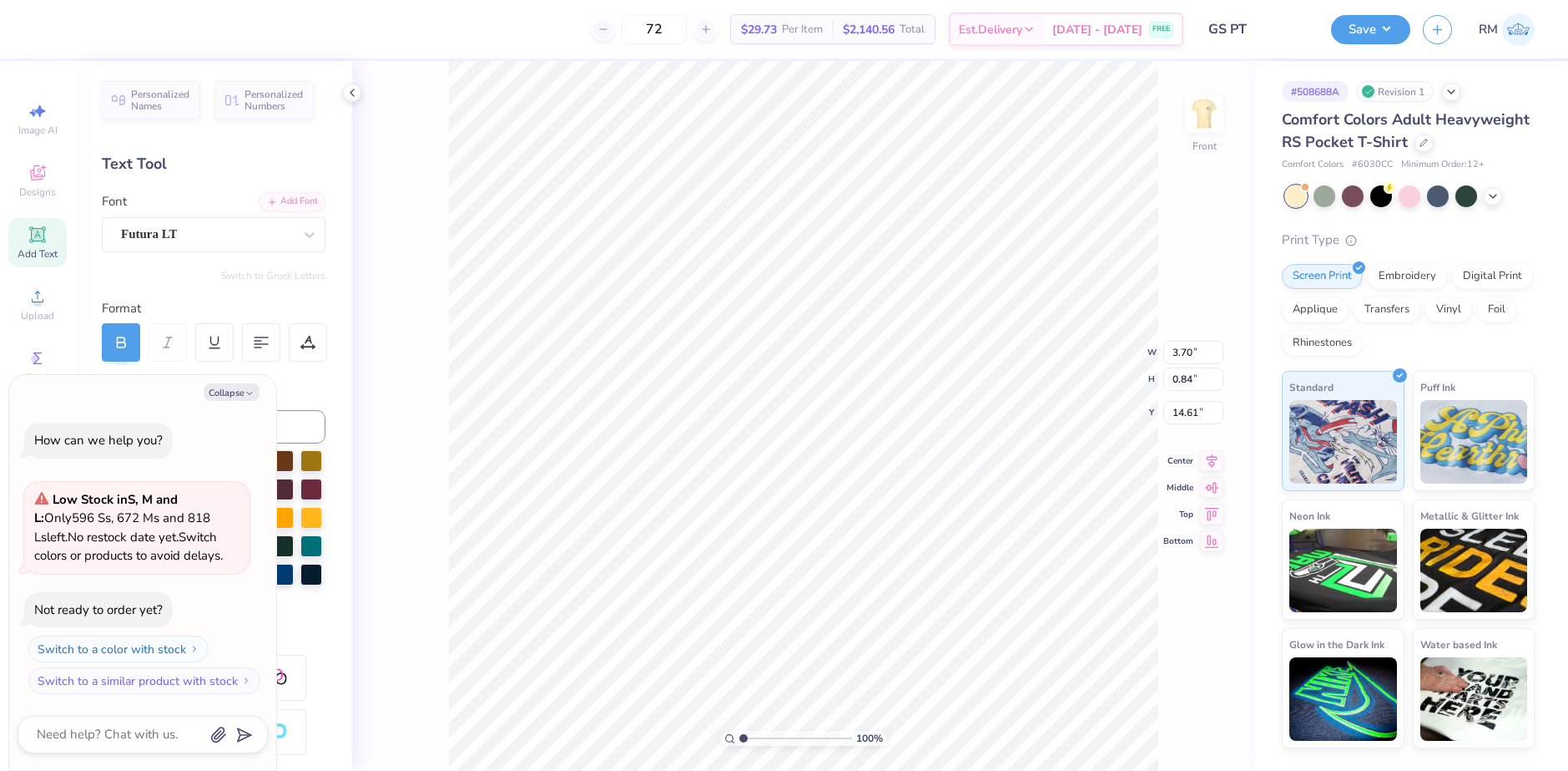
scroll to position [14, 2]
drag, startPoint x: 744, startPoint y: 738, endPoint x: 760, endPoint y: 734, distance: 16.5
type input "2.49"
click at [760, 734] on input "range" at bounding box center [795, 739] width 113 height 15
type textarea "x"
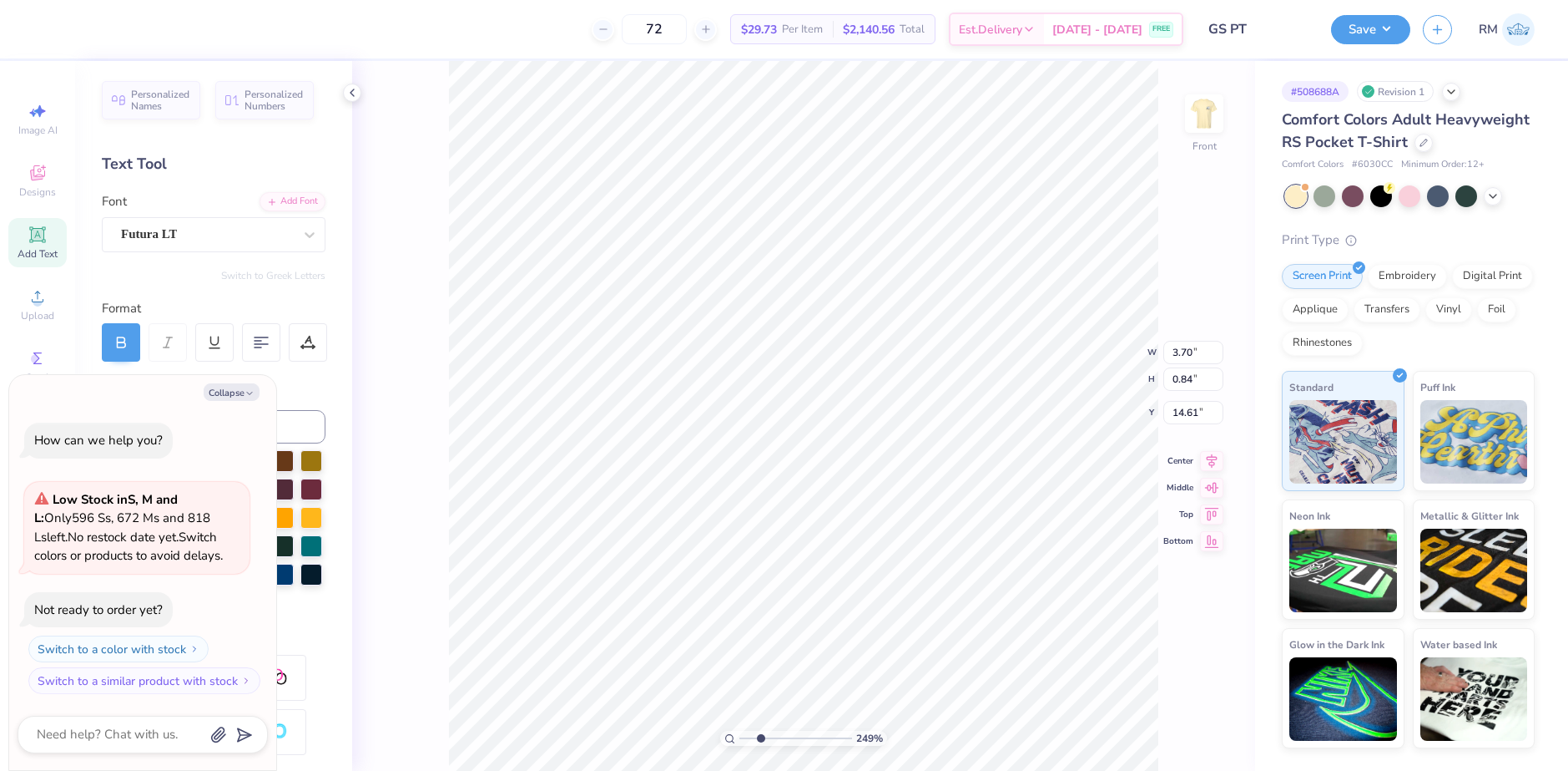
scroll to position [14, 6]
type textarea "change you."
type textarea "x"
type textarea "ichange you."
type textarea "x"
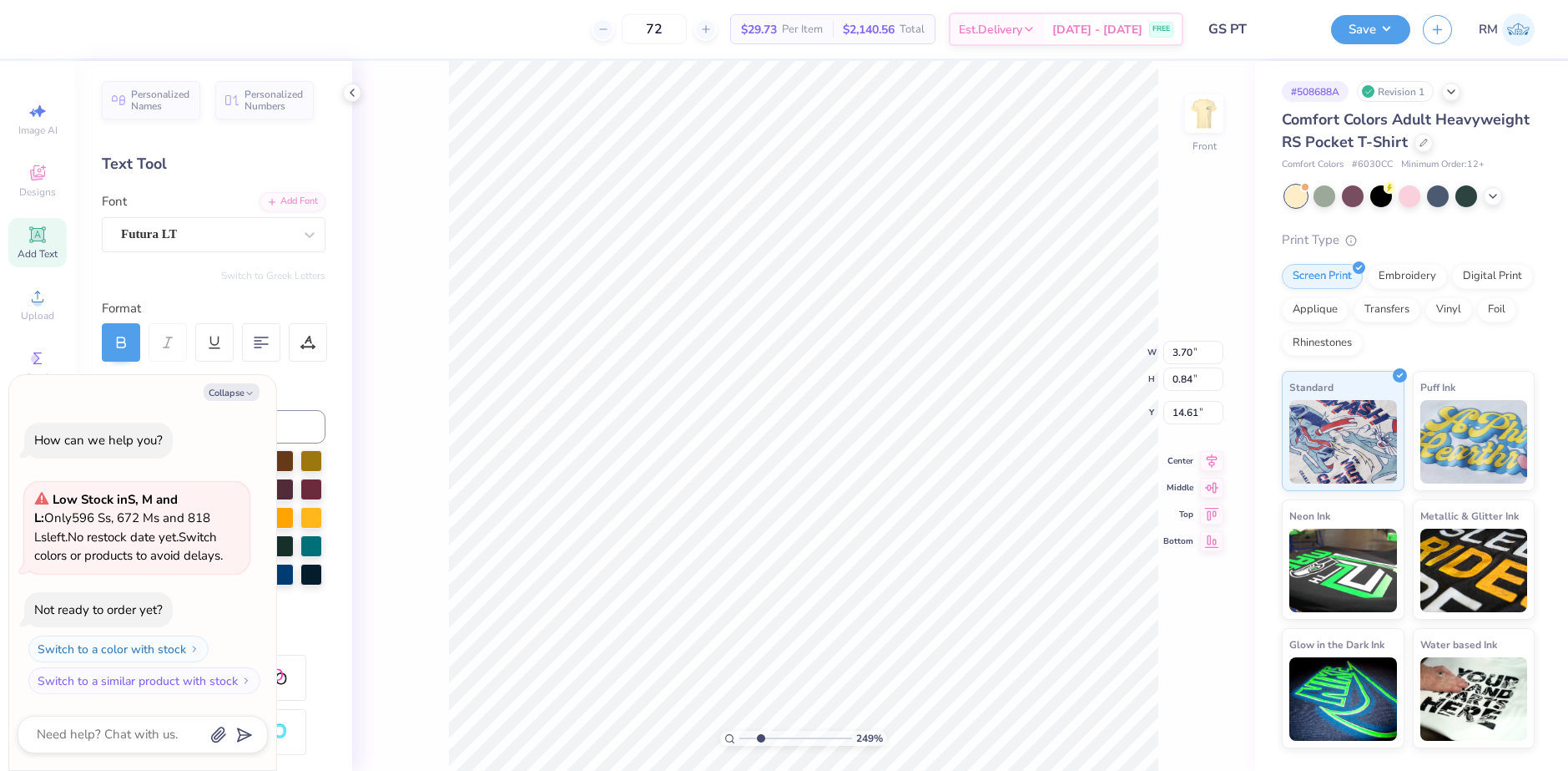
type textarea "itchange you."
type textarea "x"
type textarea "it change you."
type textarea "x"
type textarea "it dochange you."
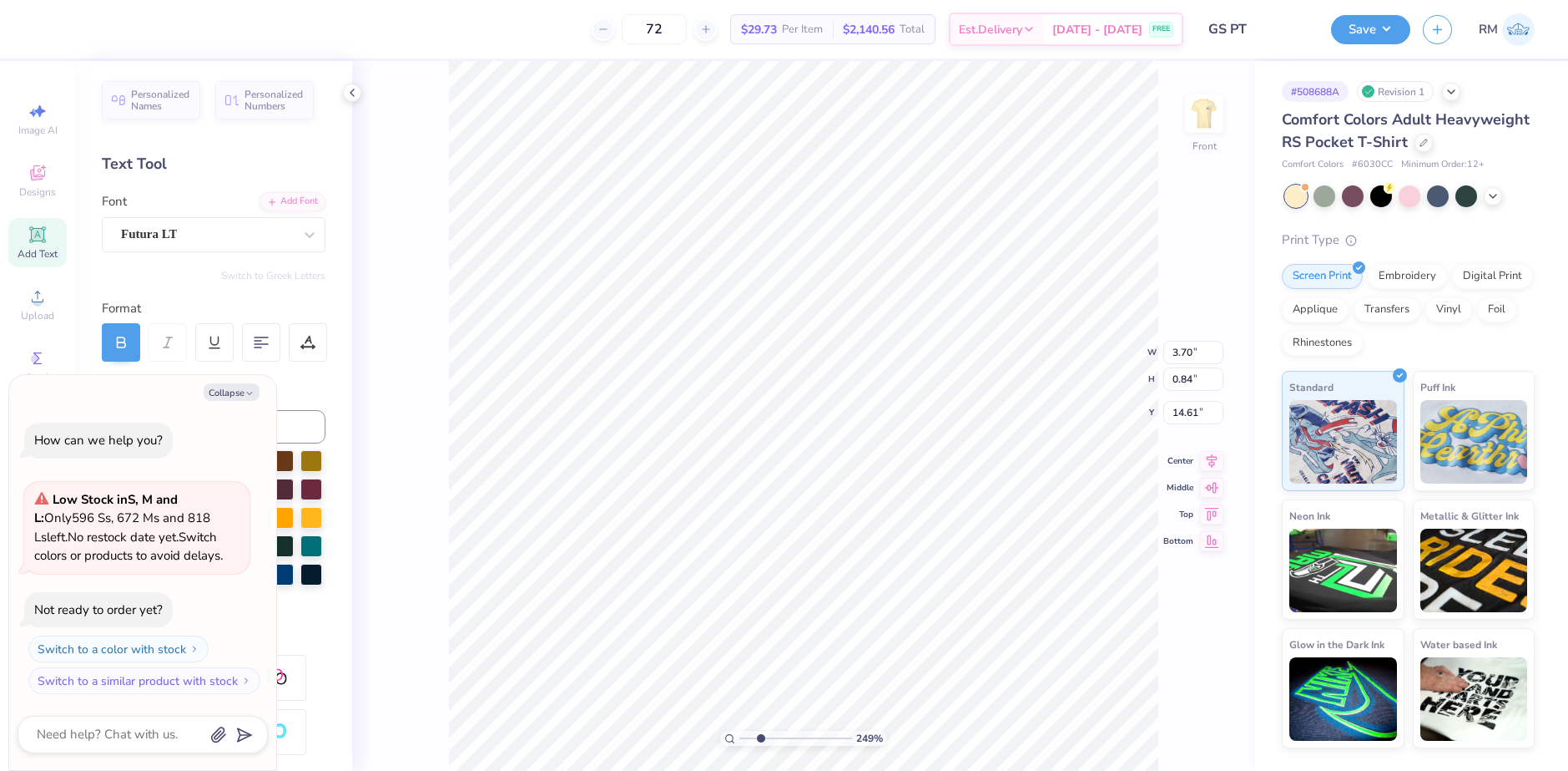
type textarea "x"
type textarea "it downchange you."
type textarea "x"
type textarea "it dowchange you."
type textarea "x"
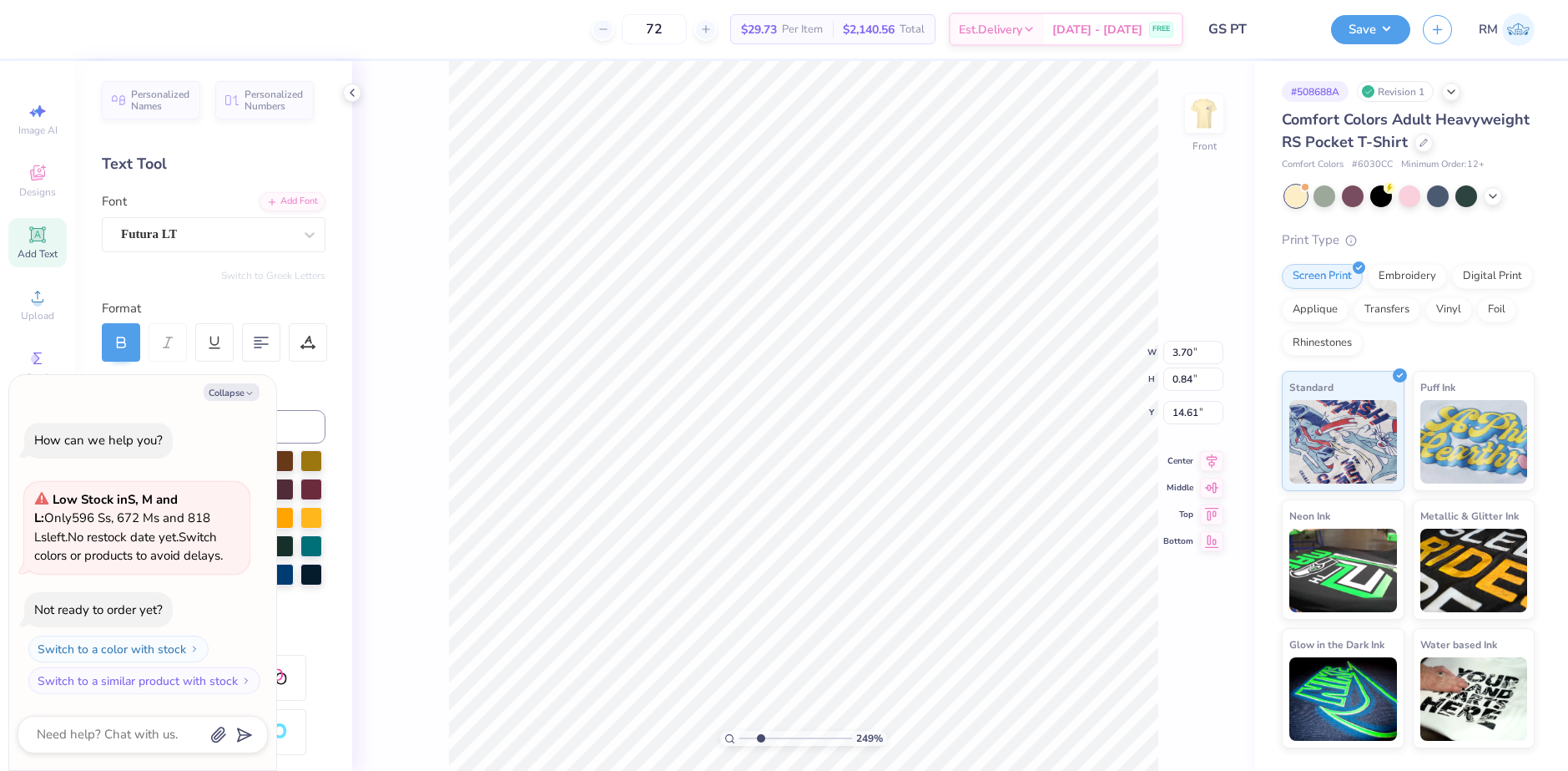
type textarea "it dochange you."
type textarea "x"
type textarea "it doechange you."
type textarea "x"
type textarea "it doesnmchange you."
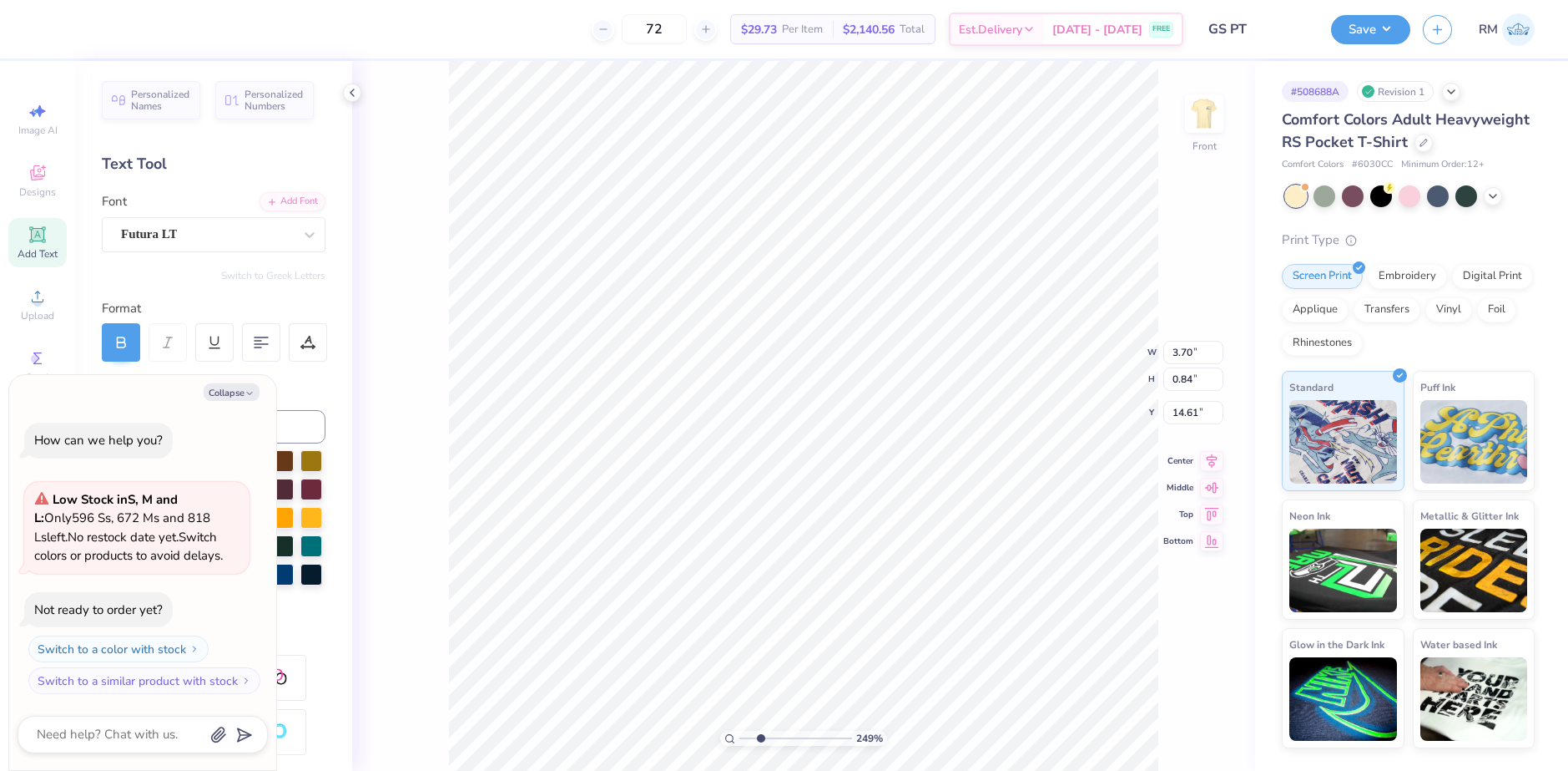
type textarea "x"
type textarea "it doesnchange you."
type textarea "x"
type textarea "it doesn'change you."
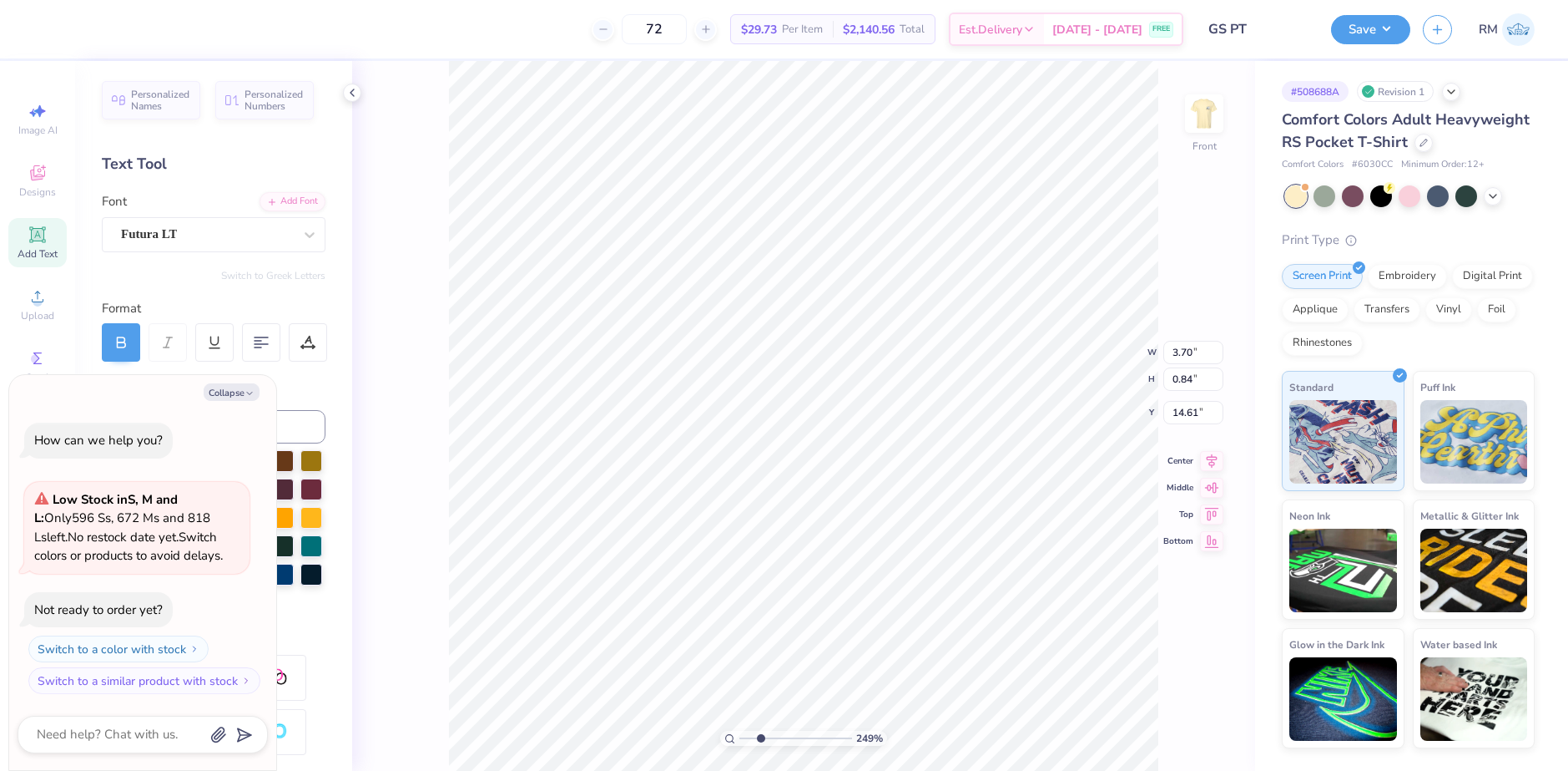
type textarea "x"
type textarea "it doesn't change you."
type textarea "x"
type input "10.83"
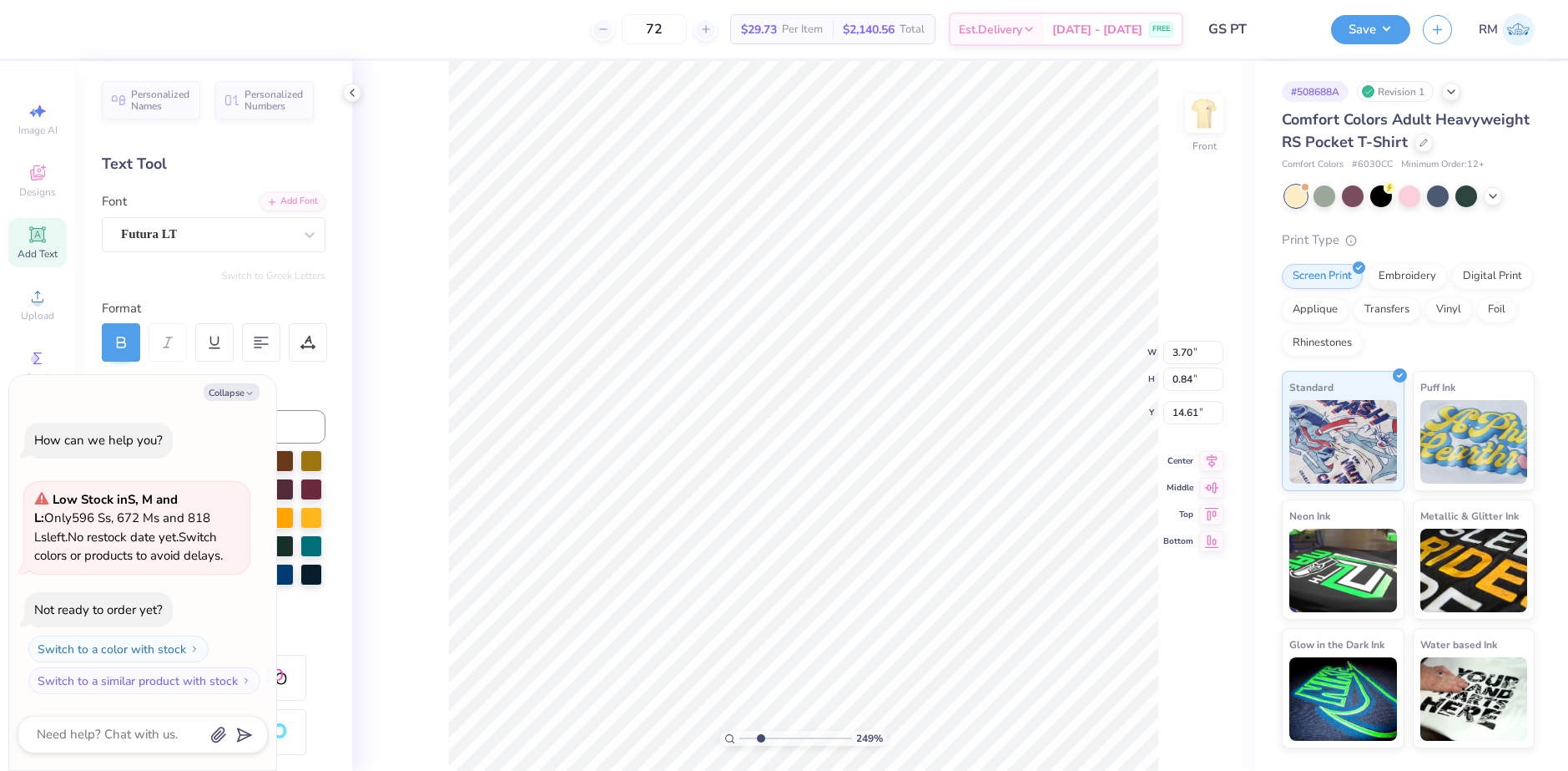
type input "13.70"
type textarea "x"
type textarea "If it doesn’t challenge you, it doesn’t"
type textarea "x"
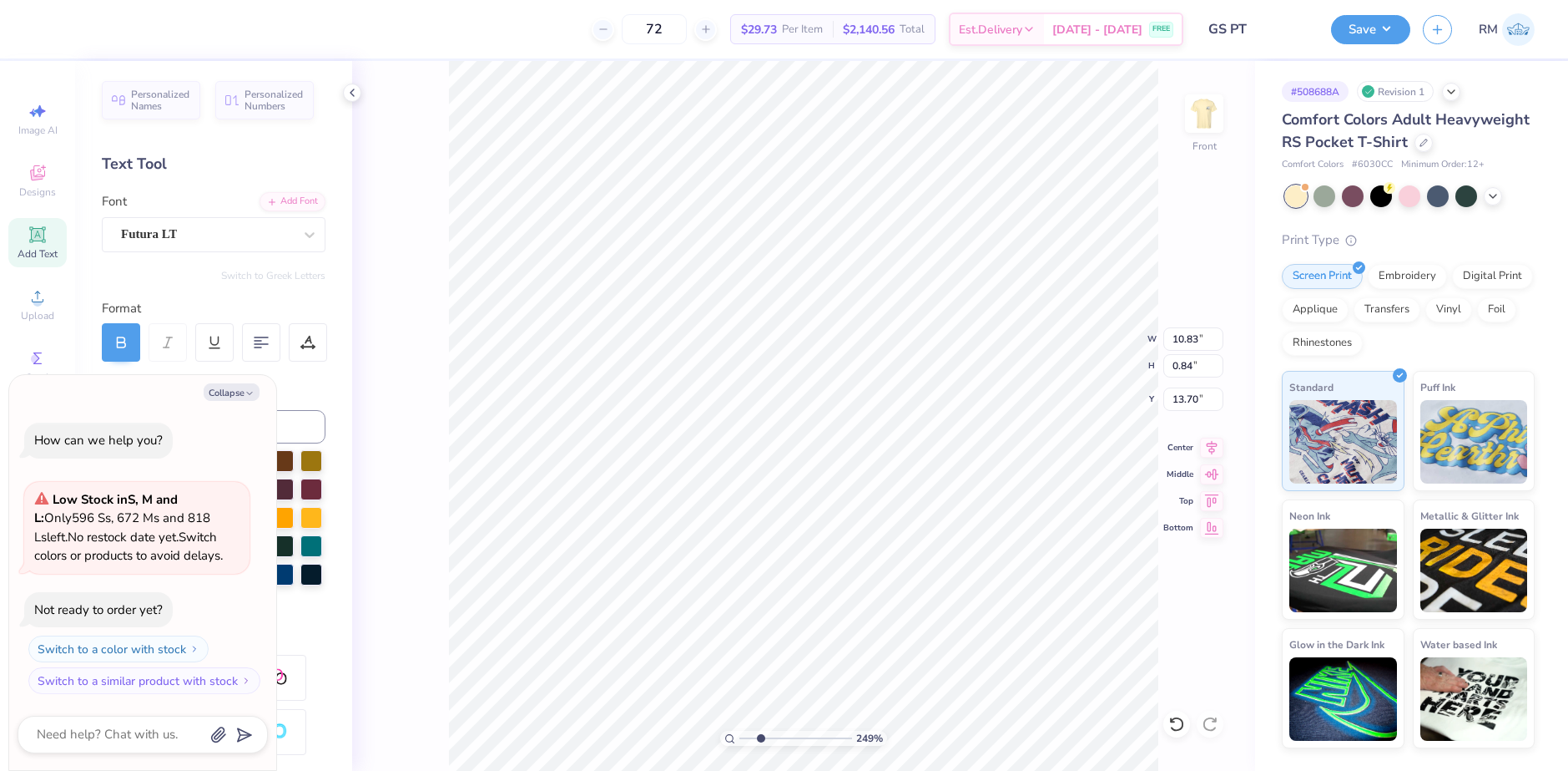
type textarea "If it doesn’t challenge you,"
type textarea "x"
type textarea "If it doesn’t challenge you,"
type textarea "x"
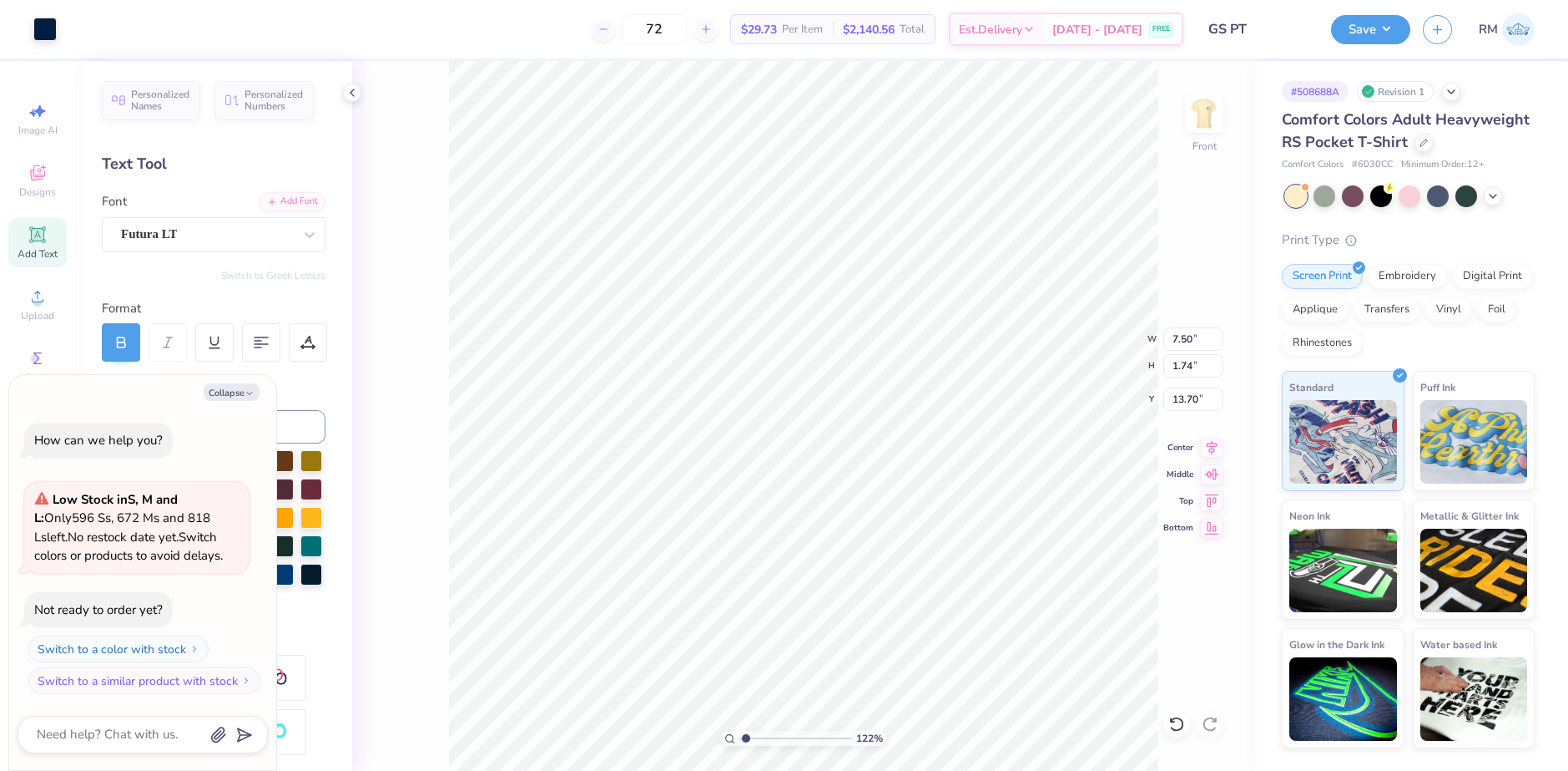
drag, startPoint x: 764, startPoint y: 738, endPoint x: 746, endPoint y: 736, distance: 18.1
type input "1.22"
click at [746, 736] on input "range" at bounding box center [795, 739] width 113 height 15
click at [804, 587] on li "Group" at bounding box center [820, 588] width 131 height 32
type textarea "x"
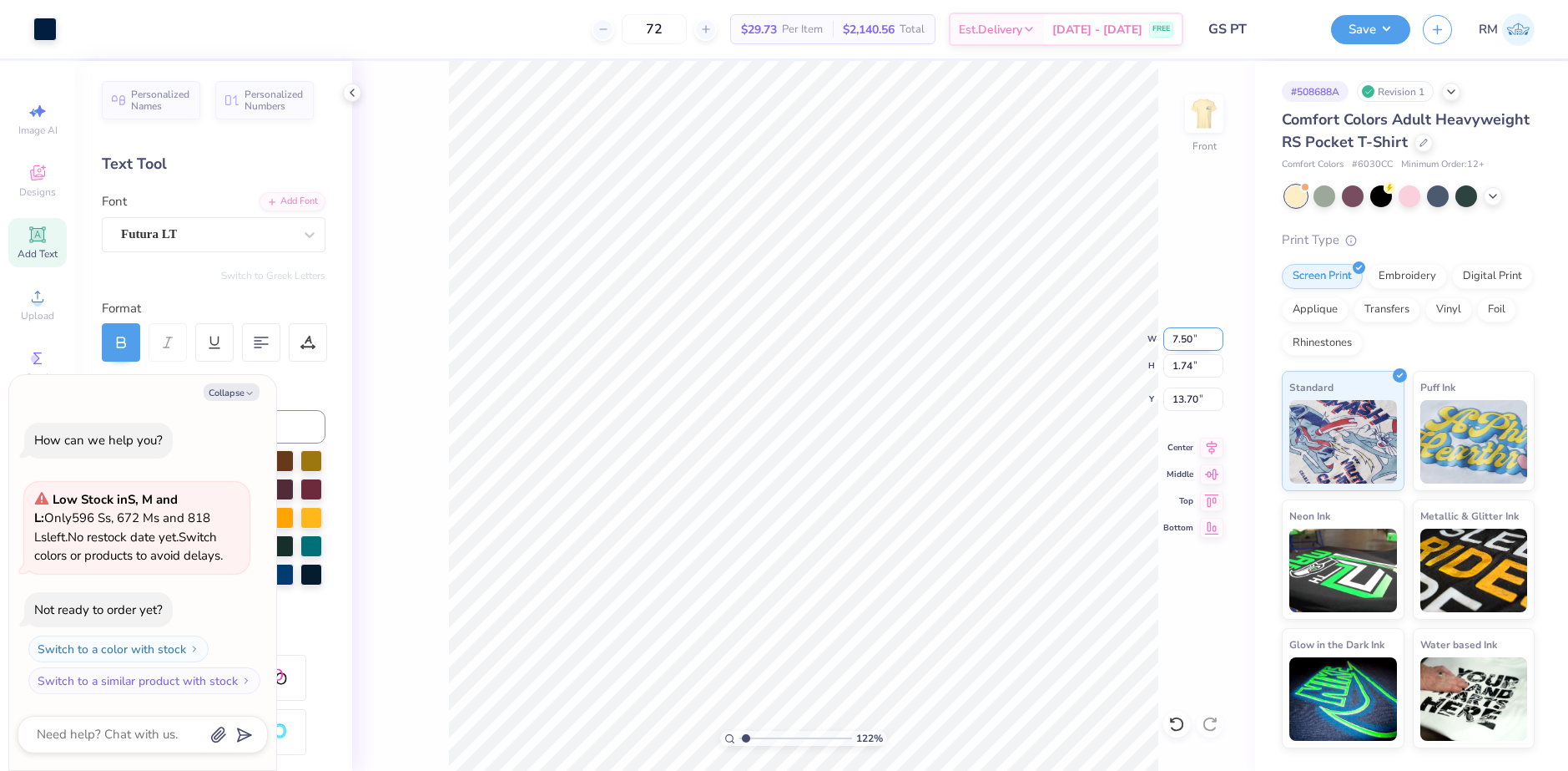
click at [1174, 335] on input "7.50" at bounding box center [1193, 339] width 60 height 23
type input "11.35"
type textarea "x"
click at [1180, 337] on input "7.50" at bounding box center [1193, 339] width 60 height 23
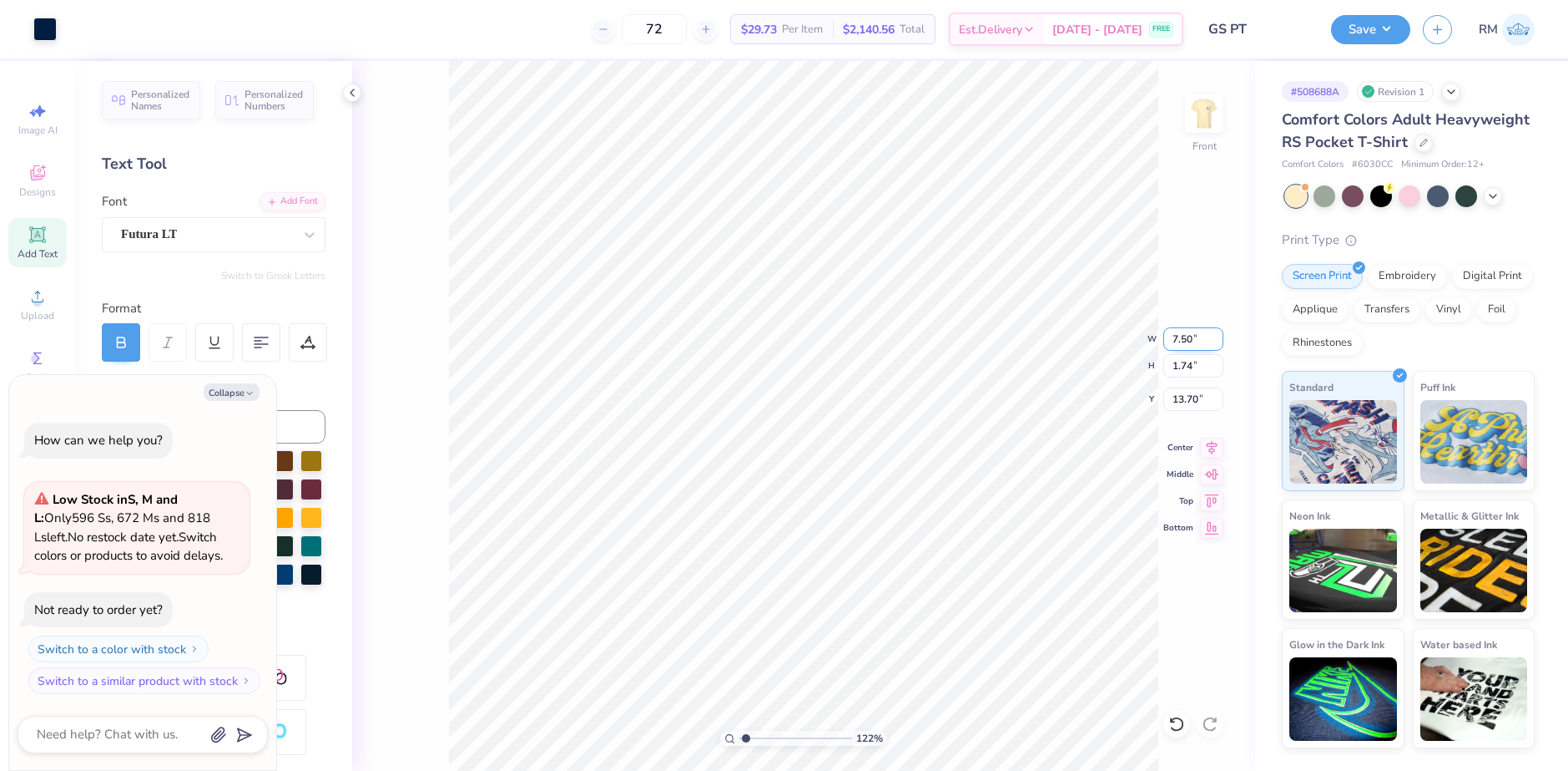
click at [1180, 337] on input "7.50" at bounding box center [1193, 339] width 60 height 23
type input "11.35"
type textarea "x"
type input "2.64"
type input "13.25"
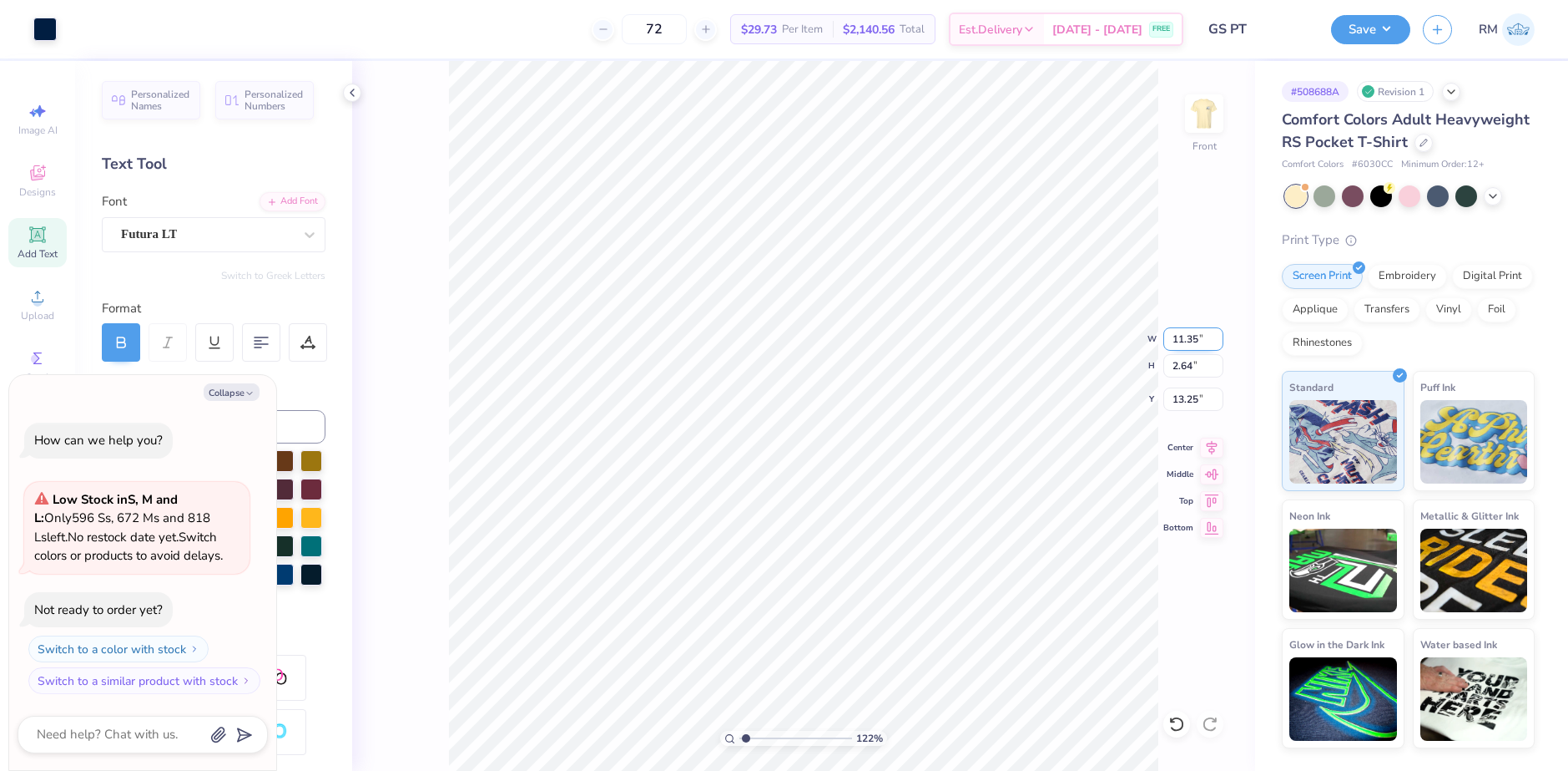
click at [1179, 342] on input "11.35" at bounding box center [1193, 339] width 60 height 23
type input "10"
type textarea "x"
type input "10.00"
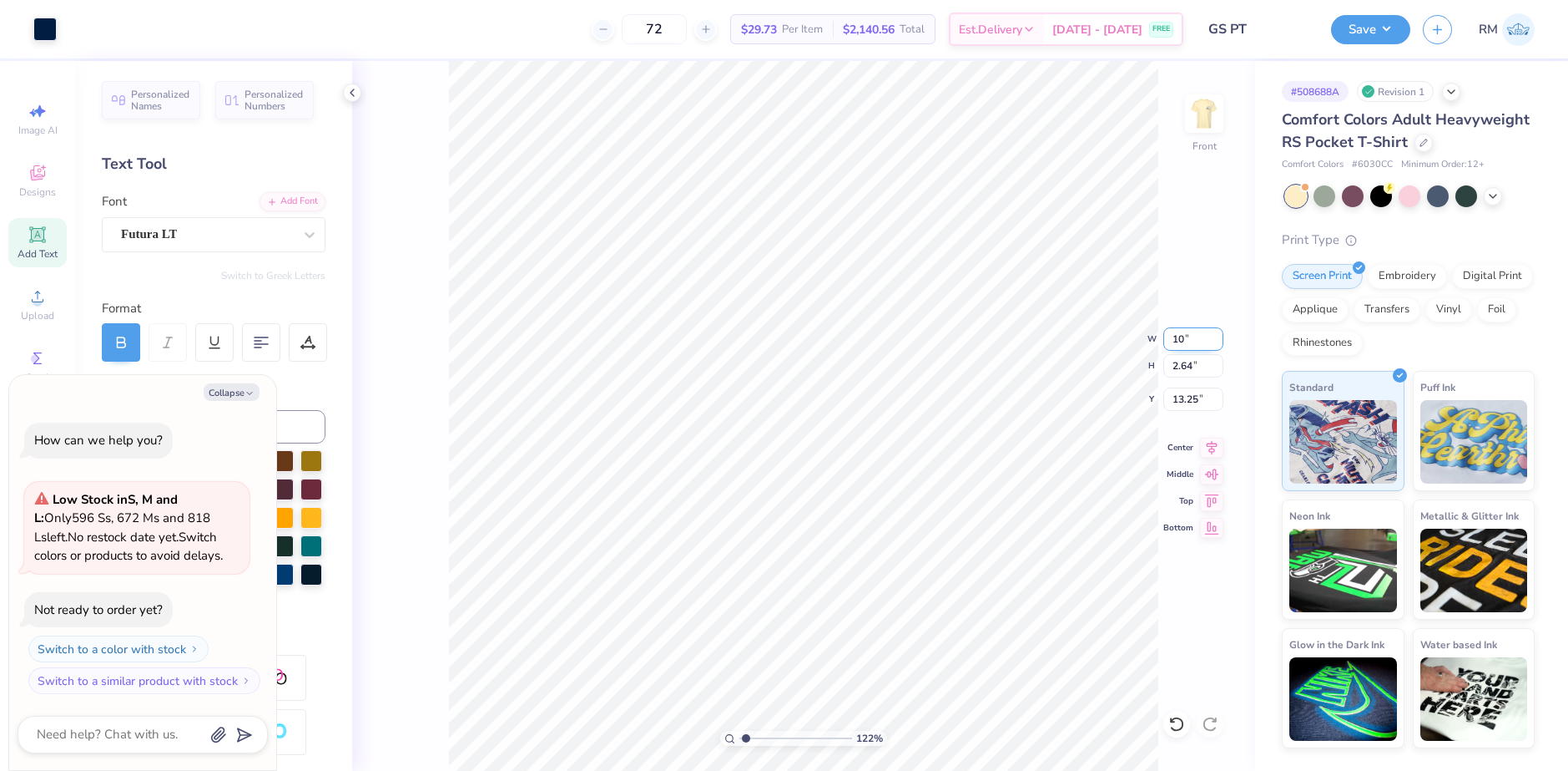
type input "2.32"
type input "13.41"
type textarea "x"
type input "13.69"
click at [235, 396] on button "Collapse" at bounding box center [231, 392] width 56 height 17
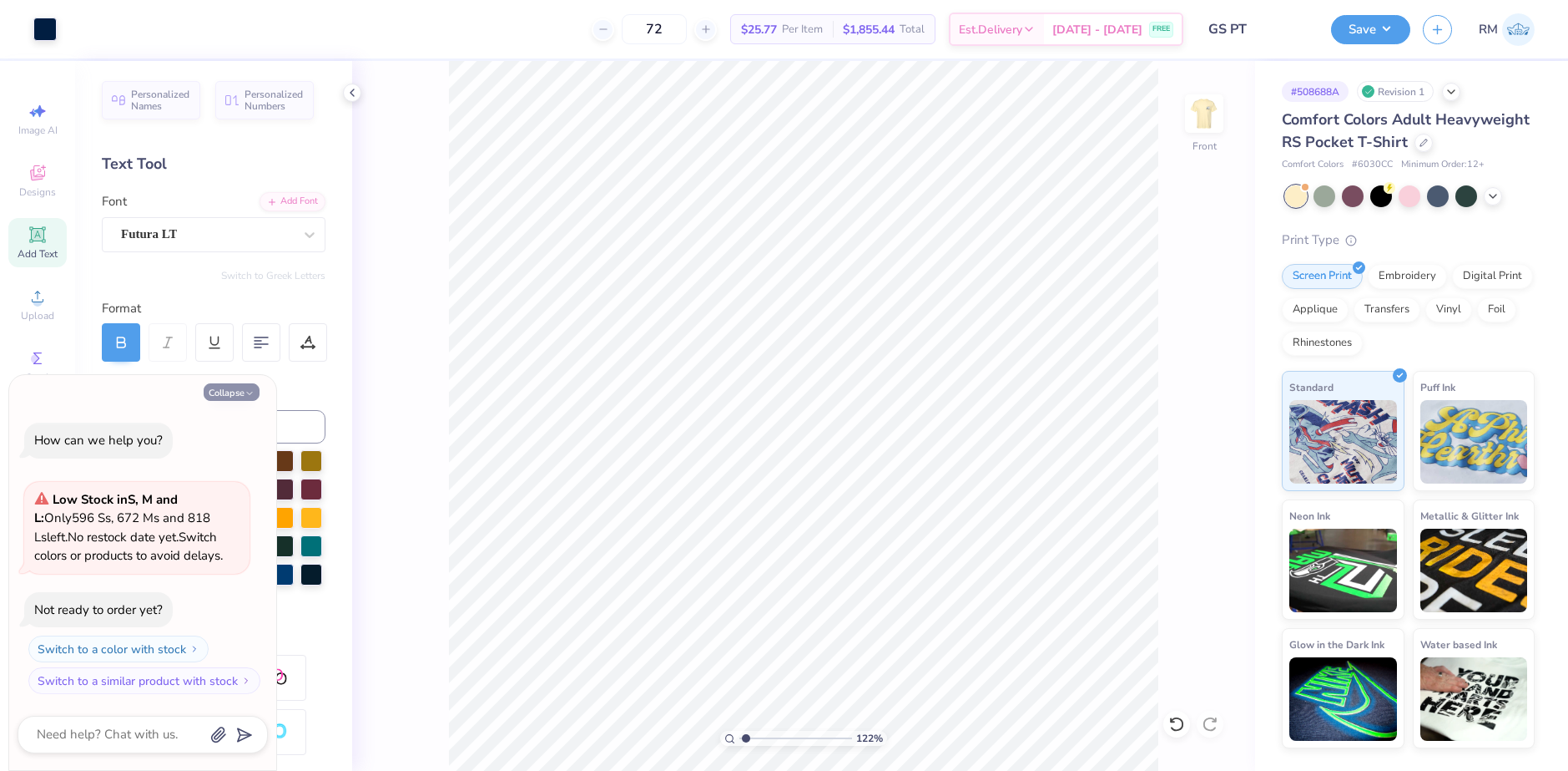
type textarea "x"
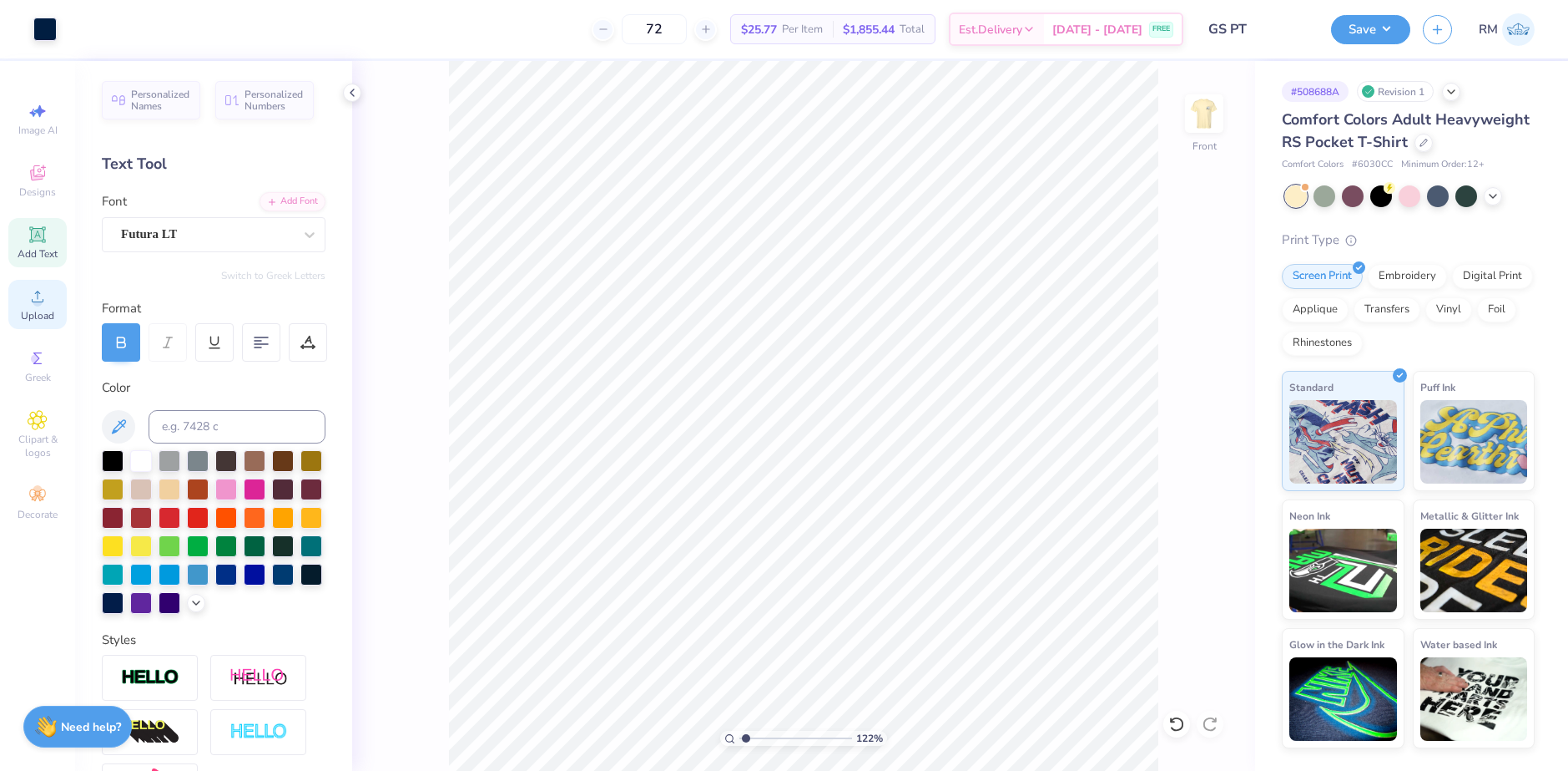
click at [37, 285] on div "Upload" at bounding box center [37, 305] width 58 height 50
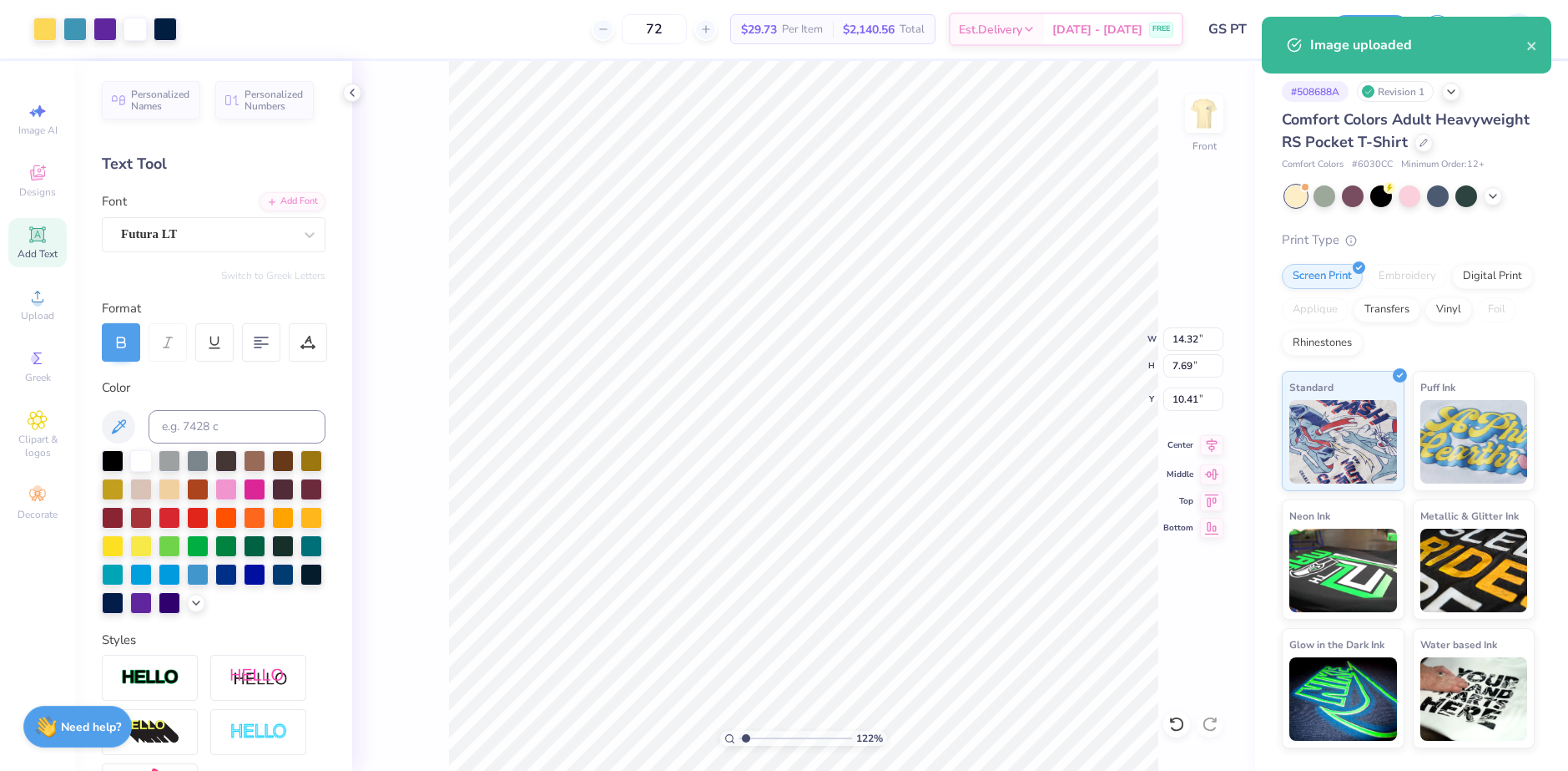
click at [1209, 448] on icon at bounding box center [1212, 444] width 11 height 14
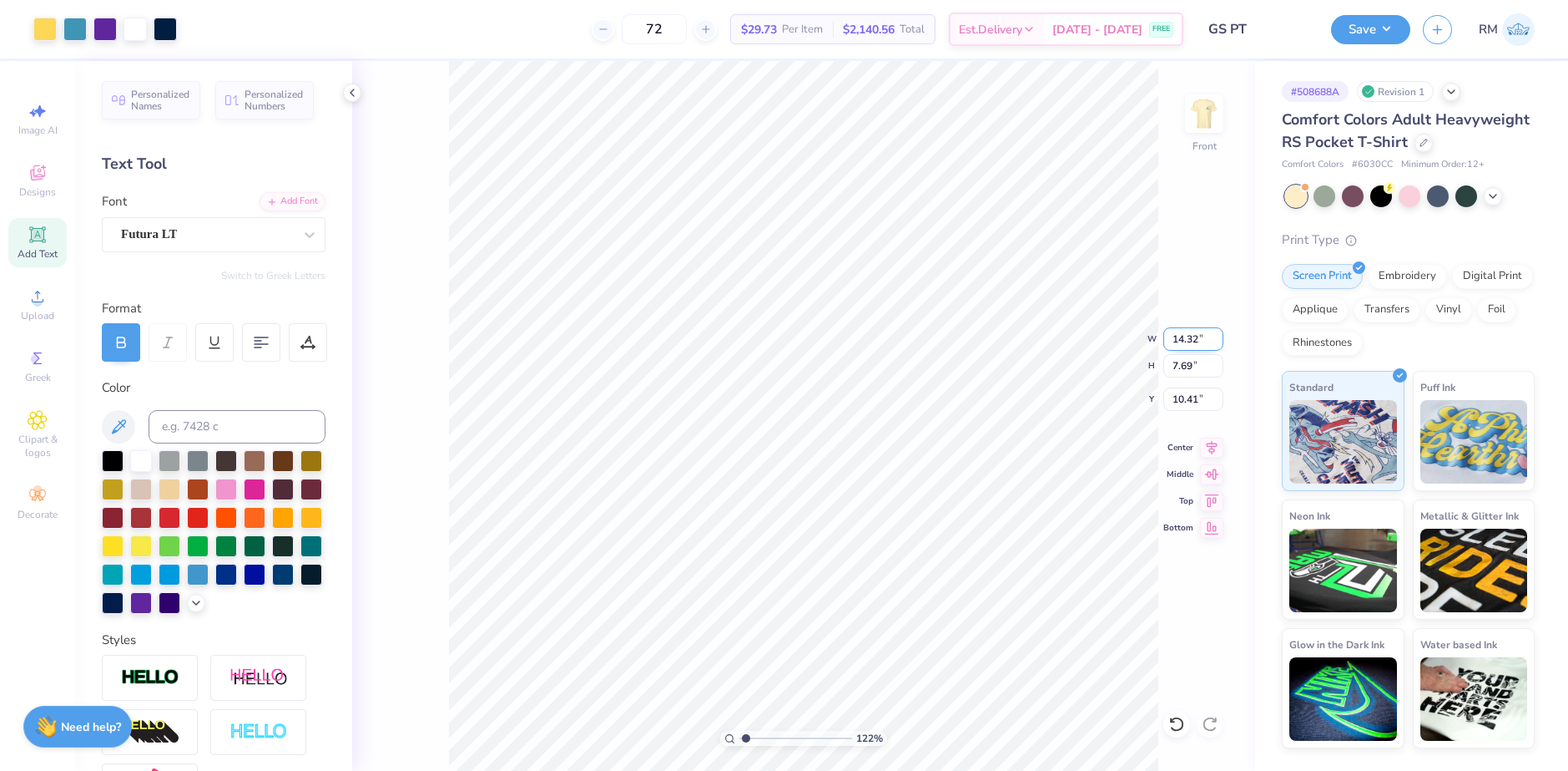
type input "11.45"
type input "6.15"
type input "11.95"
click at [1182, 342] on input "11.45" at bounding box center [1193, 339] width 60 height 23
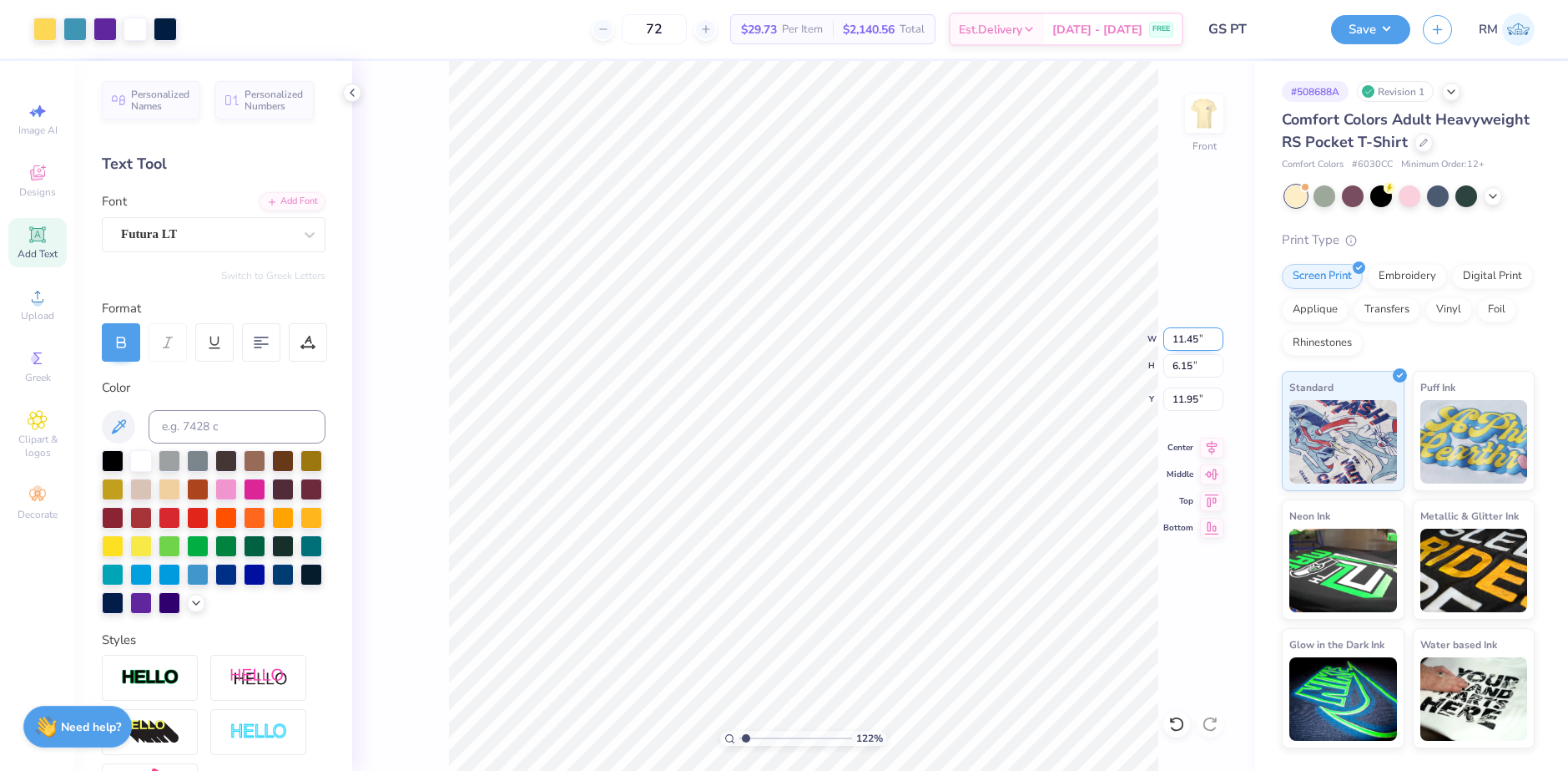
click at [1182, 342] on input "11.45" at bounding box center [1193, 339] width 60 height 23
type input "11.00"
type input "5.90"
type input "5.81"
click at [1204, 449] on icon at bounding box center [1212, 444] width 23 height 20
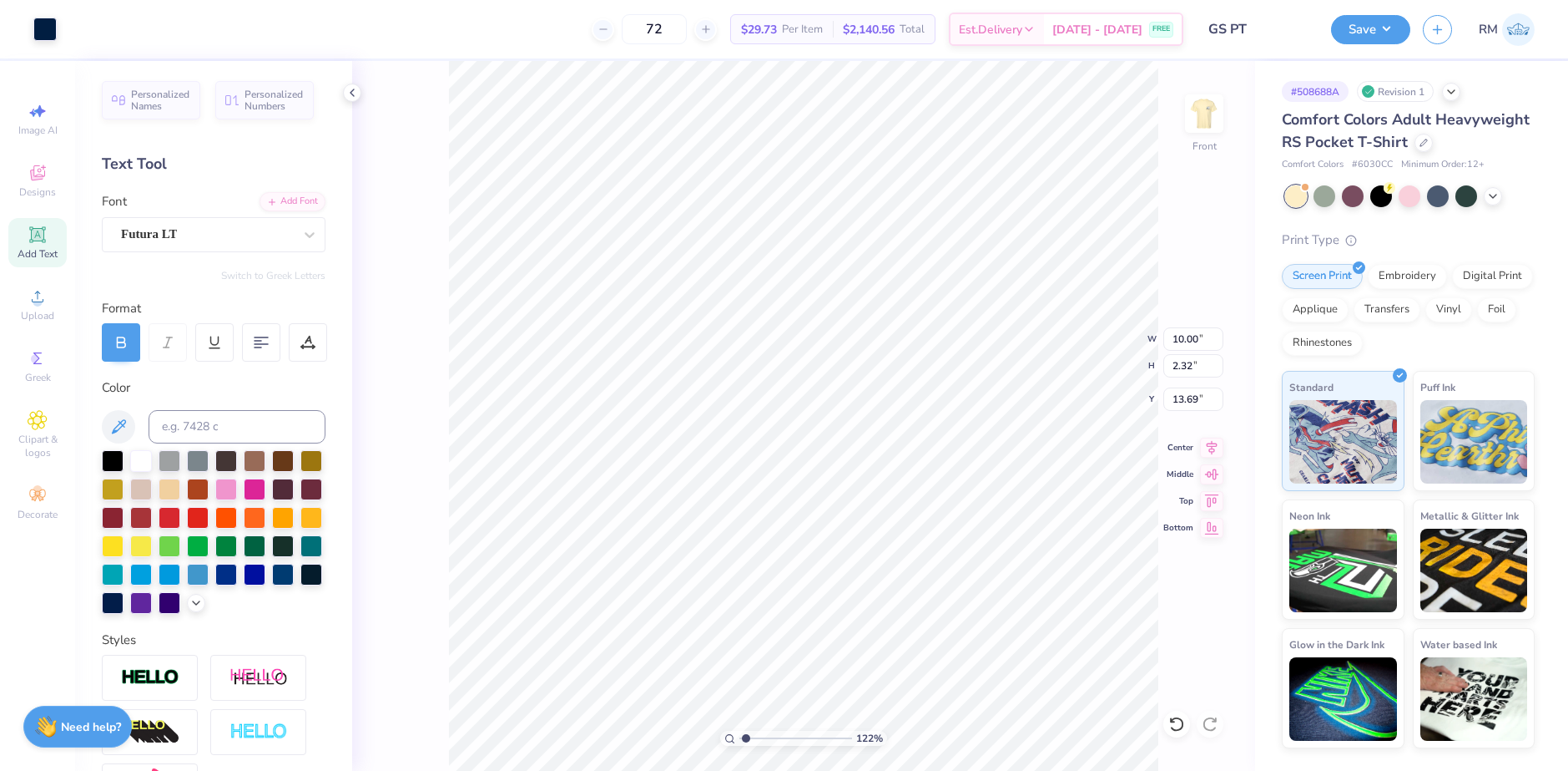
type input "12.49"
click at [539, 35] on div "Art colors 72 $29.73 Per Item $2,140.56 Total Est. Delivery Aug 30 - Sep 2 FREE…" at bounding box center [784, 385] width 1568 height 771
click at [815, 589] on li "Group" at bounding box center [855, 588] width 131 height 32
click at [352, 96] on icon at bounding box center [352, 93] width 13 height 13
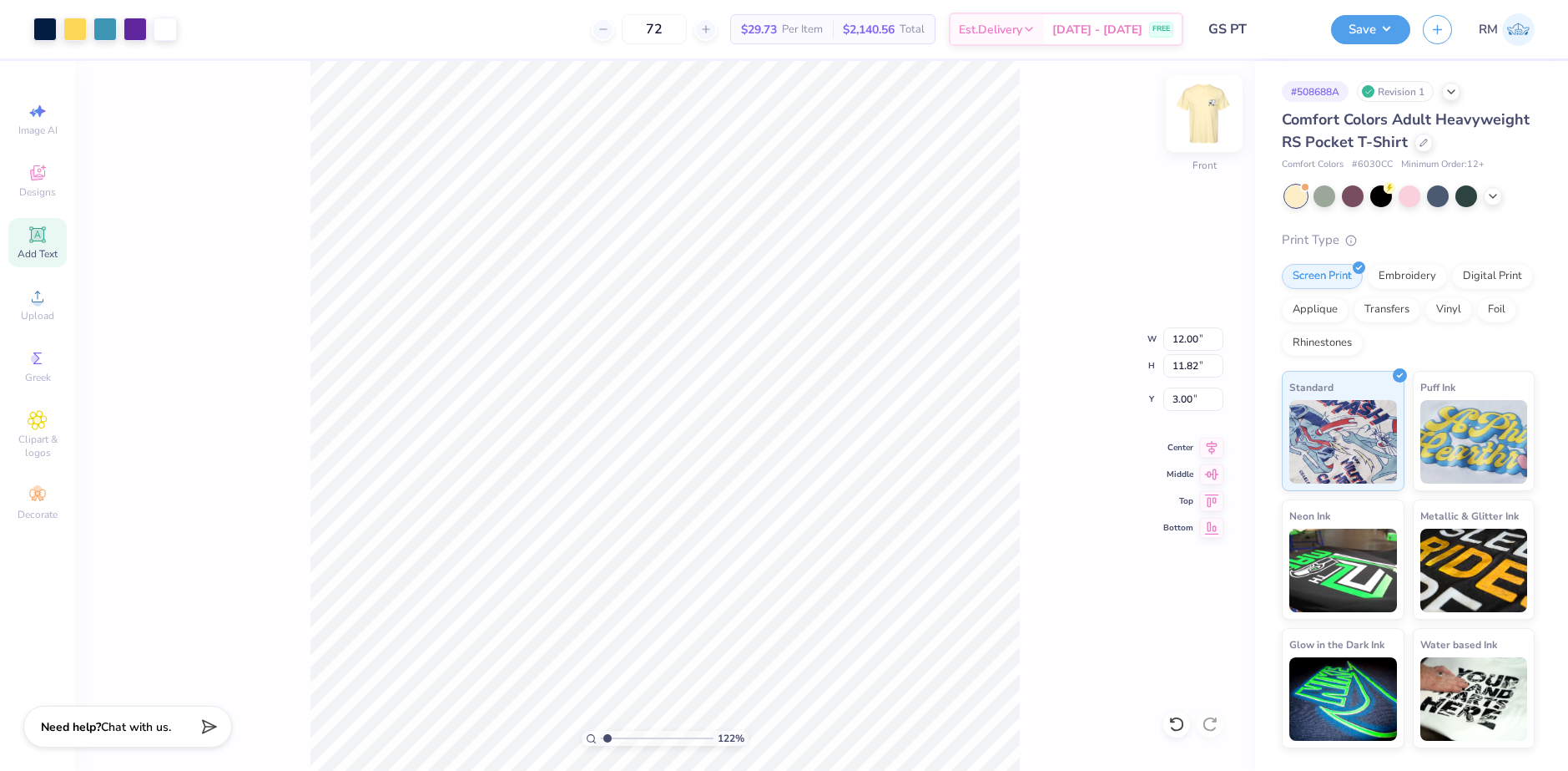
click at [1188, 121] on img at bounding box center [1204, 114] width 67 height 67
click at [1191, 117] on img at bounding box center [1204, 114] width 67 height 67
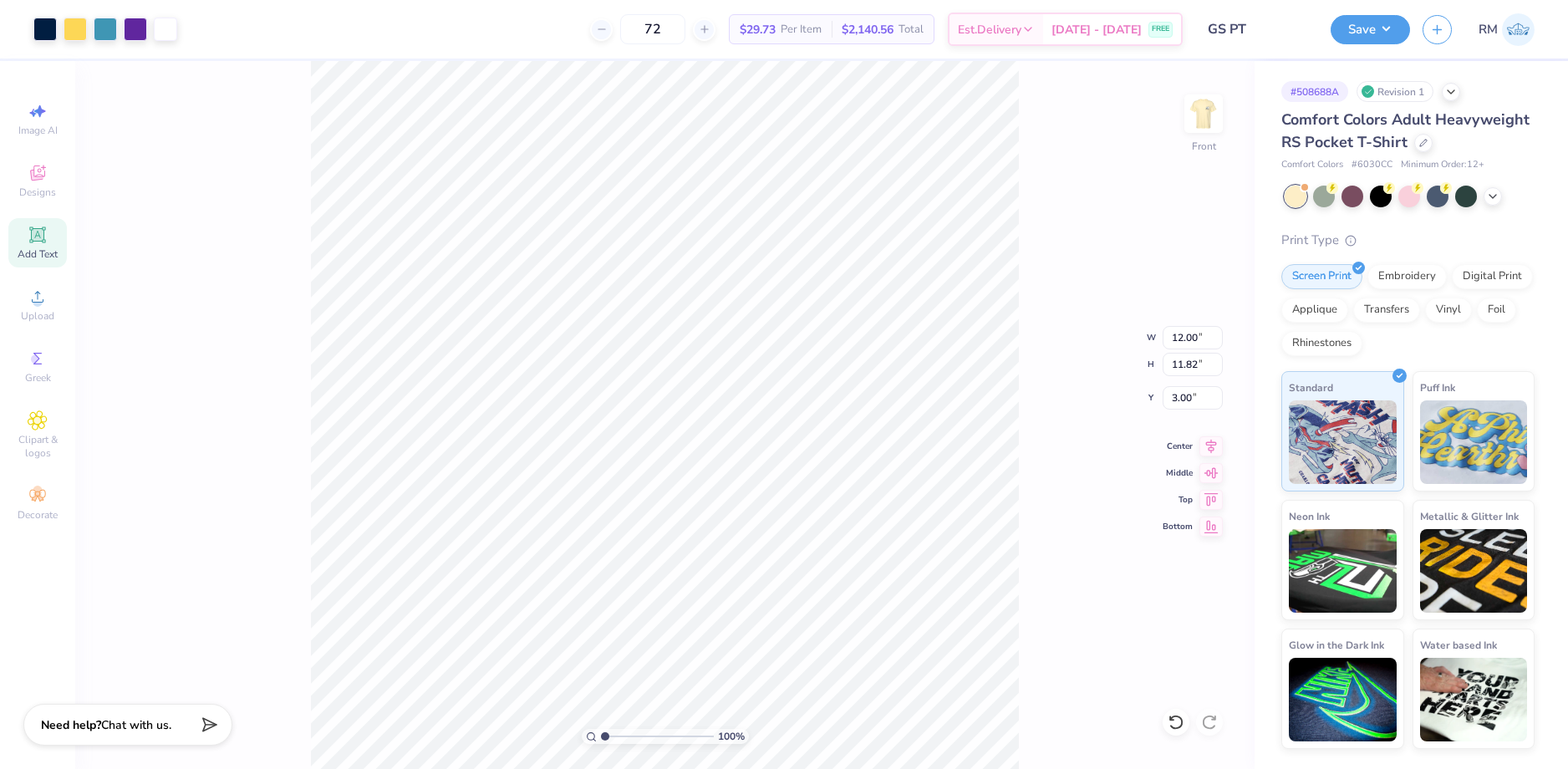
type input "1"
drag, startPoint x: 604, startPoint y: 735, endPoint x: 586, endPoint y: 732, distance: 18.2
click at [601, 732] on input "range" at bounding box center [657, 736] width 113 height 15
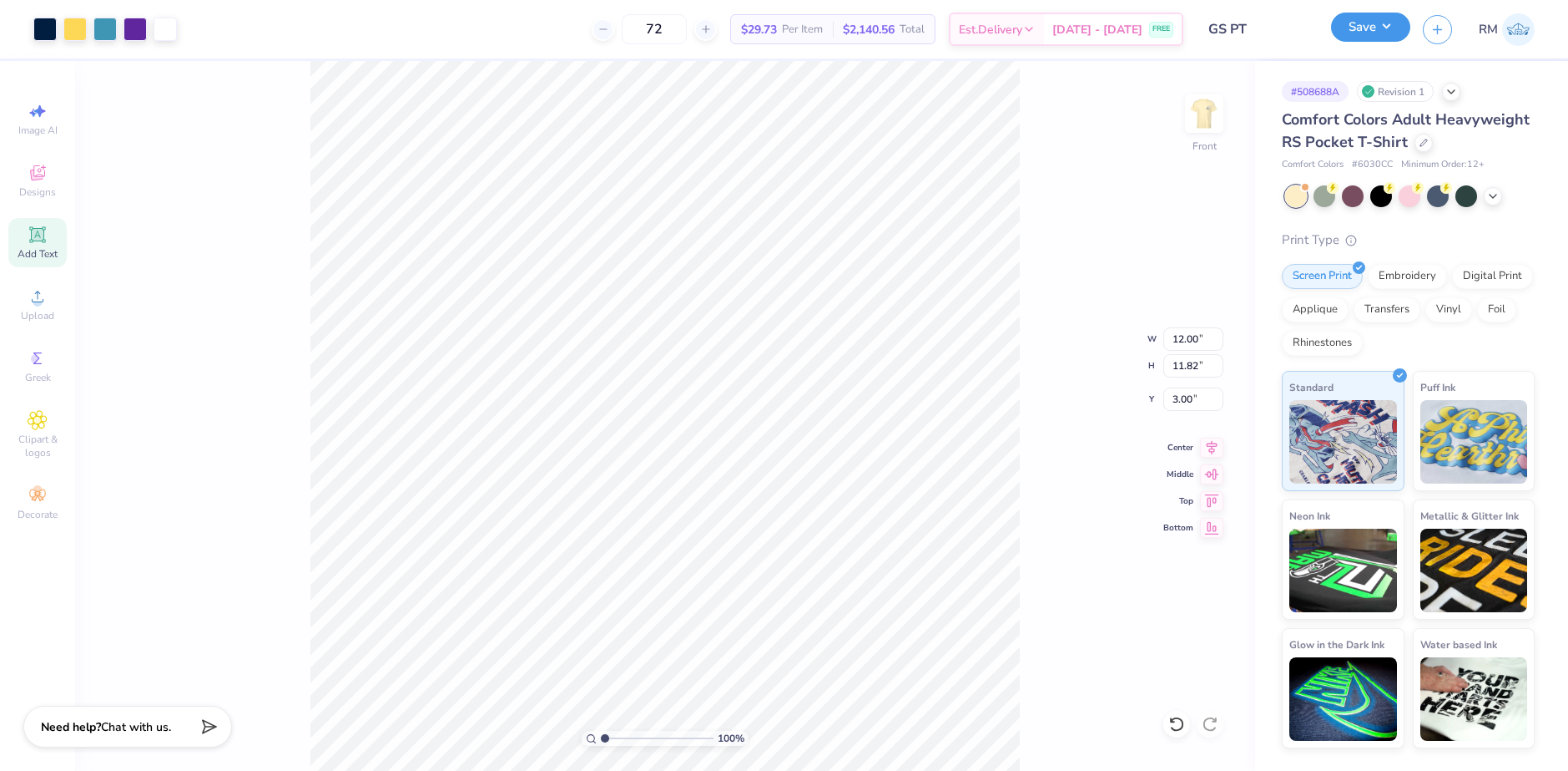
click at [1392, 42] on div "Save" at bounding box center [1370, 30] width 79 height 30
click at [1388, 24] on button "Save" at bounding box center [1370, 27] width 79 height 30
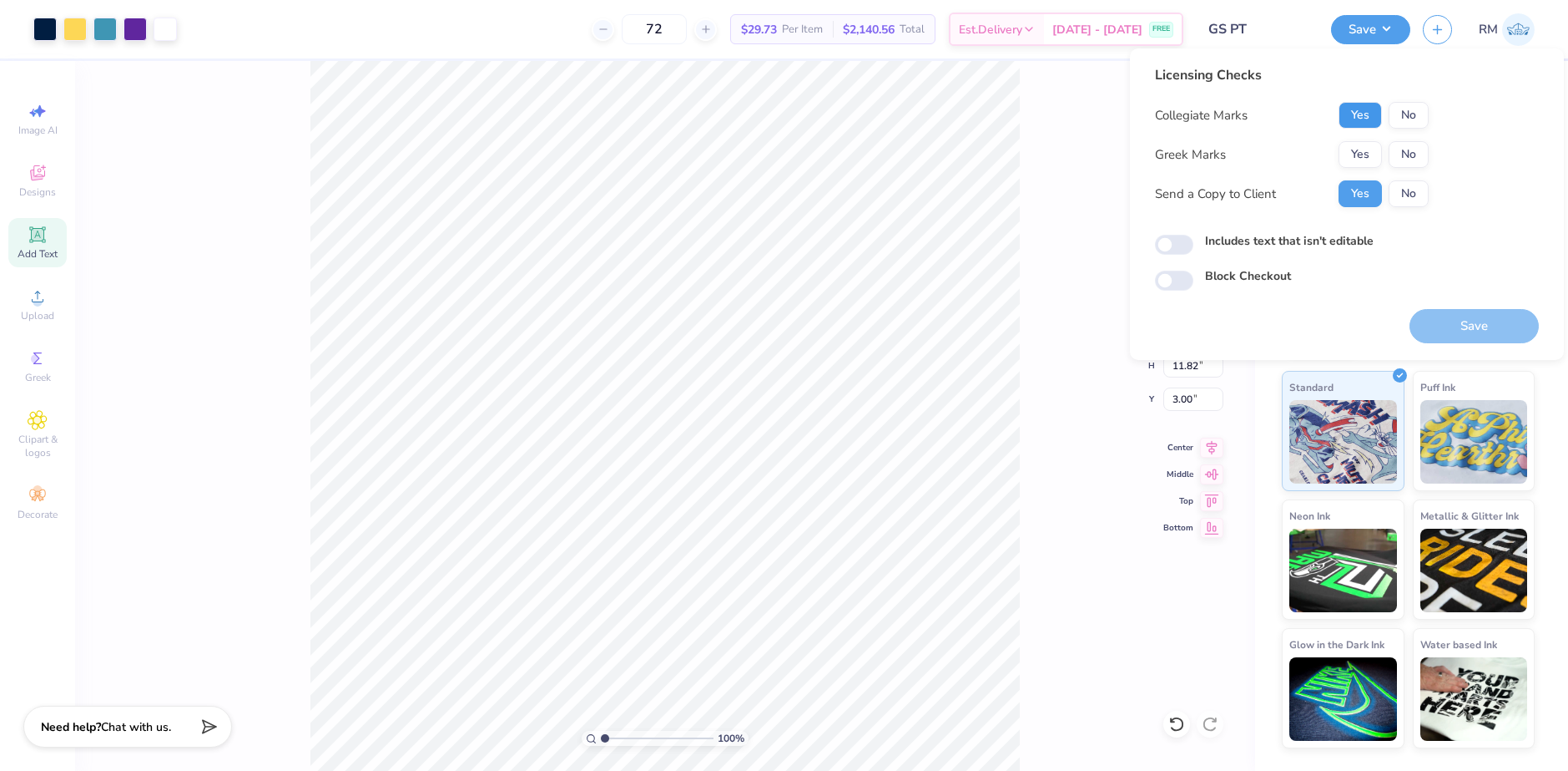
click at [1351, 113] on button "Yes" at bounding box center [1360, 116] width 43 height 27
click at [1398, 151] on button "No" at bounding box center [1409, 155] width 40 height 27
click at [1445, 319] on button "Save" at bounding box center [1473, 326] width 129 height 34
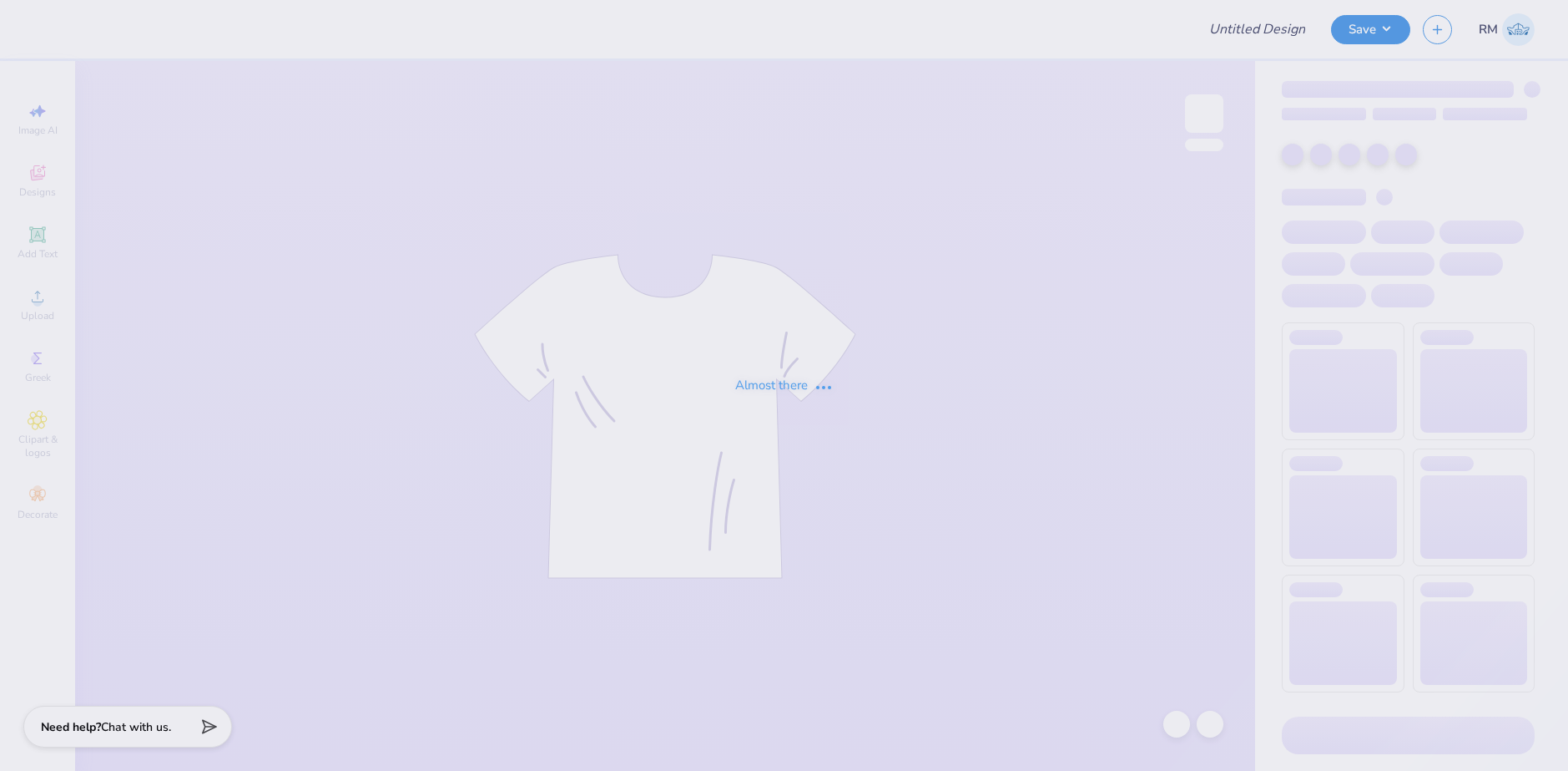
type input "Loretto Academy Merch 2025!"
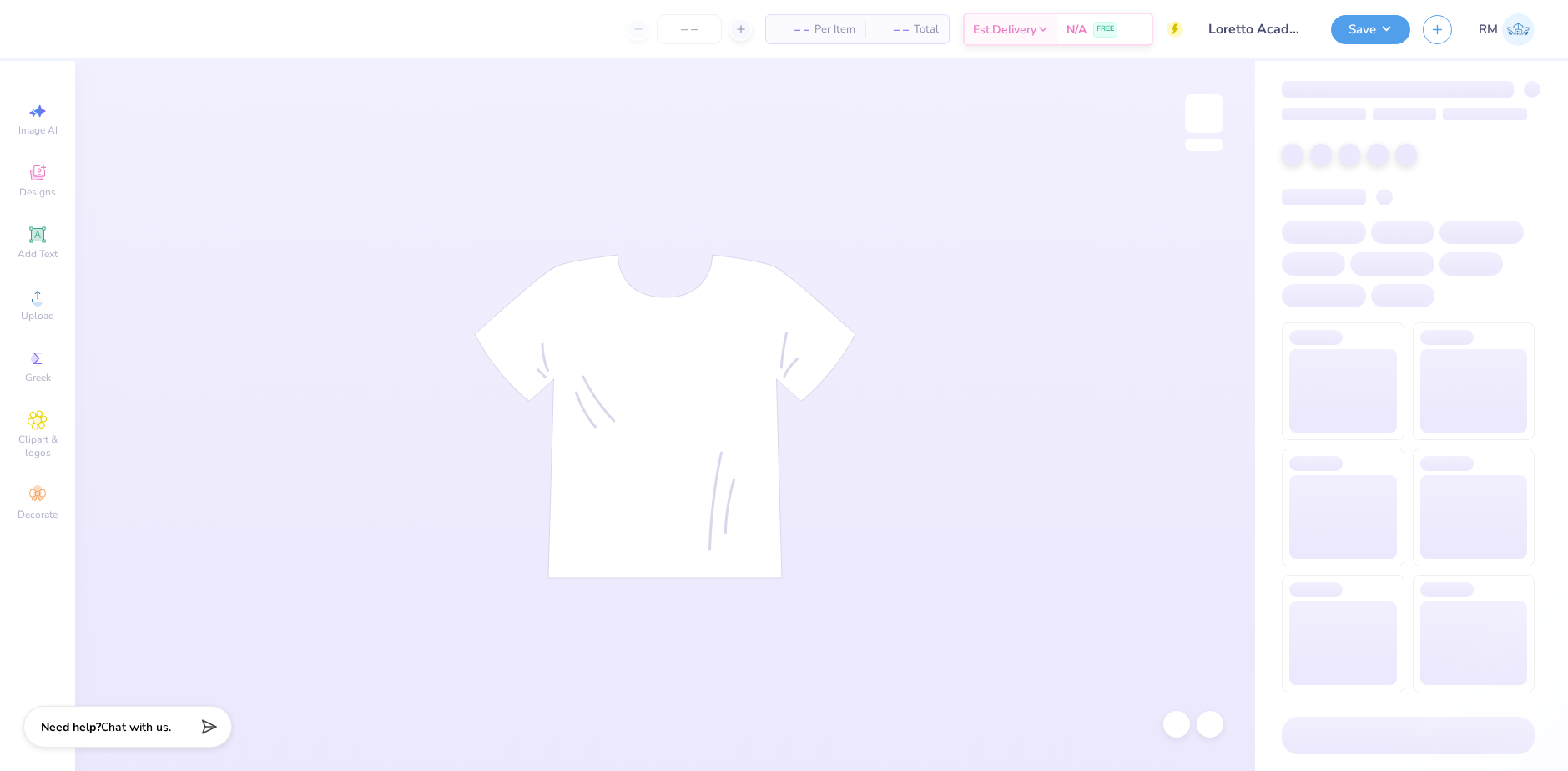
type input "24"
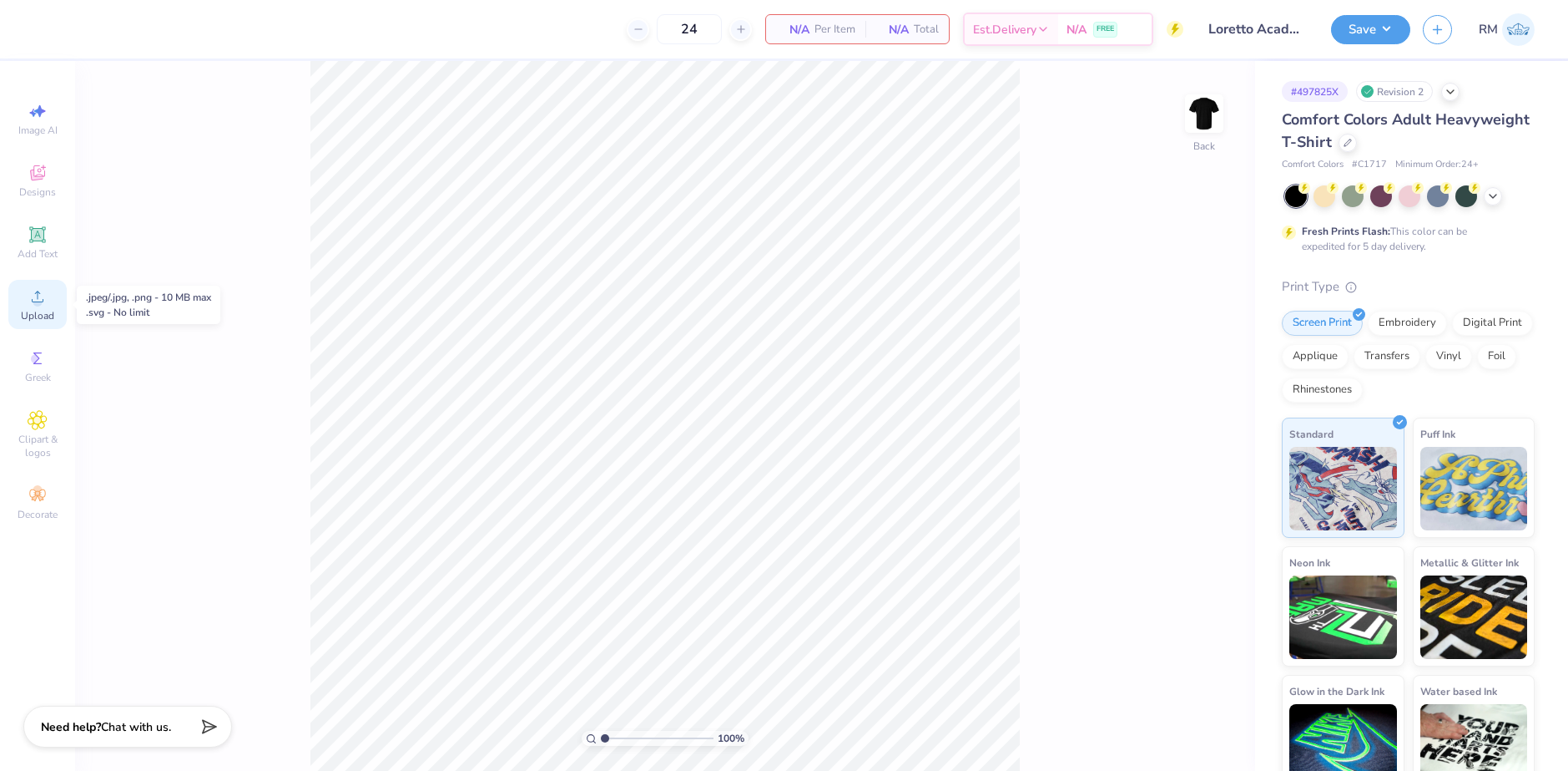
click at [37, 308] on div "Upload" at bounding box center [37, 305] width 58 height 50
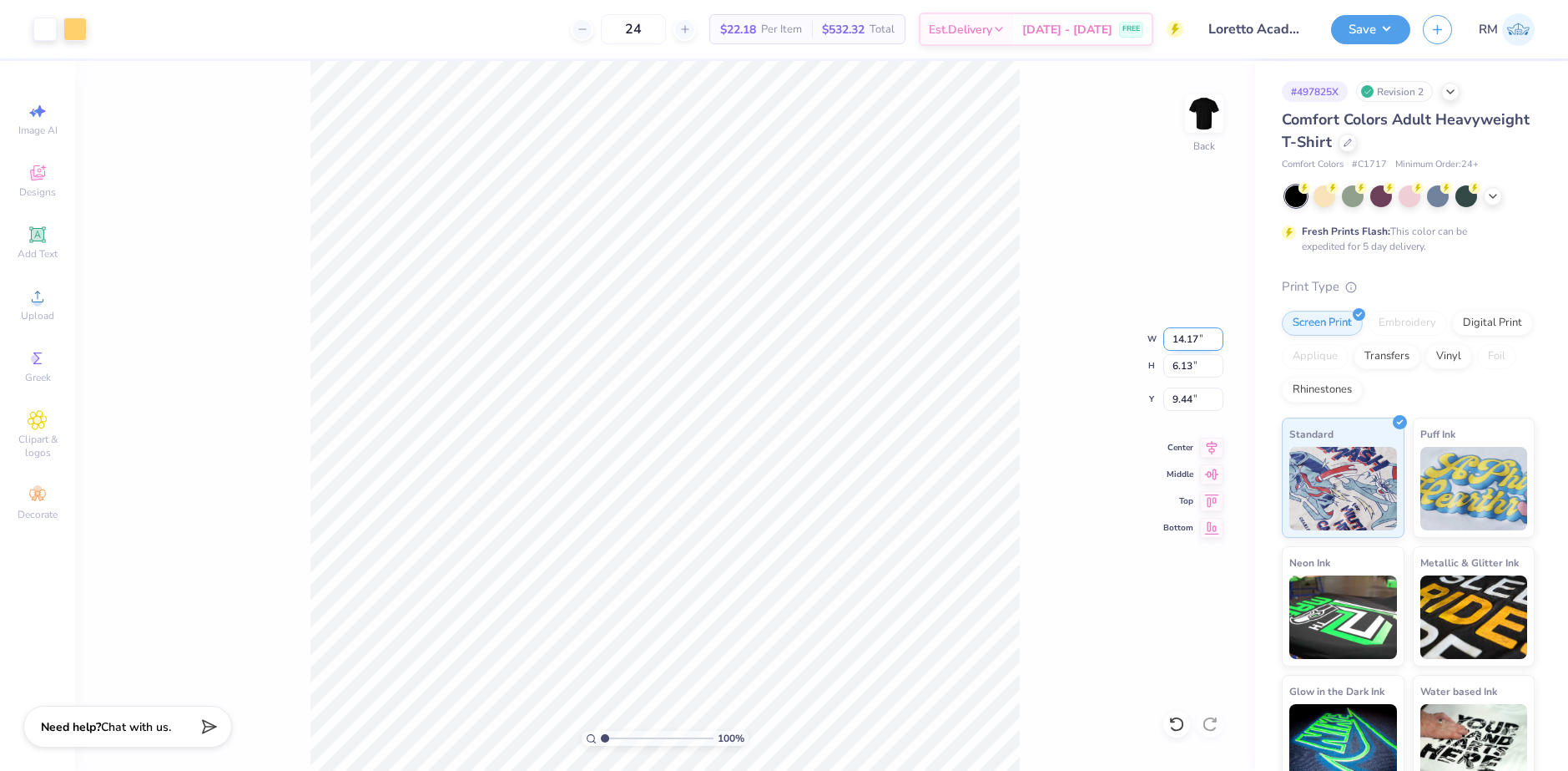
click at [1180, 343] on input "14.17" at bounding box center [1193, 339] width 60 height 23
type input "11.00"
type input "4.76"
type input "10.12"
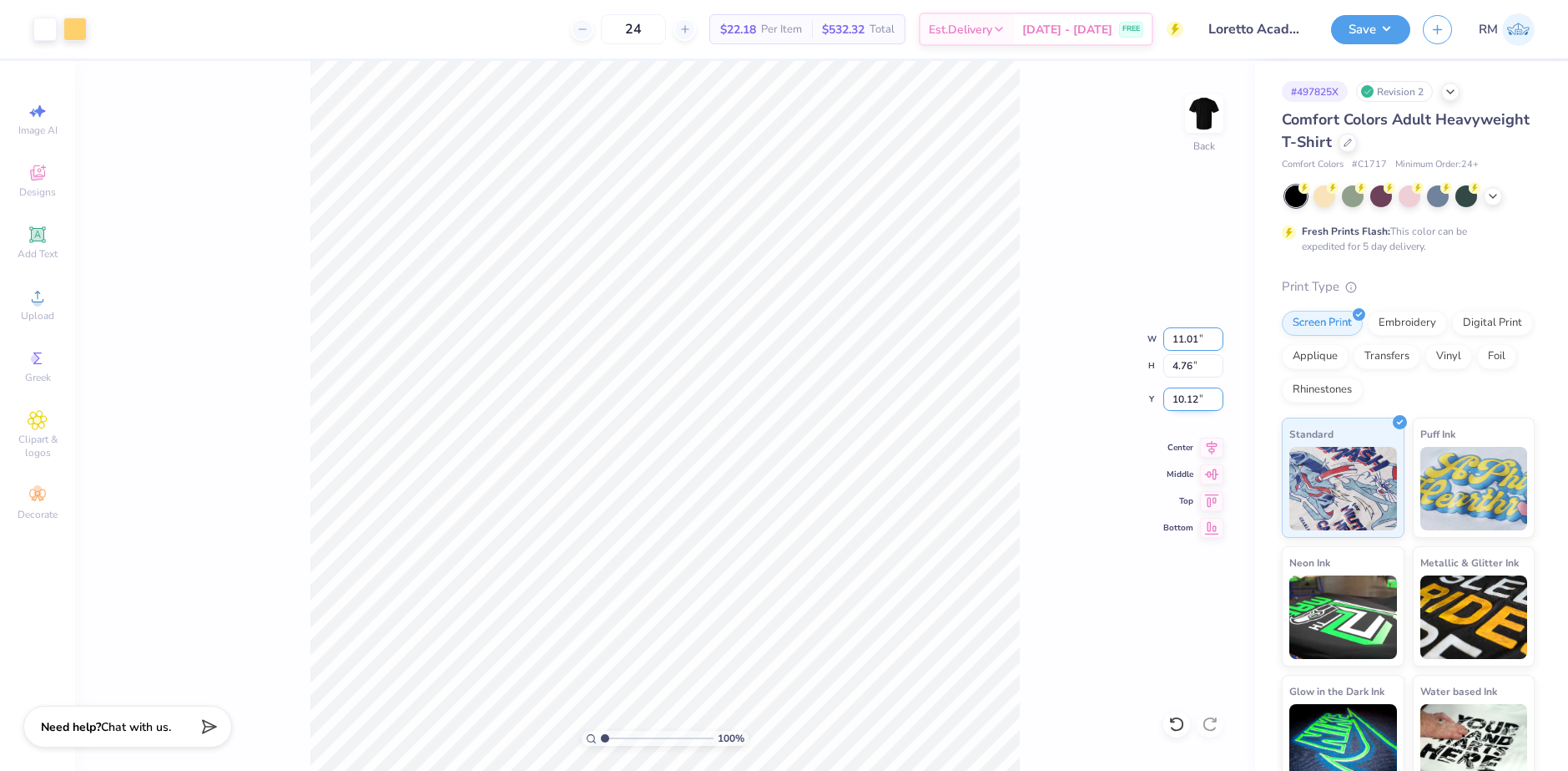
type input "11.01"
click at [1180, 404] on input "10.12" at bounding box center [1193, 398] width 60 height 23
type input "3.00"
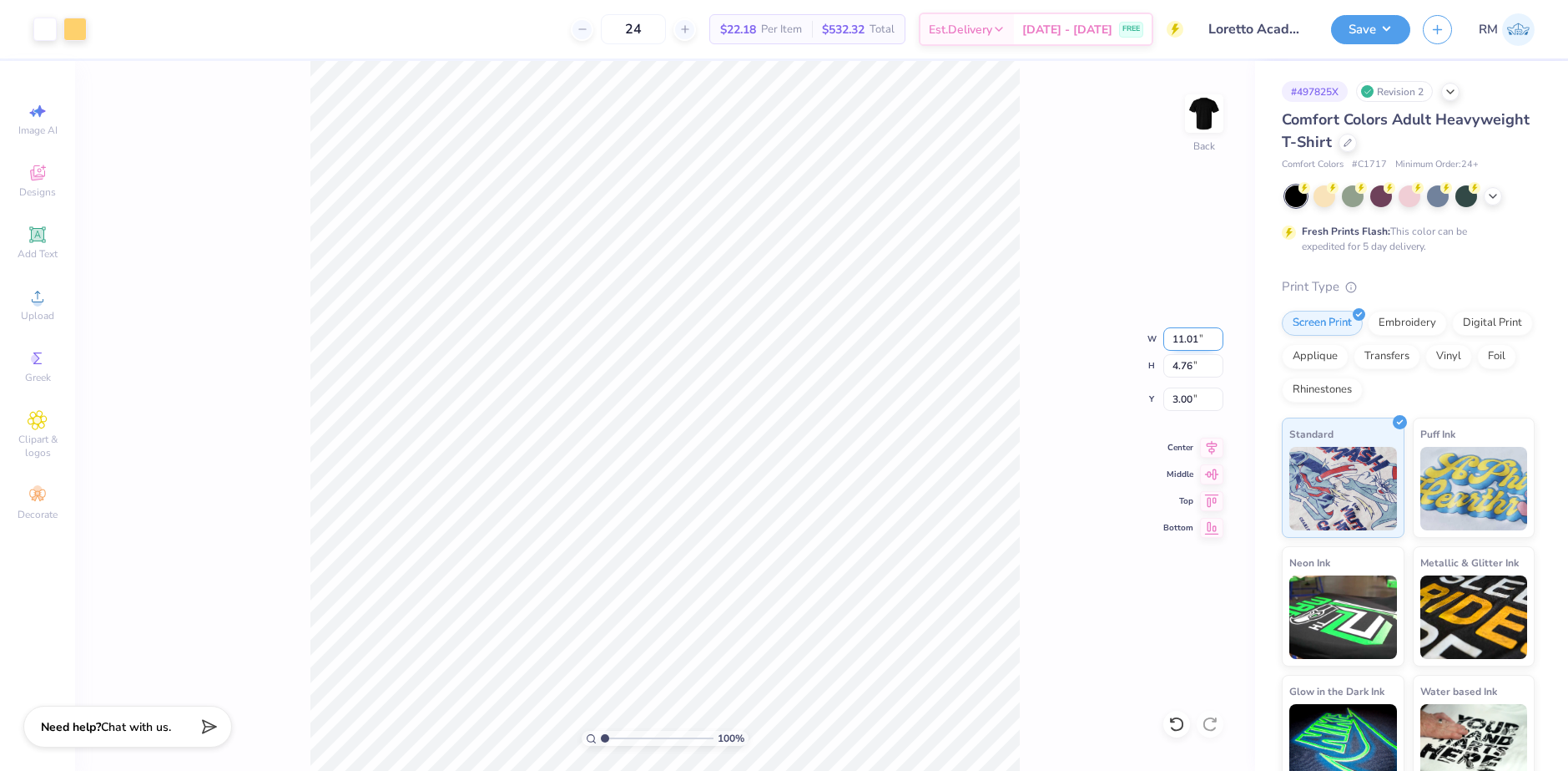
click at [1172, 333] on input "11.01" at bounding box center [1193, 339] width 60 height 23
type input "10.00"
type input "4.32"
click at [1177, 400] on input "3.22" at bounding box center [1193, 398] width 60 height 23
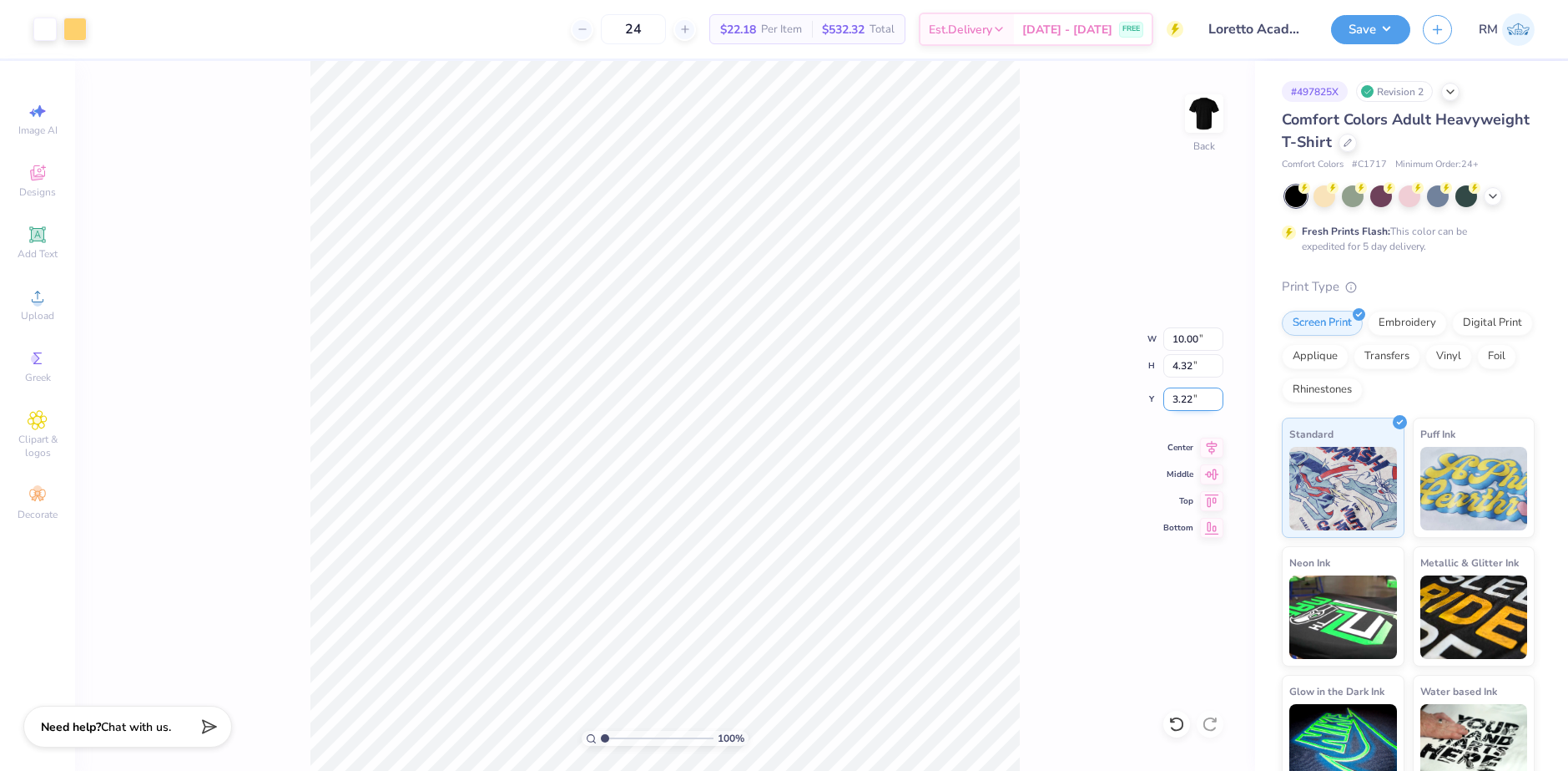
click at [1177, 400] on input "3.22" at bounding box center [1193, 398] width 60 height 23
type input "3.00"
click at [1207, 118] on img at bounding box center [1204, 114] width 67 height 67
click at [27, 291] on div "Upload" at bounding box center [37, 305] width 58 height 50
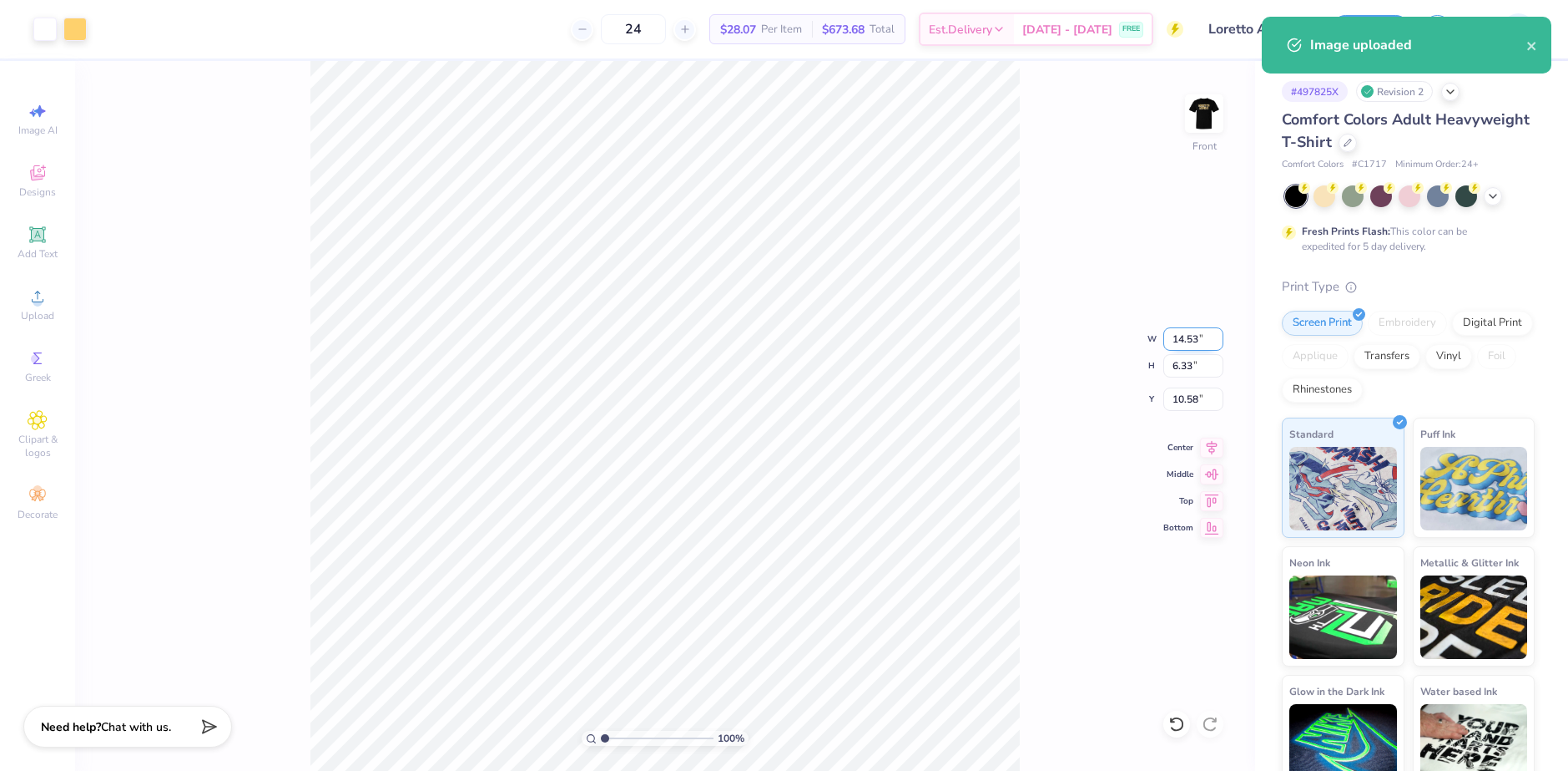
click at [1184, 343] on input "14.53" at bounding box center [1193, 339] width 60 height 23
type input "10.00"
type input "4.36"
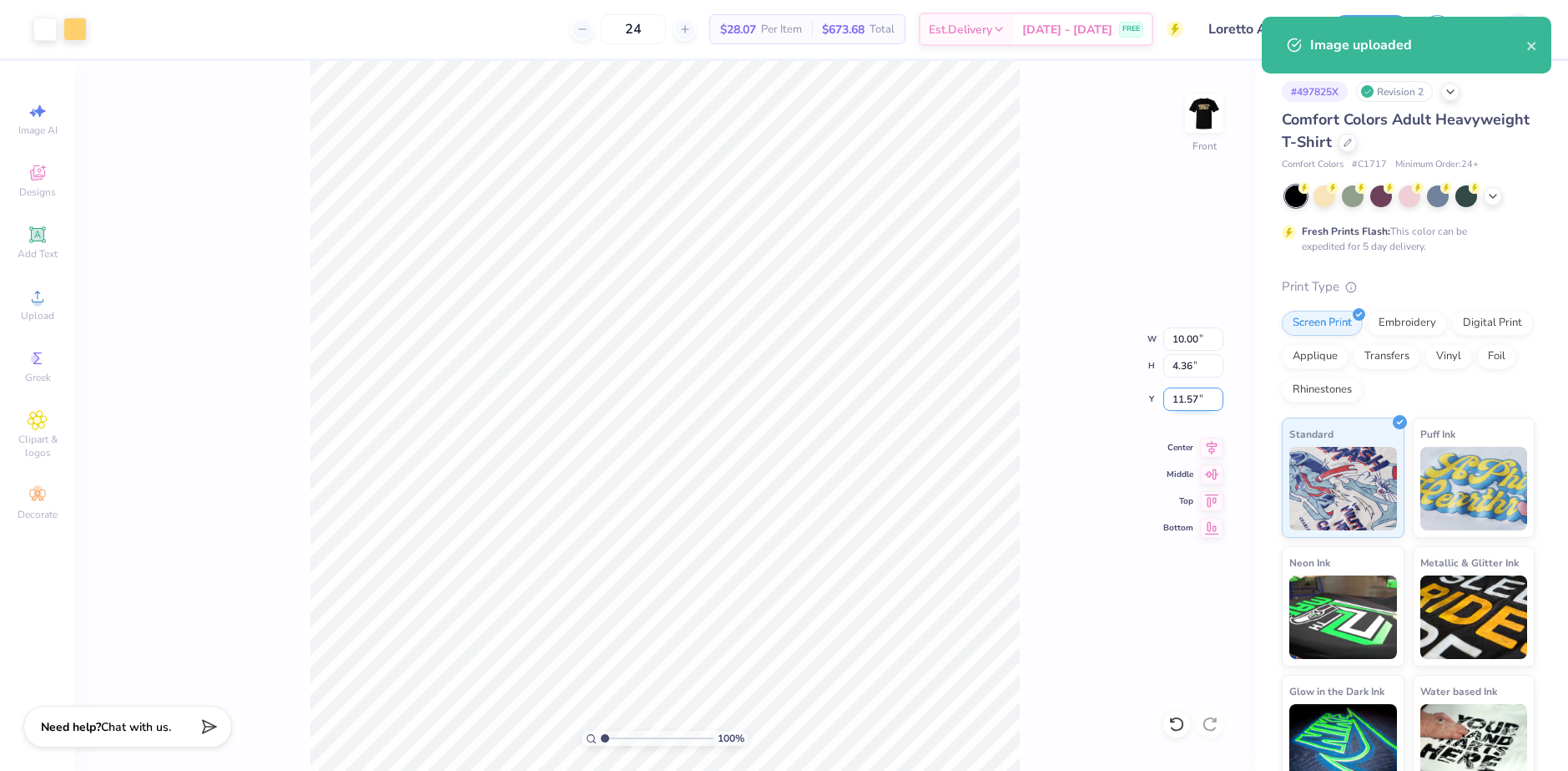
click at [1176, 396] on input "11.57" at bounding box center [1193, 398] width 60 height 23
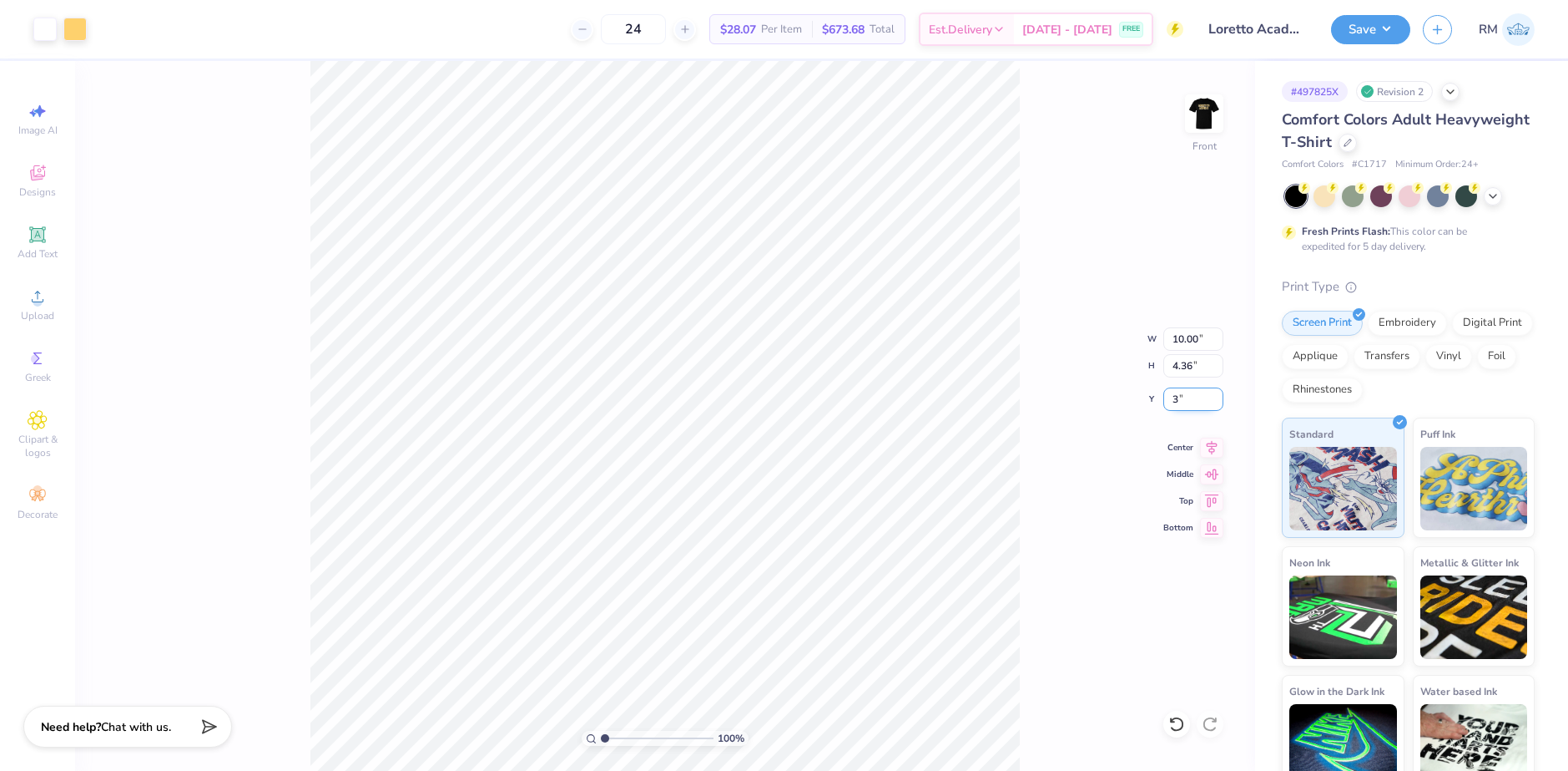
type input "3.00"
click at [1190, 112] on img at bounding box center [1204, 114] width 67 height 67
click at [489, 28] on div "Art colors 24 $28.07 Per Item $673.68 Total Est. Delivery [DATE] - [DATE] FREE …" at bounding box center [784, 385] width 1568 height 771
click at [1187, 116] on img at bounding box center [1204, 114] width 67 height 67
click at [1388, 17] on button "Save" at bounding box center [1370, 27] width 79 height 30
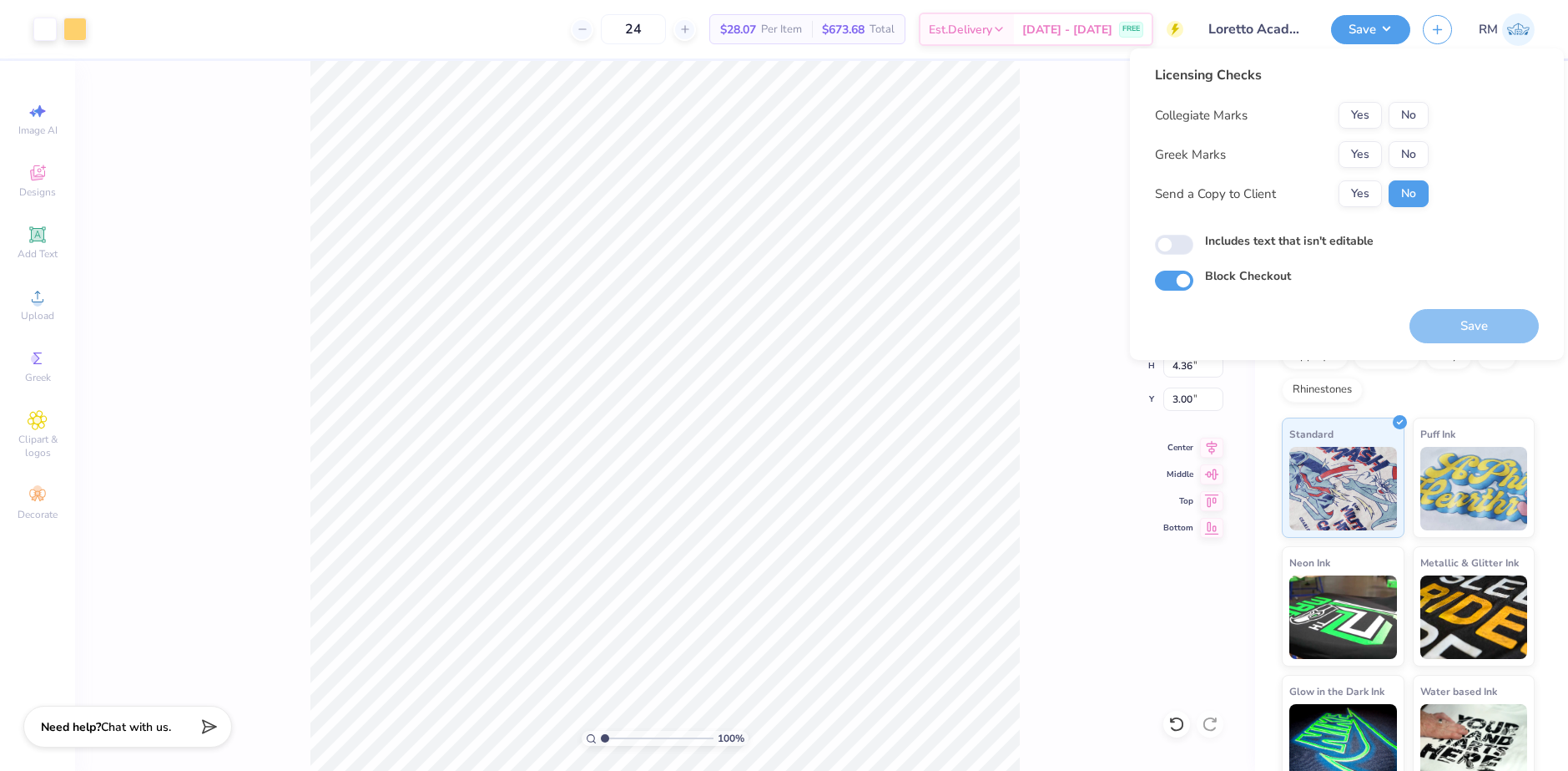
click at [1403, 135] on div "Collegiate Marks Yes No Greek Marks Yes No Send a Copy to Client Yes No" at bounding box center [1291, 155] width 274 height 105
click at [1404, 118] on button "No" at bounding box center [1409, 116] width 40 height 27
click at [1403, 149] on button "No" at bounding box center [1409, 155] width 40 height 27
click at [1487, 330] on button "Save" at bounding box center [1473, 326] width 129 height 34
